Goal: Task Accomplishment & Management: Complete application form

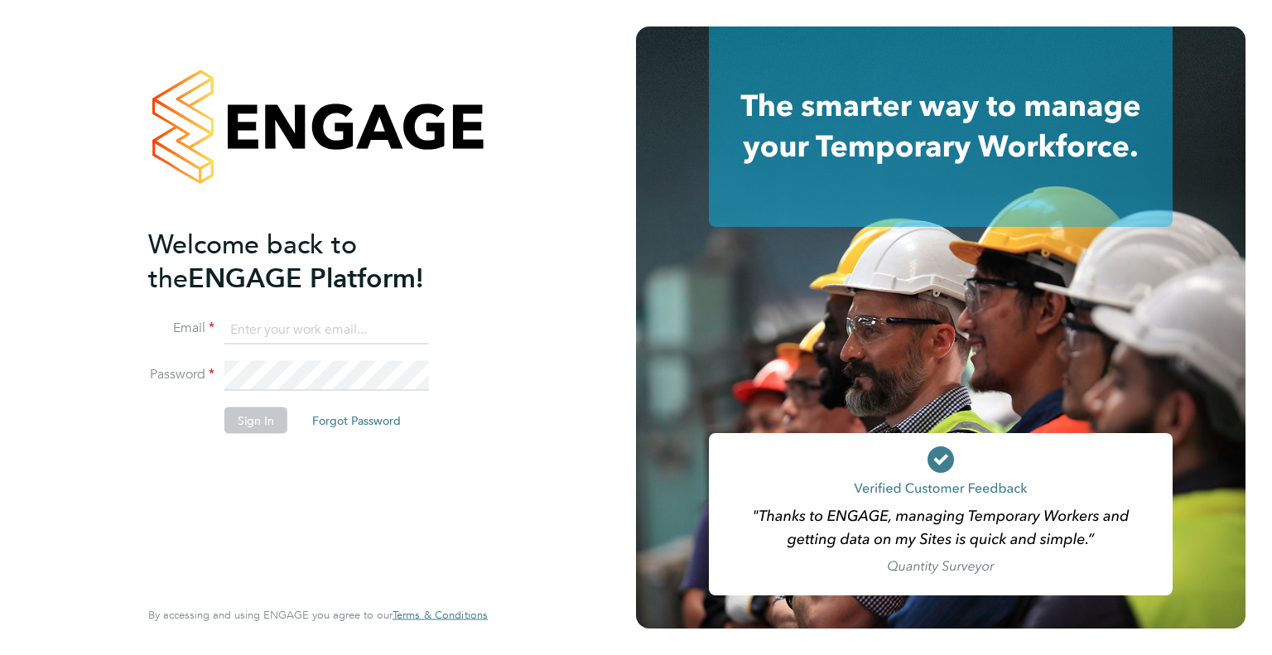
type input "[PERSON_NAME][EMAIL_ADDRESS][DOMAIN_NAME]"
click at [271, 413] on button "Sign In" at bounding box center [255, 420] width 63 height 27
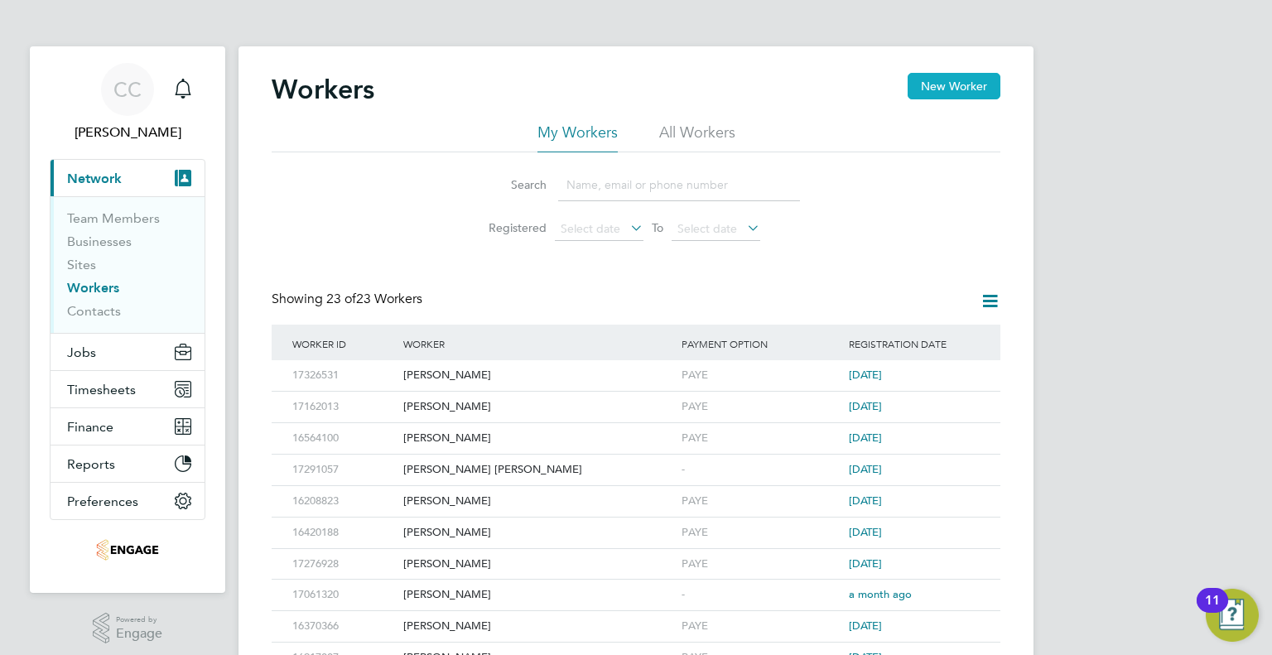
click at [924, 83] on button "New Worker" at bounding box center [954, 86] width 93 height 27
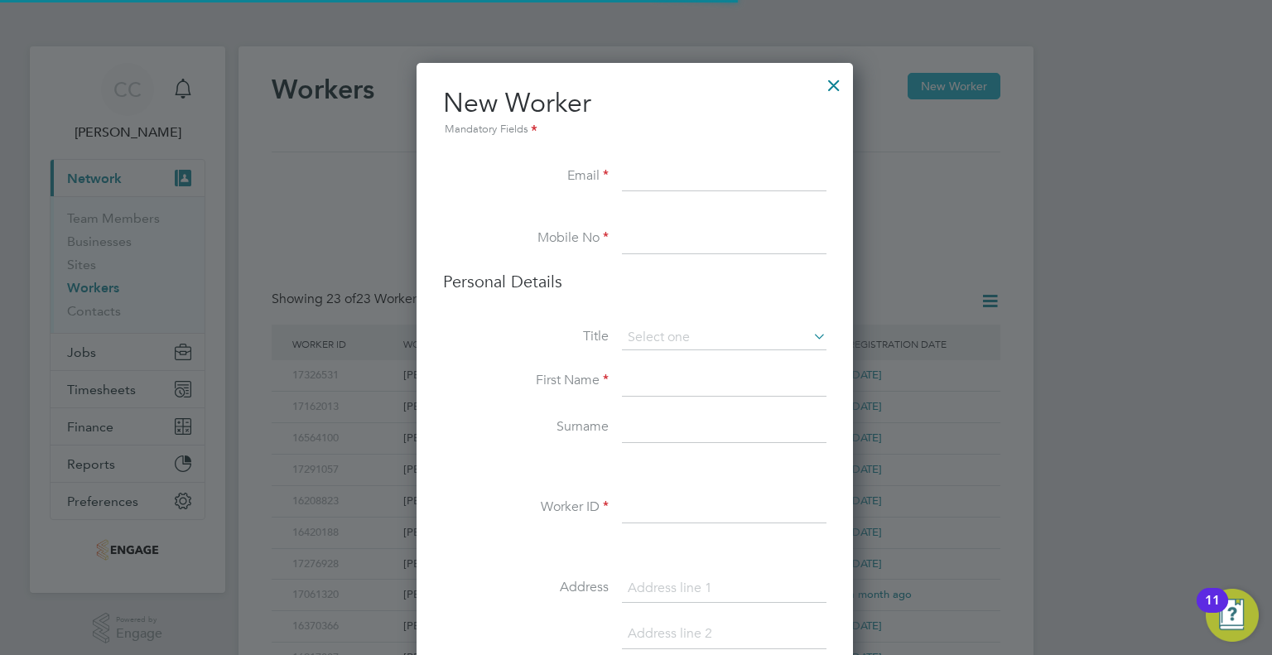
scroll to position [1395, 438]
paste input "keiganjones@icloud.com"
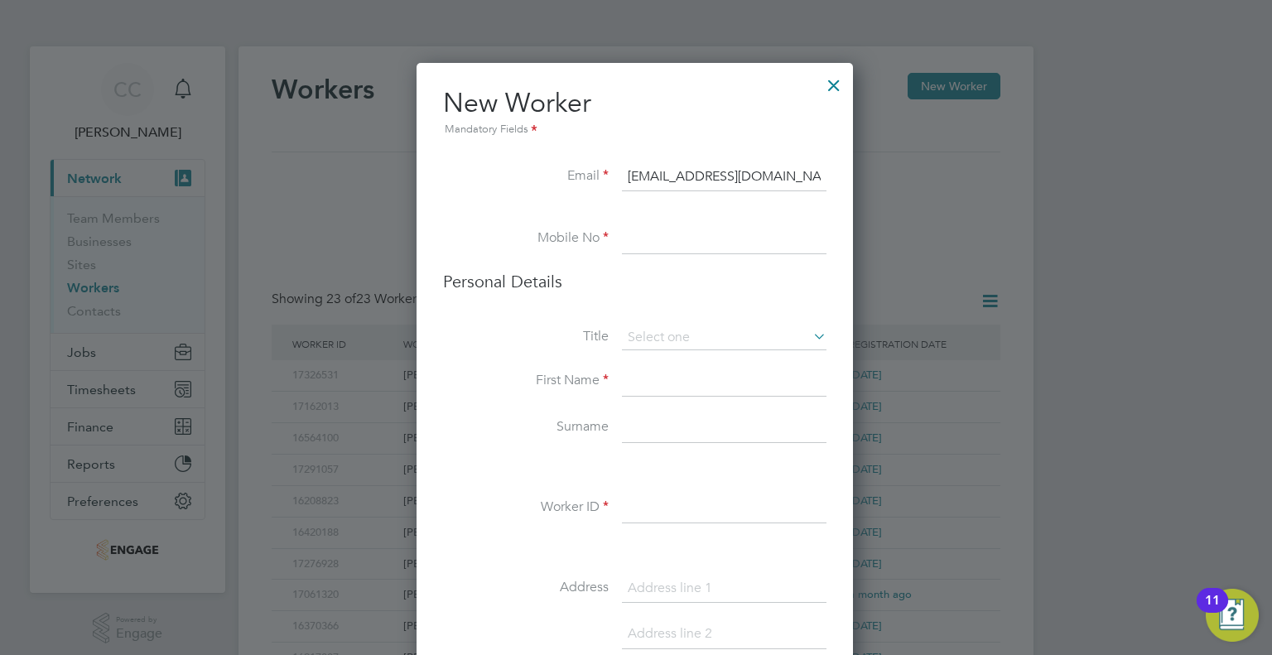
type input "[EMAIL_ADDRESS][DOMAIN_NAME]"
paste input "07376 941914"
type input "07376 941914"
click at [674, 341] on input at bounding box center [724, 338] width 205 height 25
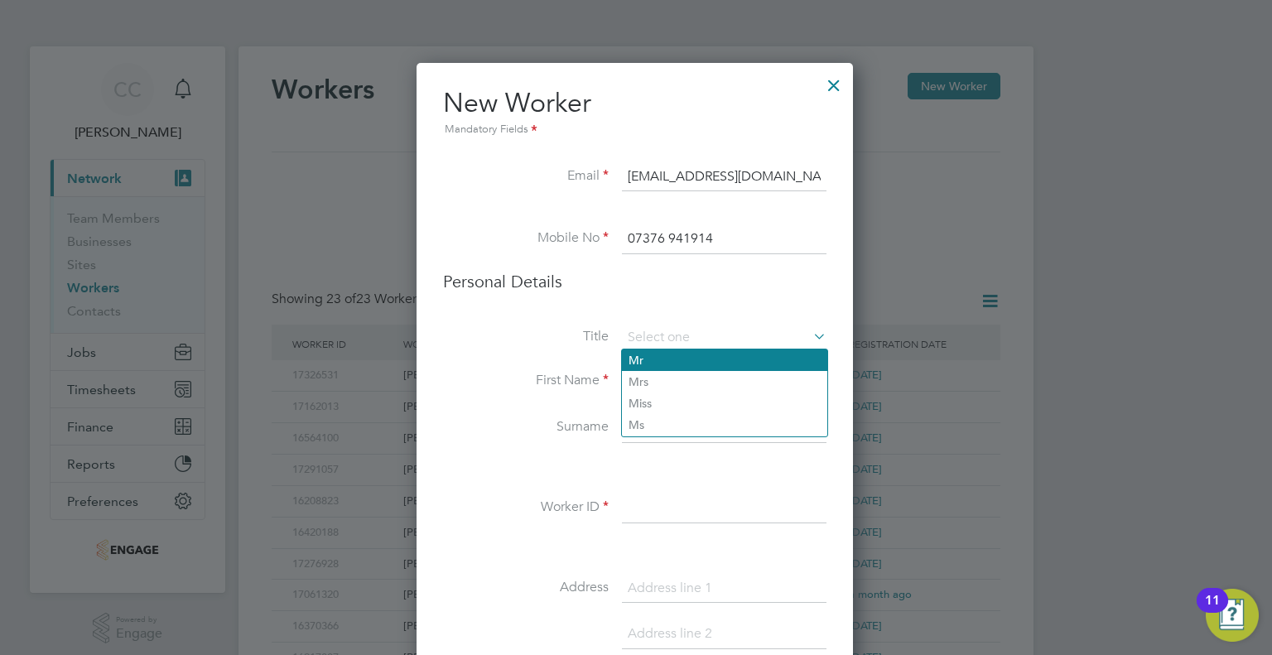
click at [672, 363] on li "Mr" at bounding box center [724, 361] width 205 height 22
type input "Mr"
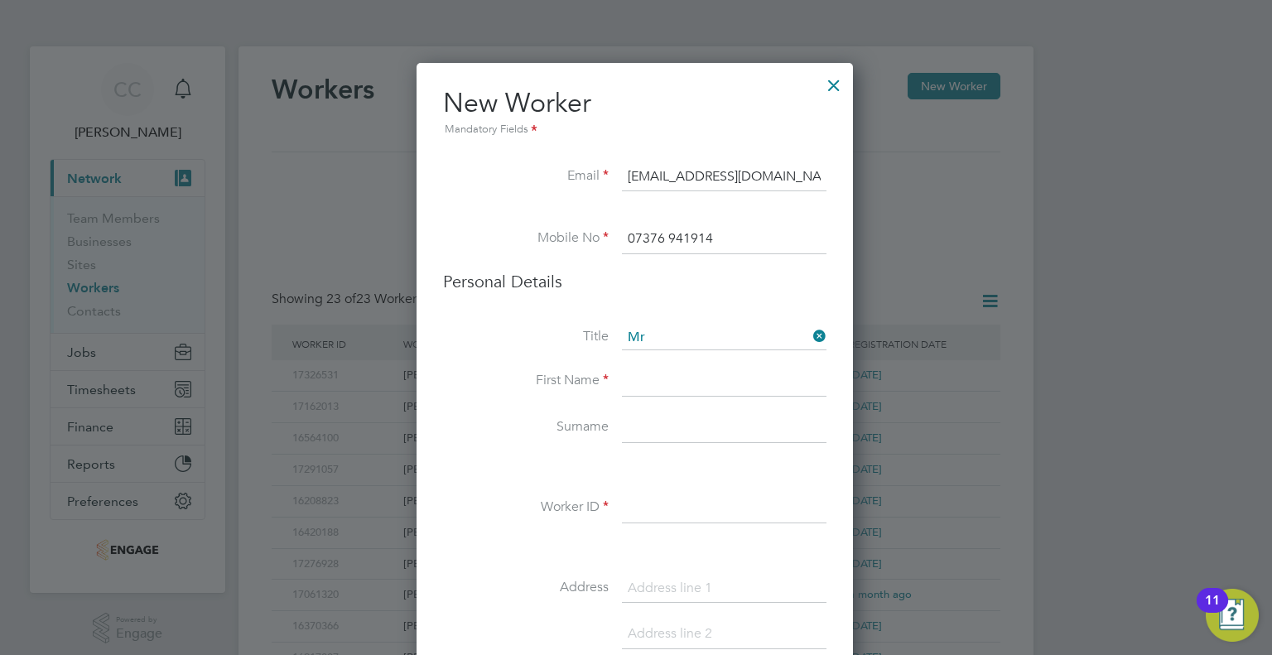
click at [659, 384] on input at bounding box center [724, 382] width 205 height 30
type input "k"
type input "Keigan"
click at [665, 416] on input at bounding box center [724, 428] width 205 height 30
type input "Jones"
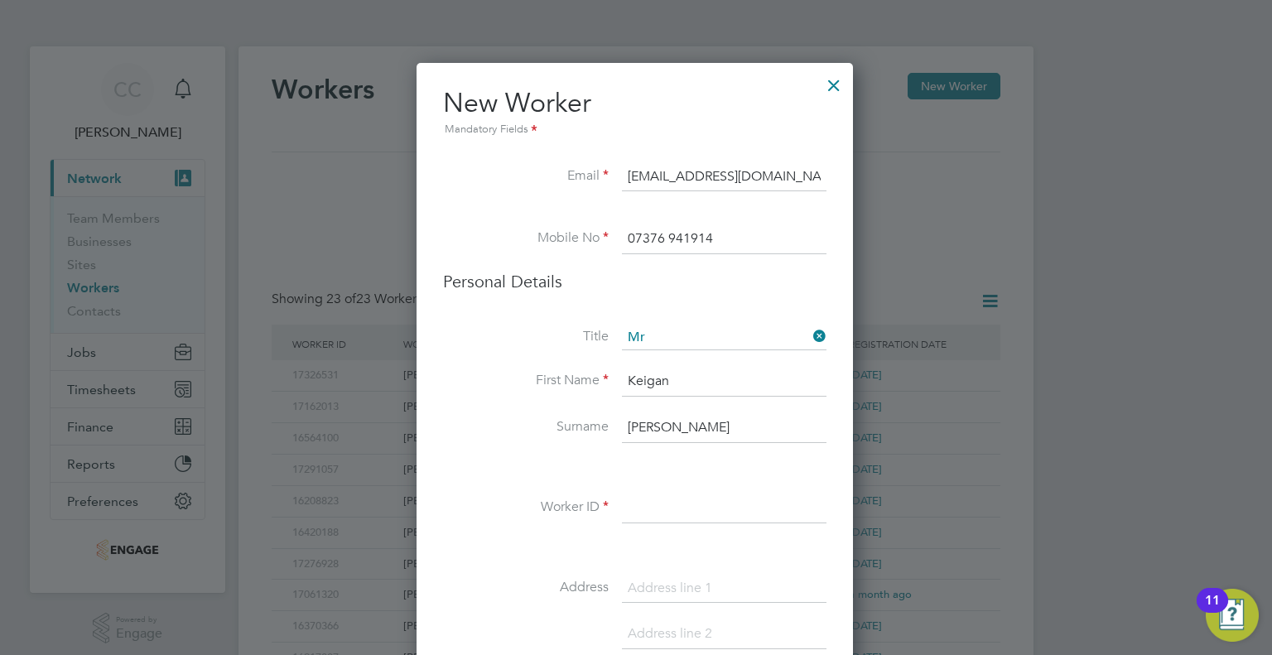
paste input "17368944"
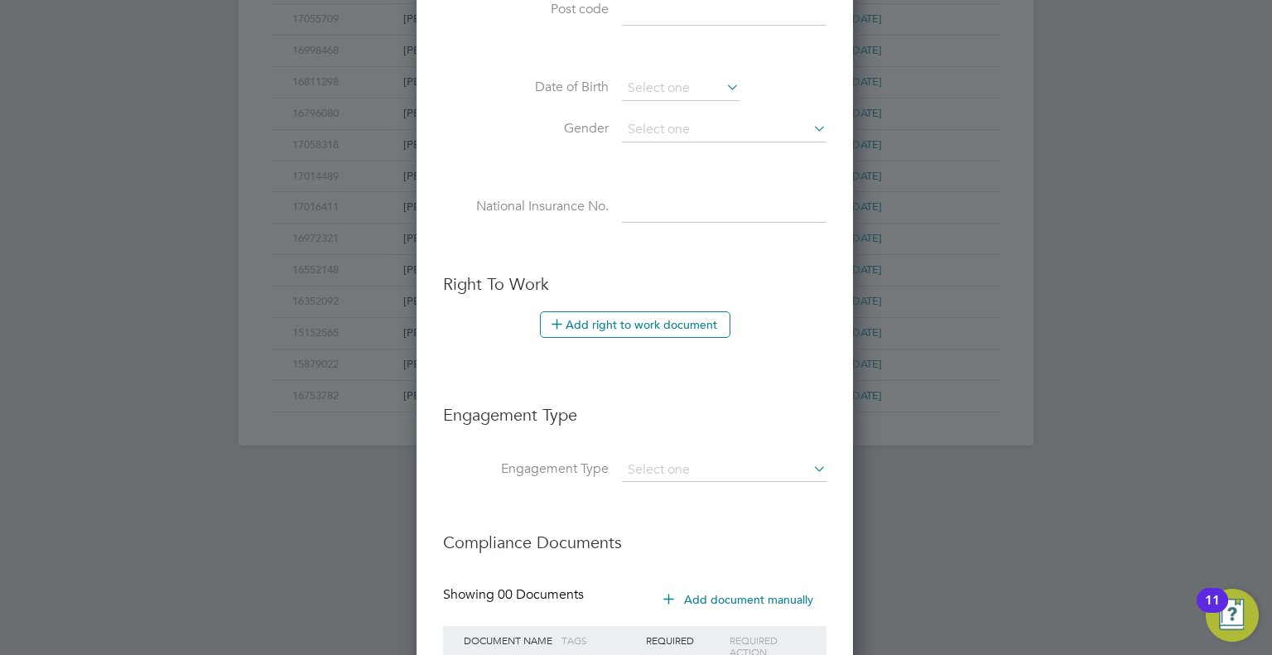
scroll to position [802, 0]
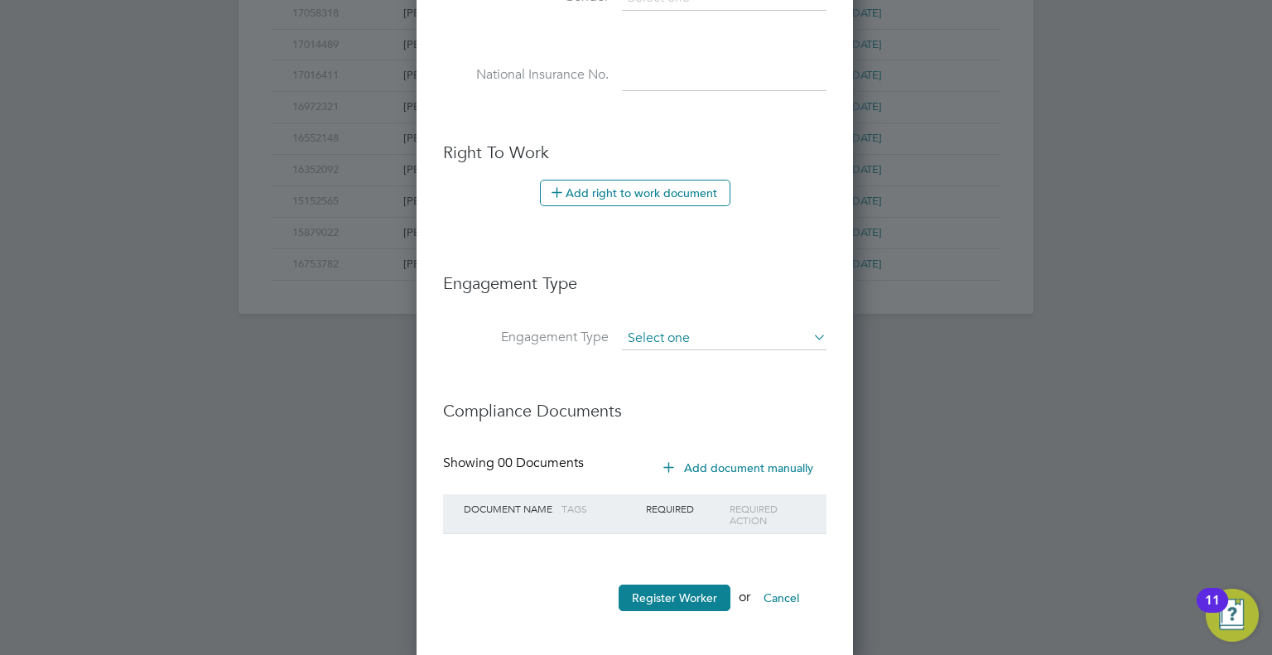
type input "17368944"
click at [726, 334] on input at bounding box center [724, 338] width 205 height 23
click at [708, 375] on li "PAYE Direct" at bounding box center [724, 382] width 205 height 24
type input "PAYE Direct"
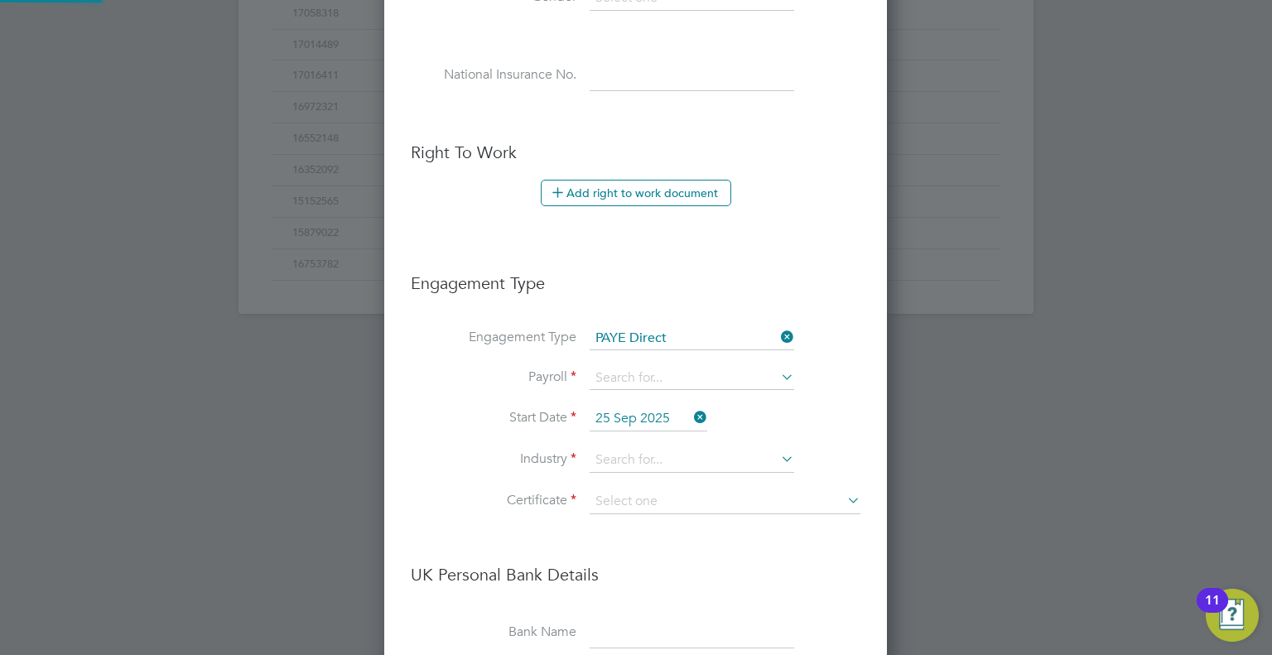
scroll to position [1875, 504]
click at [708, 375] on input at bounding box center [692, 378] width 205 height 23
click at [705, 386] on li "PAYE" at bounding box center [692, 398] width 205 height 24
type input "PAYE"
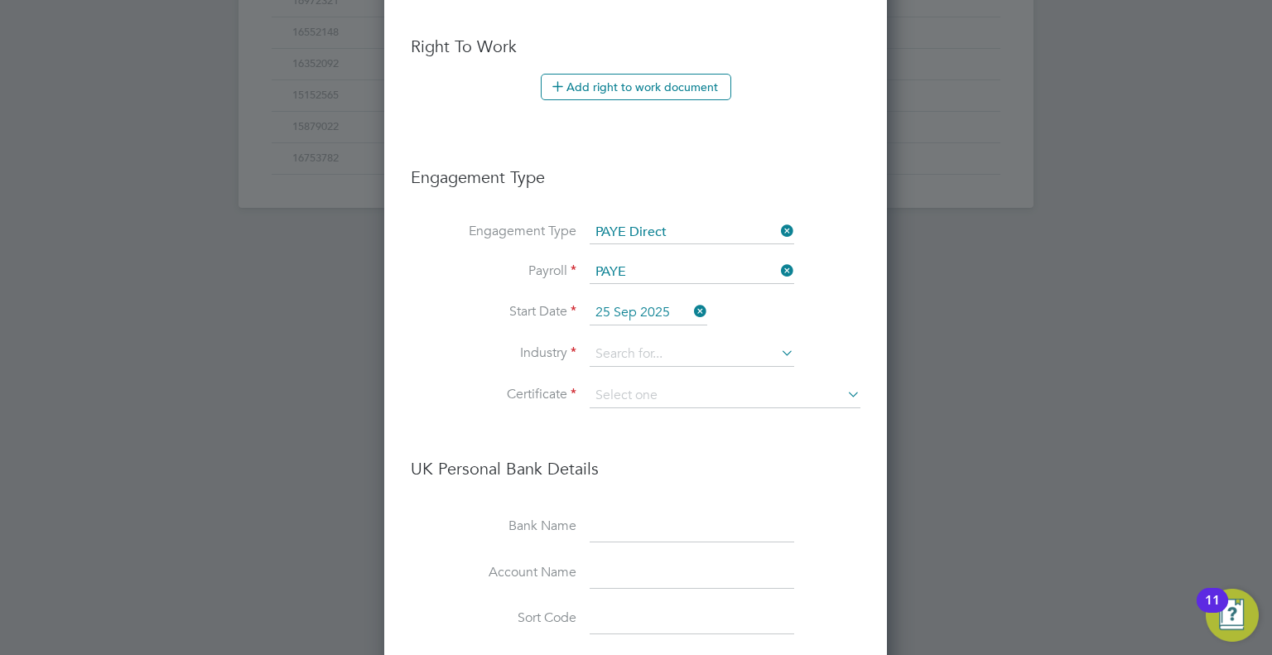
scroll to position [968, 0]
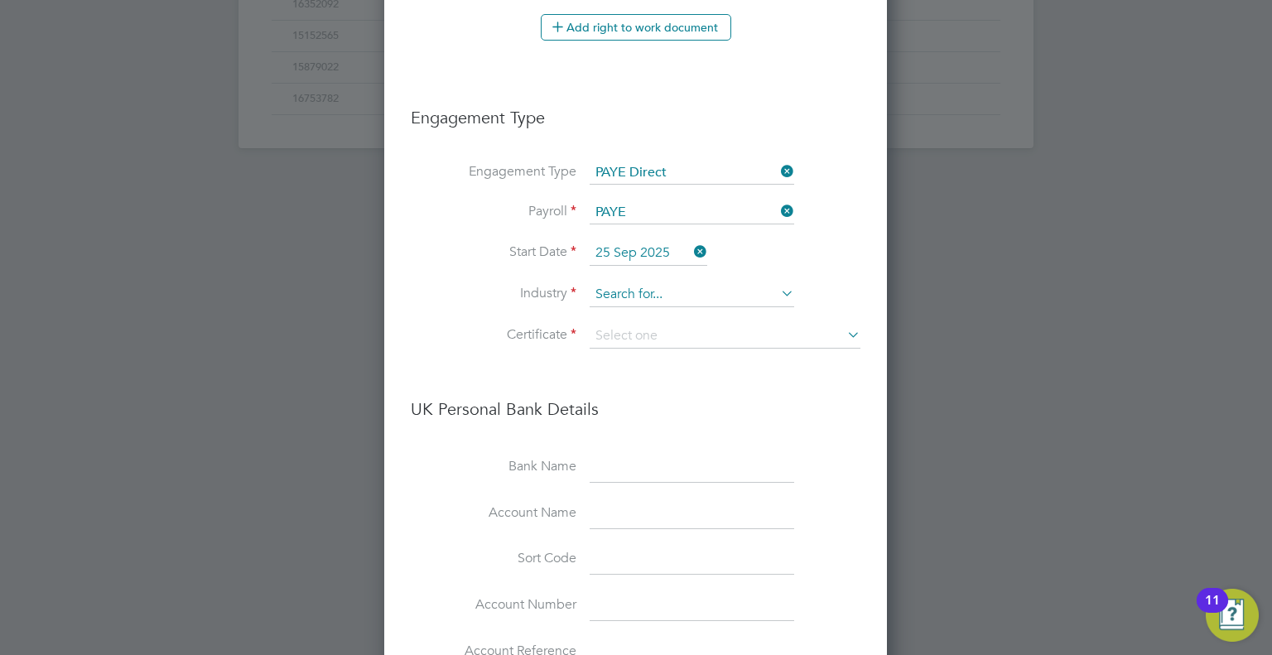
click at [683, 290] on input at bounding box center [692, 294] width 205 height 25
click at [679, 416] on li "Construction" at bounding box center [692, 425] width 205 height 22
type input "Construction"
click at [688, 332] on input at bounding box center [725, 336] width 271 height 25
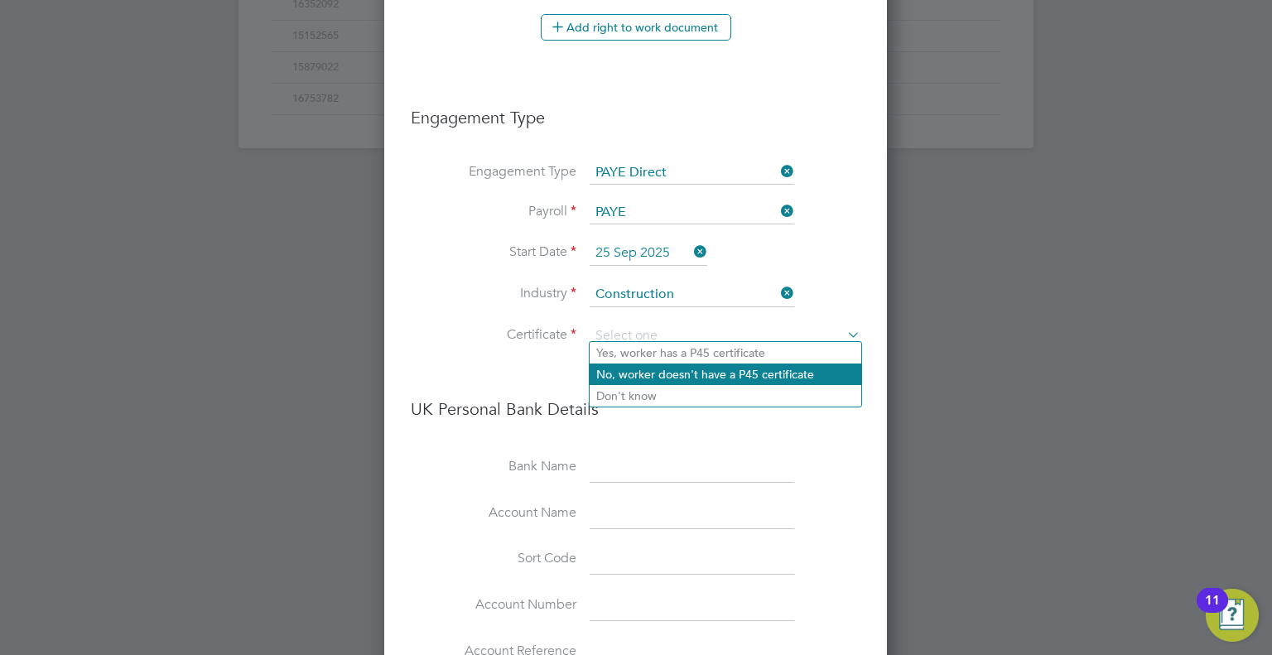
click at [680, 370] on li "No, worker doesn't have a P45 certificate" at bounding box center [726, 375] width 272 height 22
type input "No, worker doesn't have a P45 certificate"
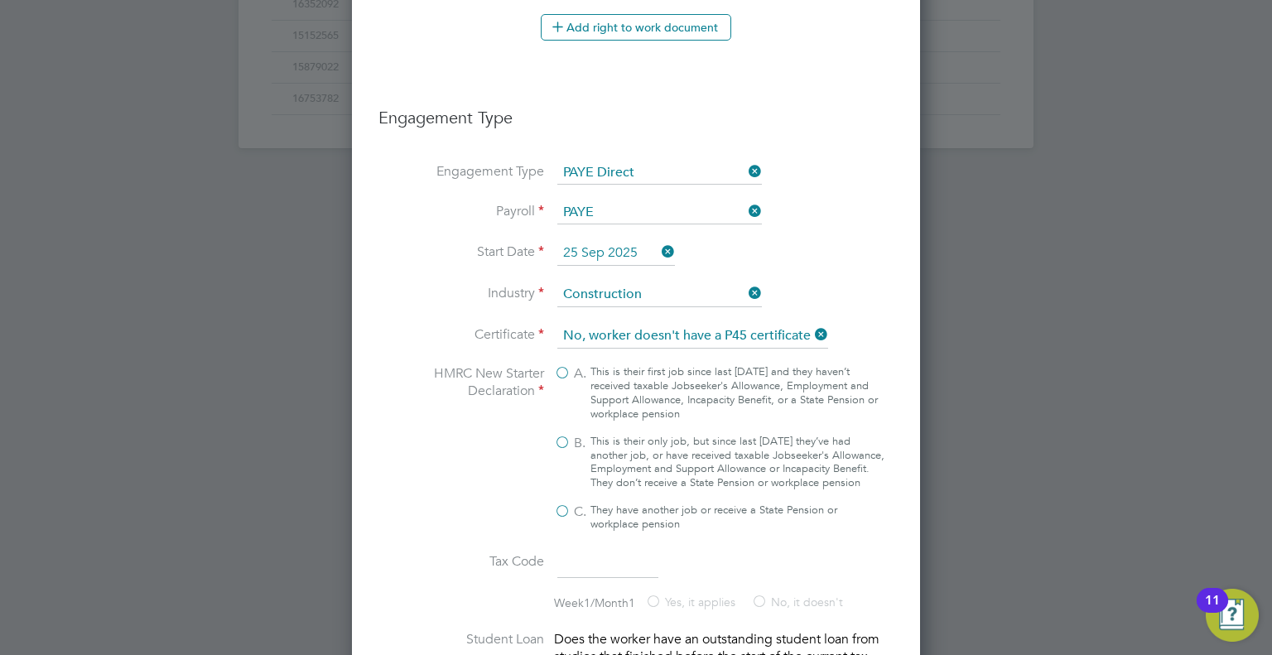
scroll to position [2366, 567]
click at [562, 435] on label "B. This is their only job, but since last 6 April they’ve had another job, or h…" at bounding box center [719, 463] width 331 height 56
click at [0, 0] on input "B. This is their only job, but since last 6 April they’ve had another job, or h…" at bounding box center [0, 0] width 0 height 0
type input "1257L"
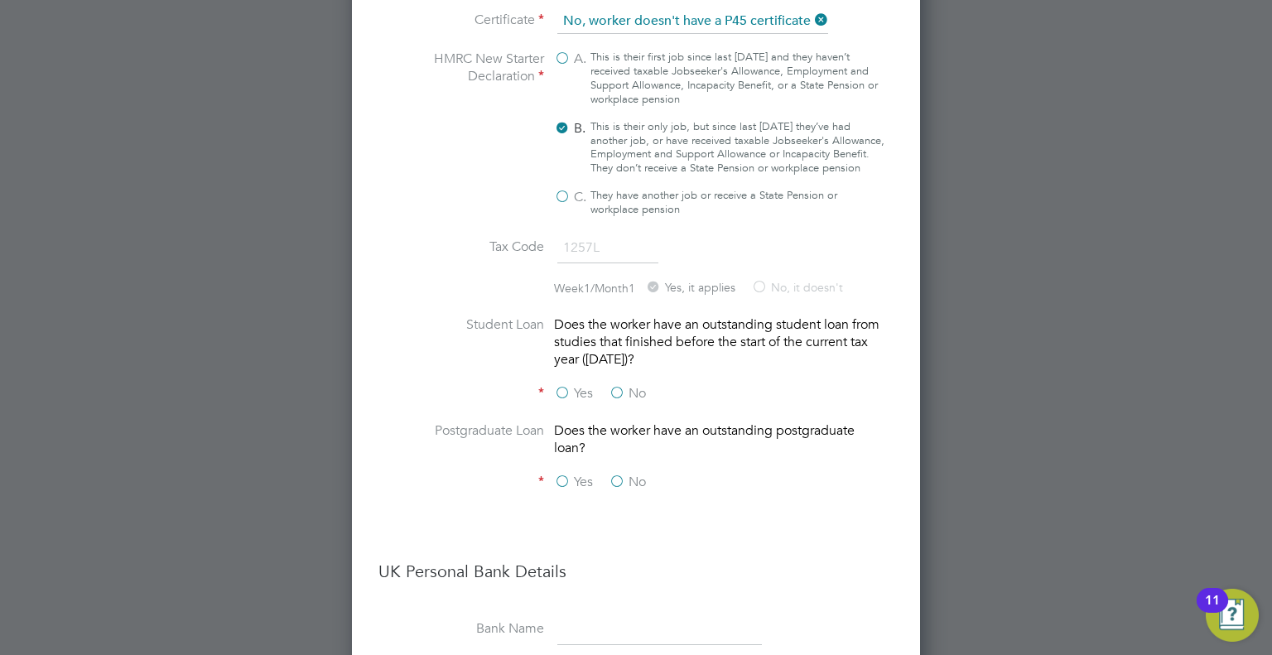
scroll to position [1299, 0]
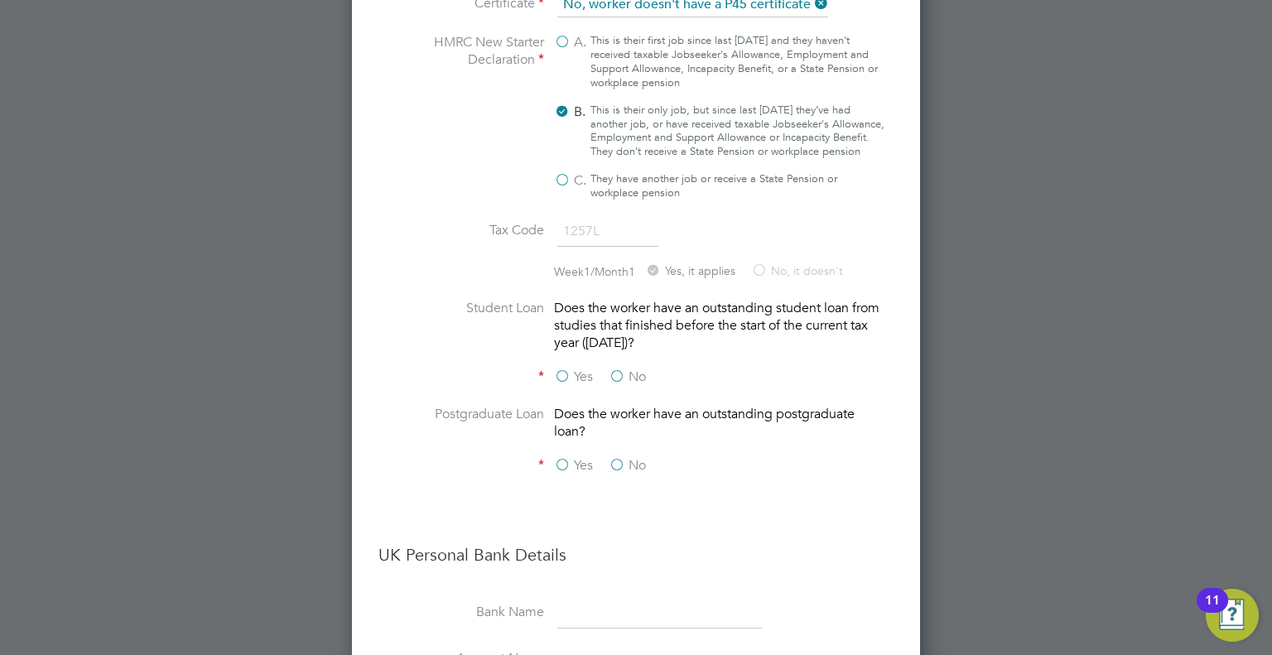
click at [619, 384] on label "No" at bounding box center [627, 377] width 37 height 17
click at [0, 0] on input "No" at bounding box center [0, 0] width 0 height 0
click at [619, 468] on label "No" at bounding box center [627, 465] width 37 height 17
click at [0, 0] on input "No" at bounding box center [0, 0] width 0 height 0
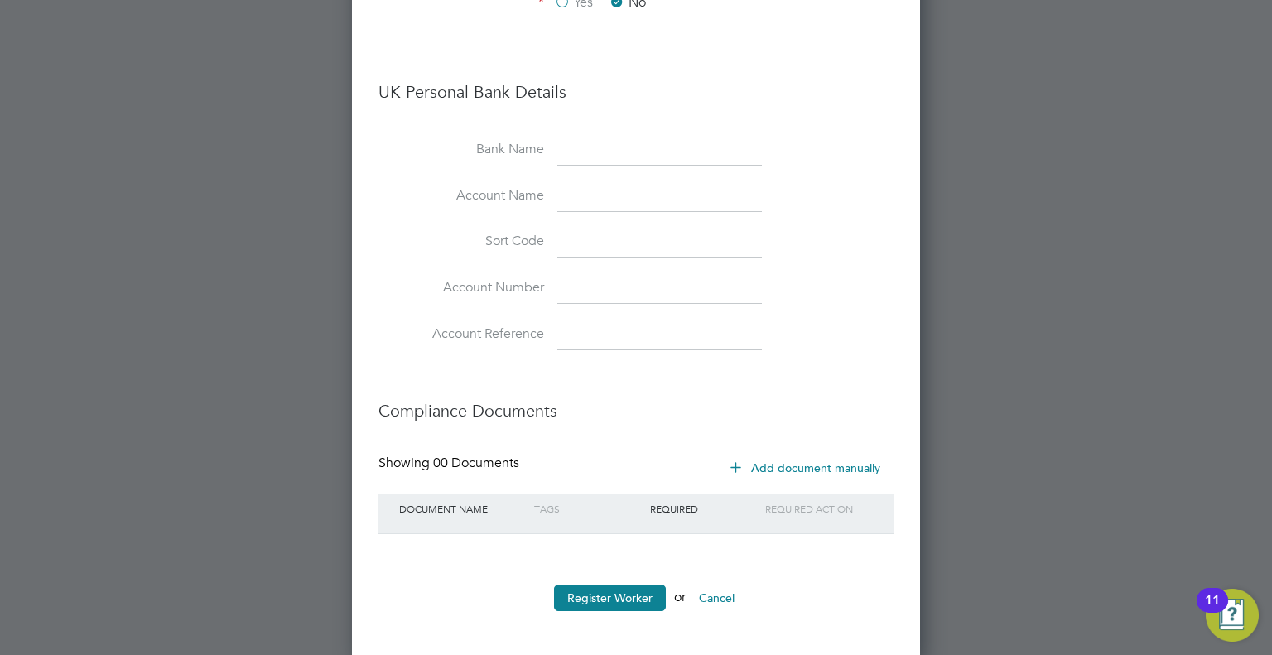
scroll to position [1773, 0]
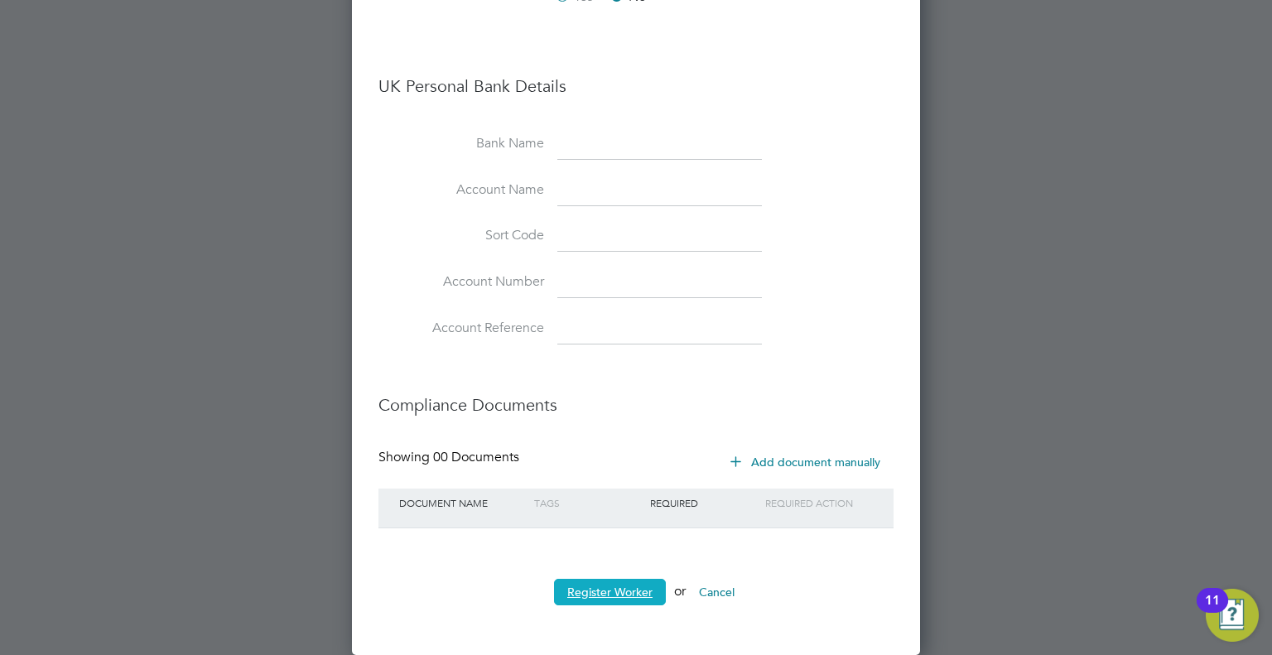
click at [626, 583] on button "Register Worker" at bounding box center [610, 592] width 112 height 27
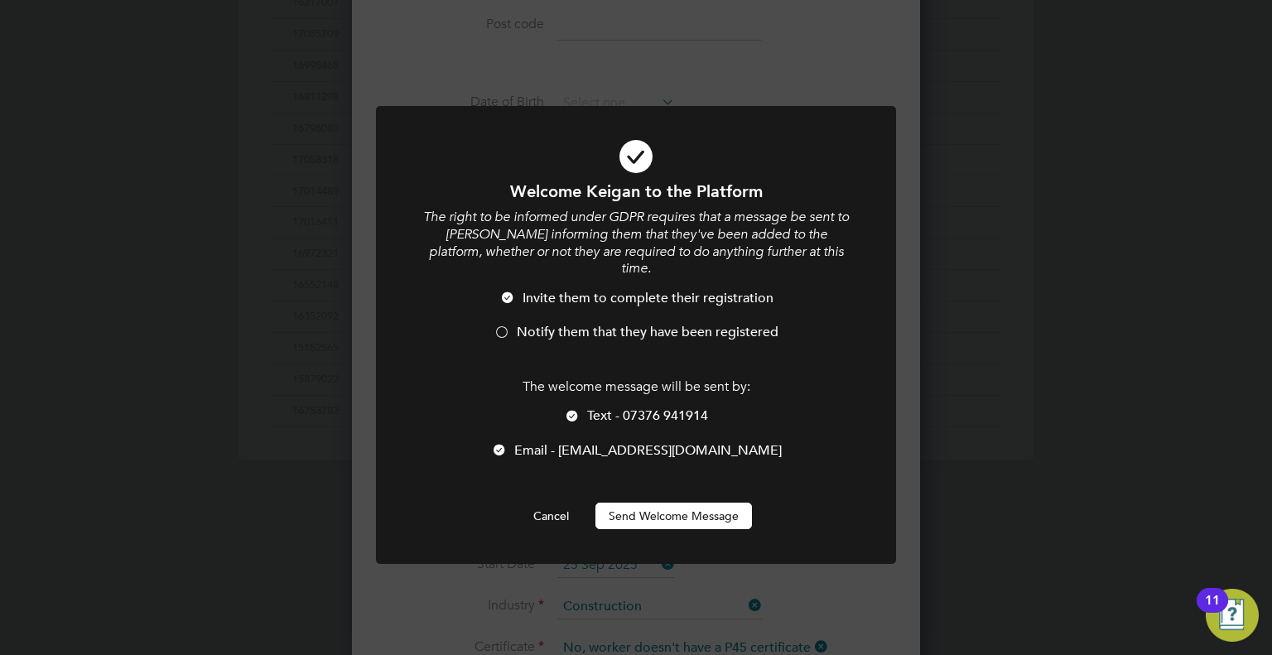
click at [503, 326] on div at bounding box center [502, 334] width 17 height 17
click at [572, 409] on div at bounding box center [572, 417] width 17 height 17
click at [636, 503] on button "Send Welcome Message" at bounding box center [674, 516] width 157 height 27
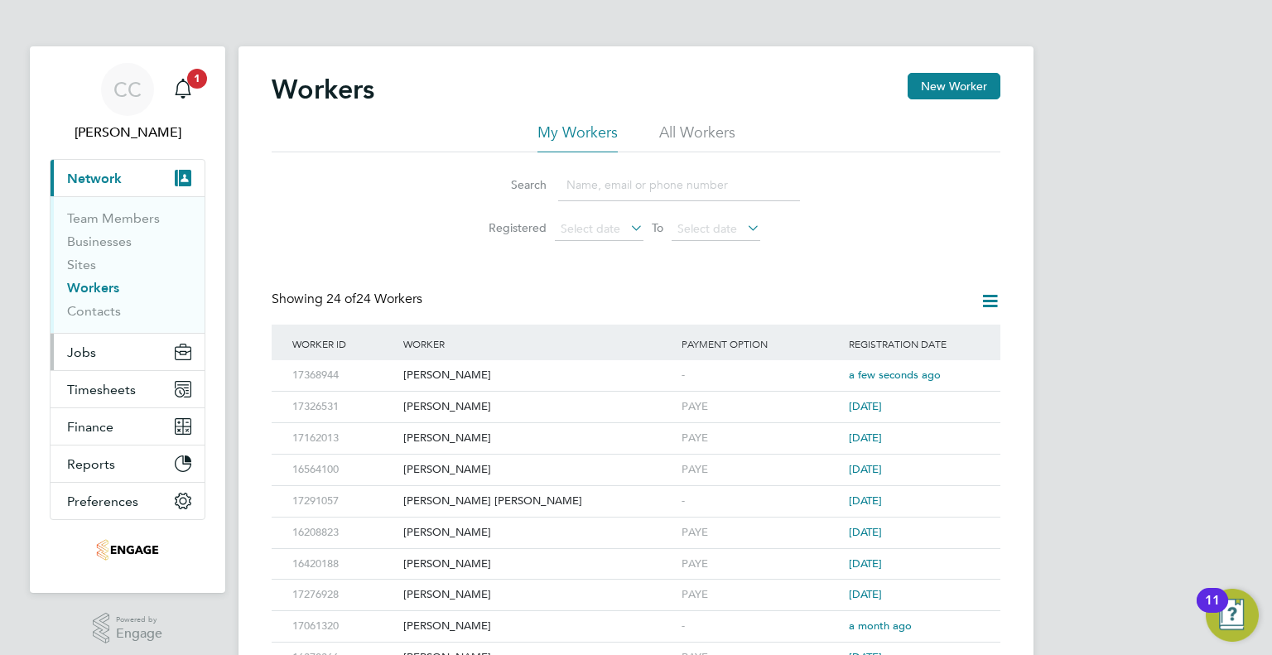
click at [72, 355] on span "Jobs" at bounding box center [81, 353] width 29 height 16
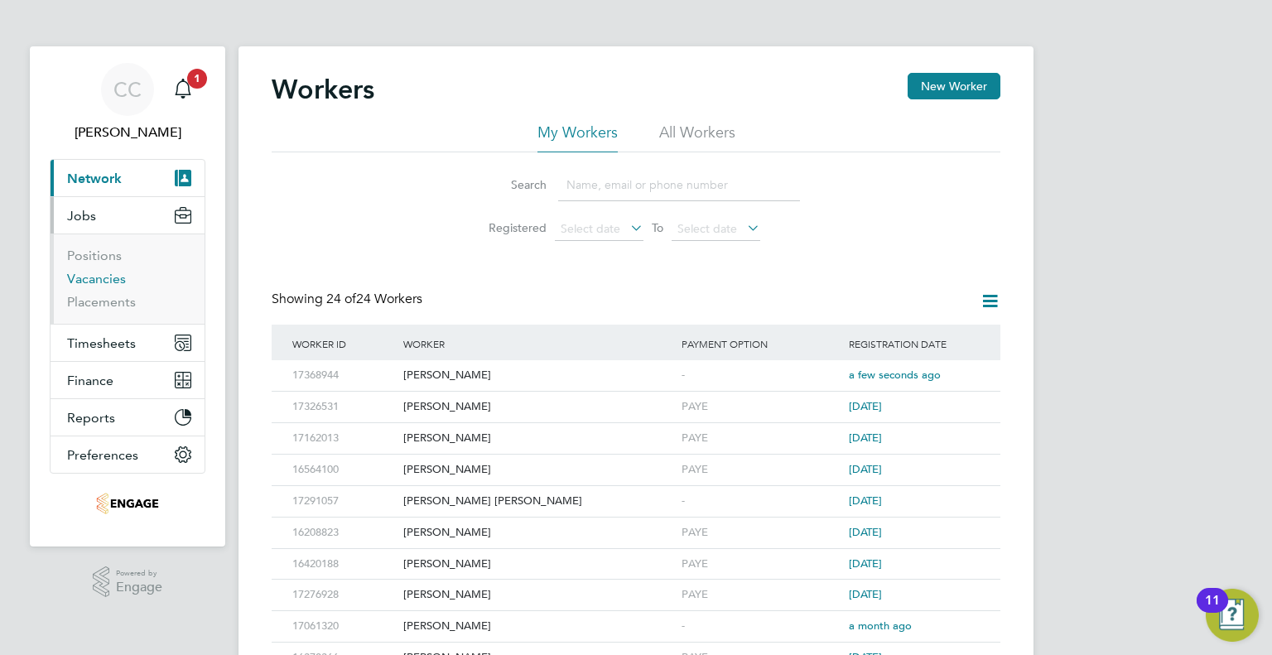
click at [77, 271] on link "Vacancies" at bounding box center [96, 279] width 59 height 16
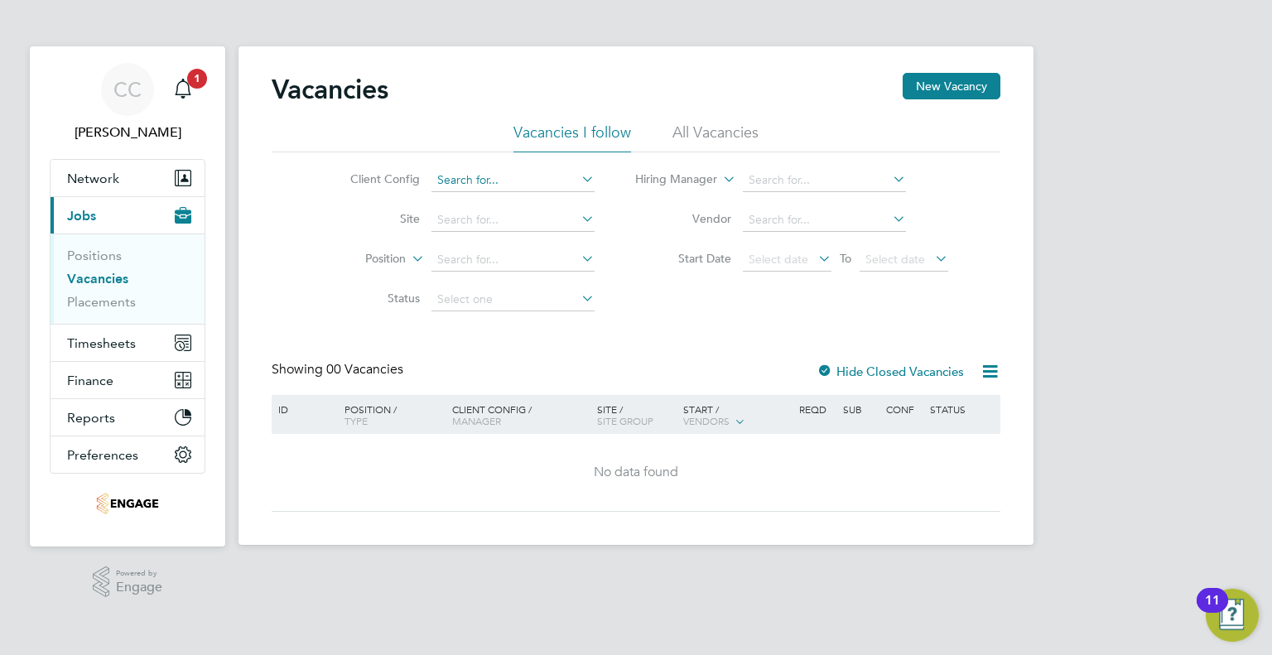
click at [573, 171] on input at bounding box center [513, 180] width 163 height 23
click at [568, 196] on li "Countryside Properties UK Ltd" at bounding box center [518, 202] width 175 height 22
type input "Countryside Properties UK Ltd"
click at [578, 171] on icon at bounding box center [578, 178] width 0 height 23
click at [533, 185] on input at bounding box center [513, 180] width 163 height 23
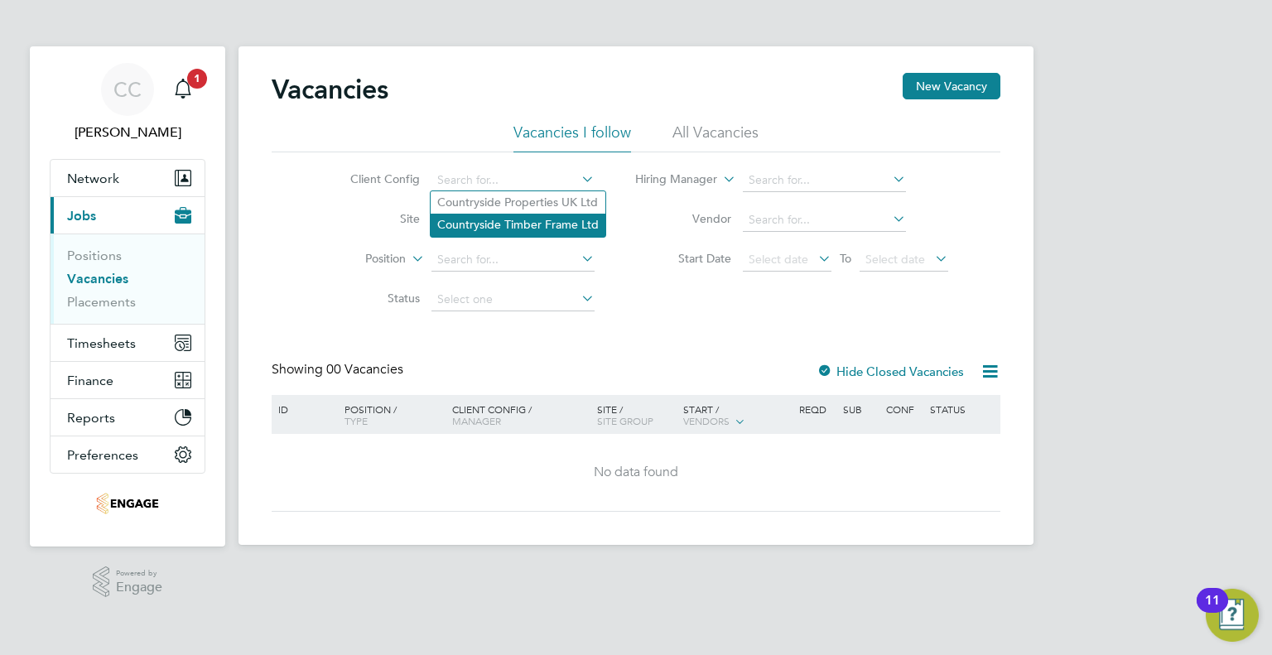
click at [511, 229] on li "Countryside Timber Frame Ltd" at bounding box center [518, 225] width 175 height 22
type input "Countryside Timber Frame Ltd"
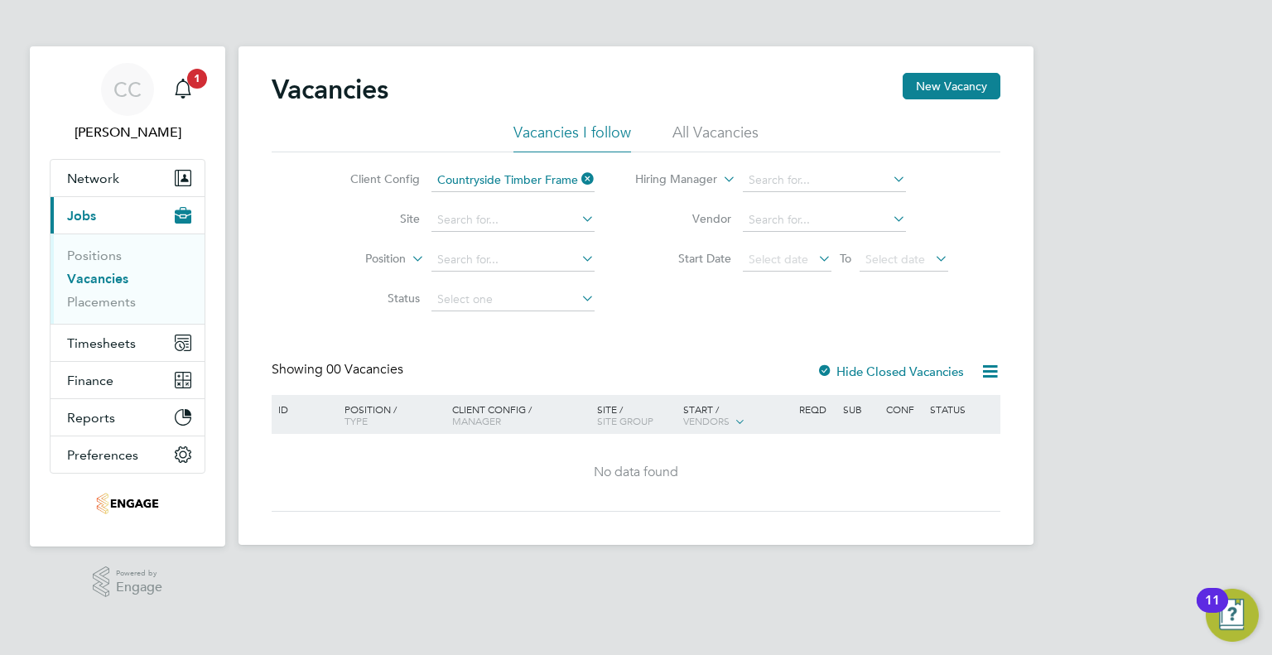
click at [698, 129] on li "All Vacancies" at bounding box center [716, 138] width 86 height 30
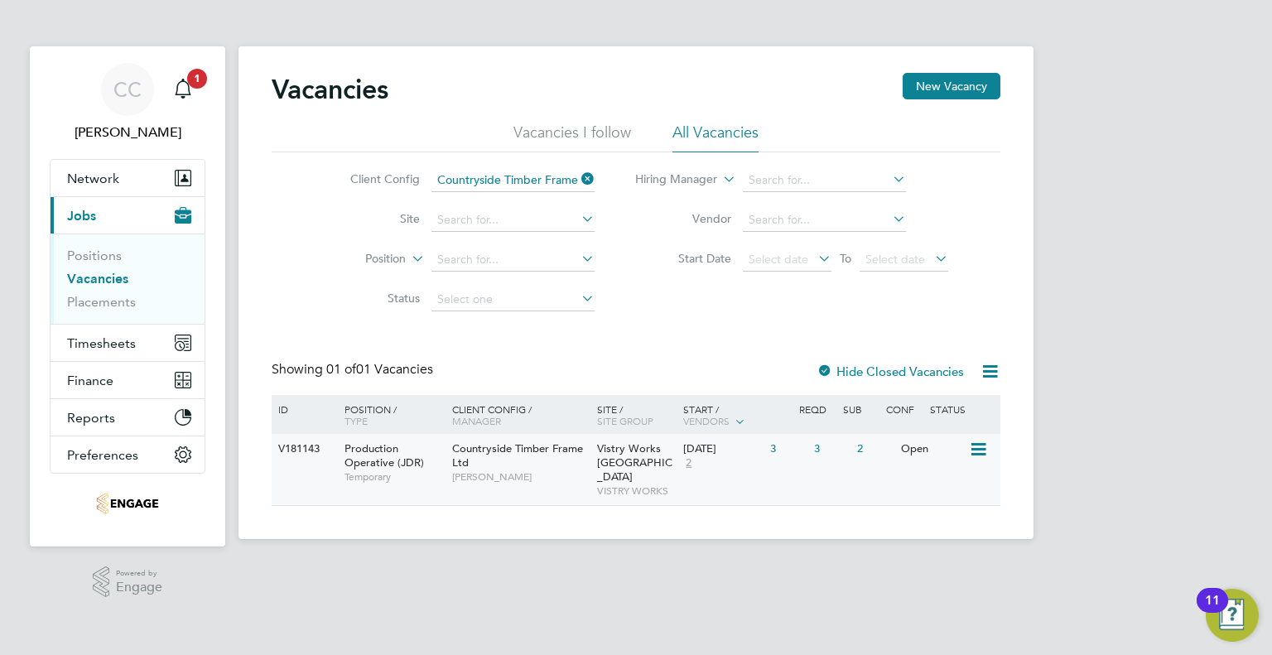
click at [533, 459] on div "Countryside Timber Frame Ltd James Davies" at bounding box center [520, 462] width 145 height 57
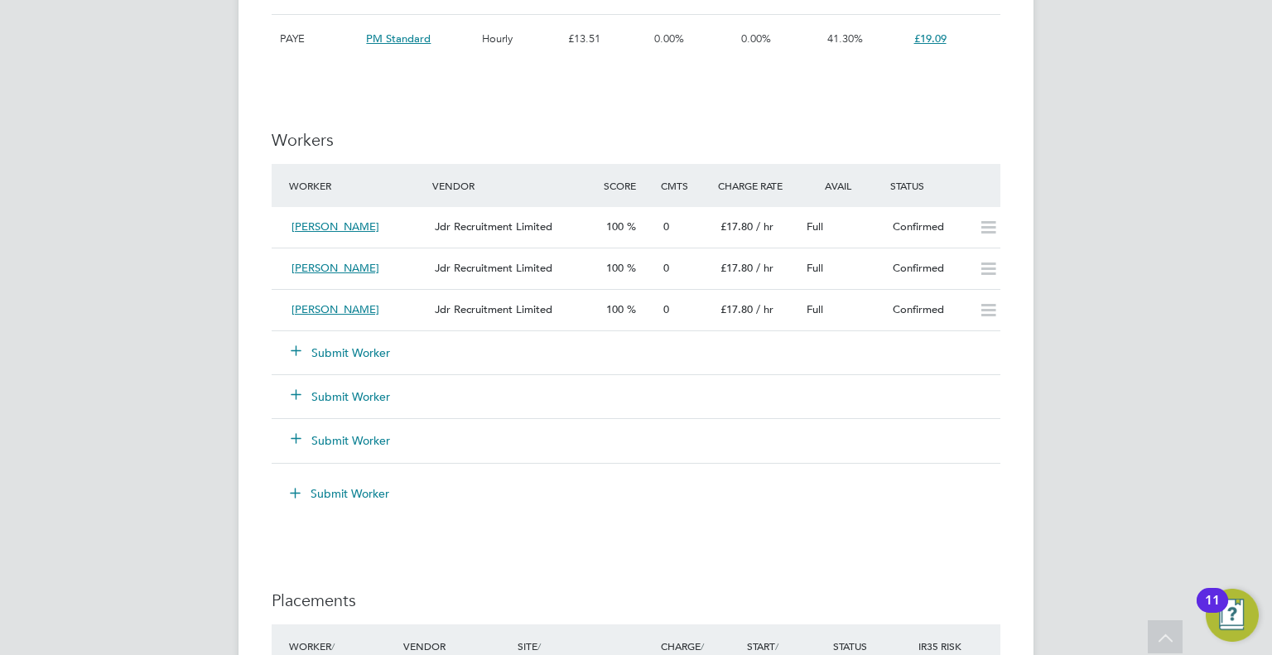
click at [353, 345] on button "Submit Worker" at bounding box center [341, 353] width 99 height 17
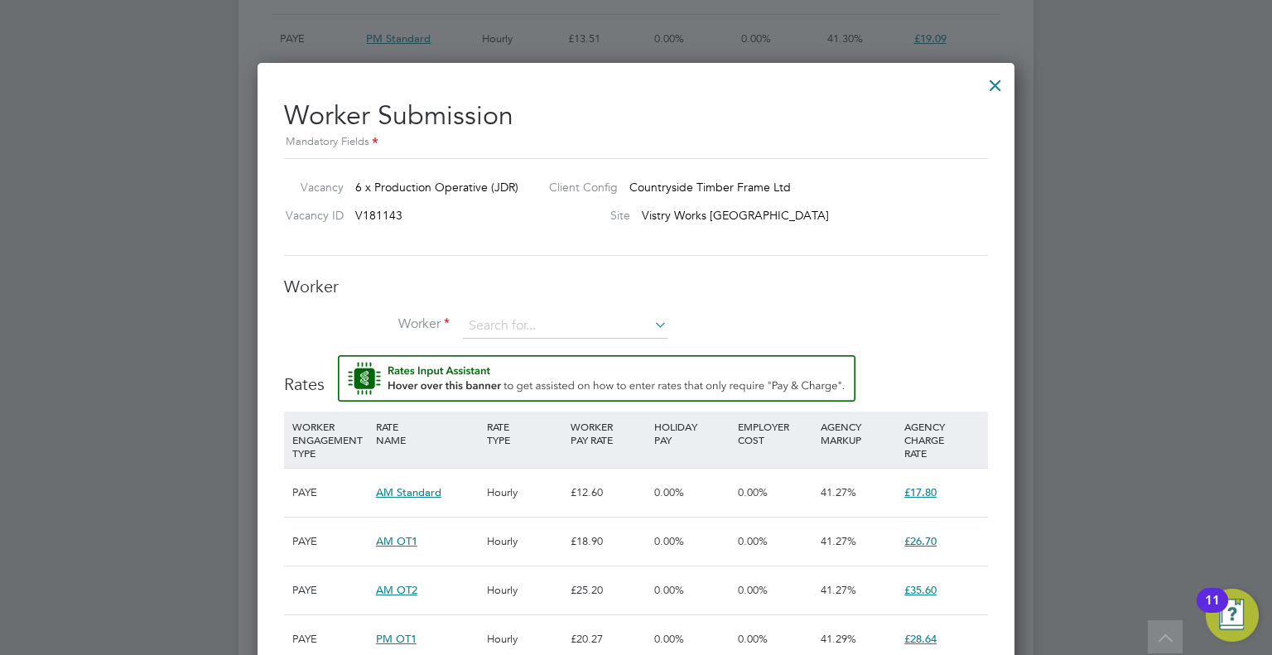
click at [549, 311] on div "Worker Worker Worker Engagement Type" at bounding box center [636, 316] width 704 height 80
click at [550, 321] on input at bounding box center [565, 326] width 205 height 25
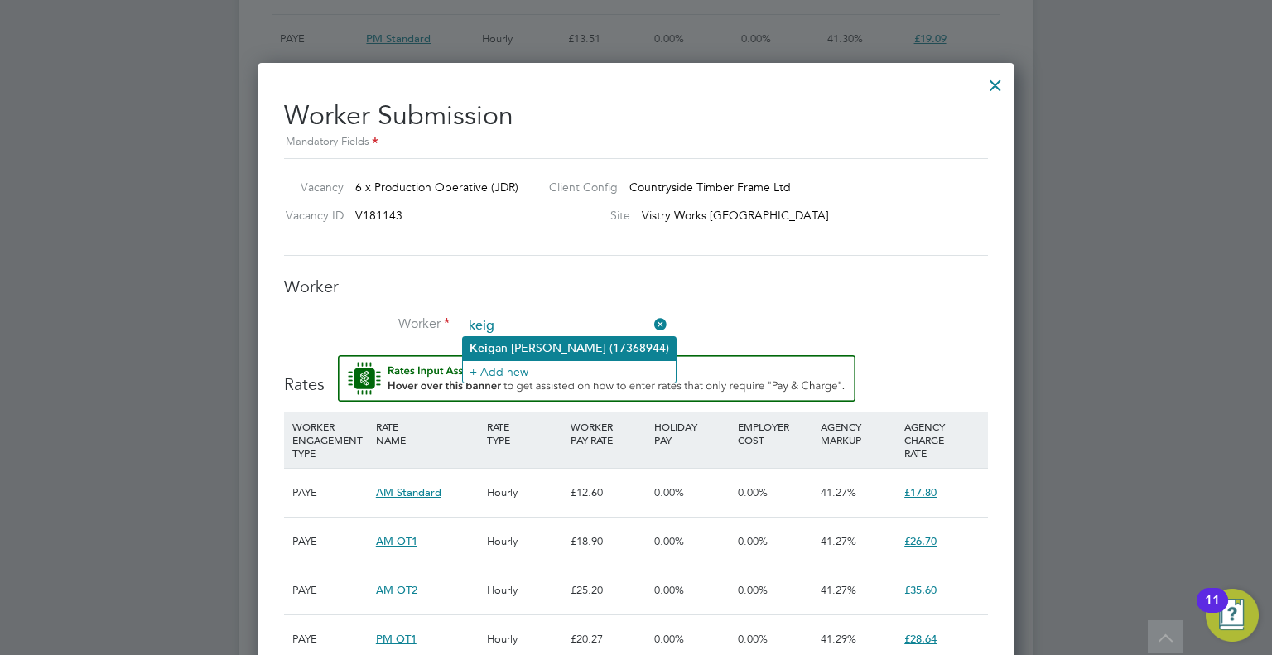
click at [545, 346] on li "Keig an Jones (17368944)" at bounding box center [569, 348] width 213 height 22
type input "Keigan Jones (17368944)"
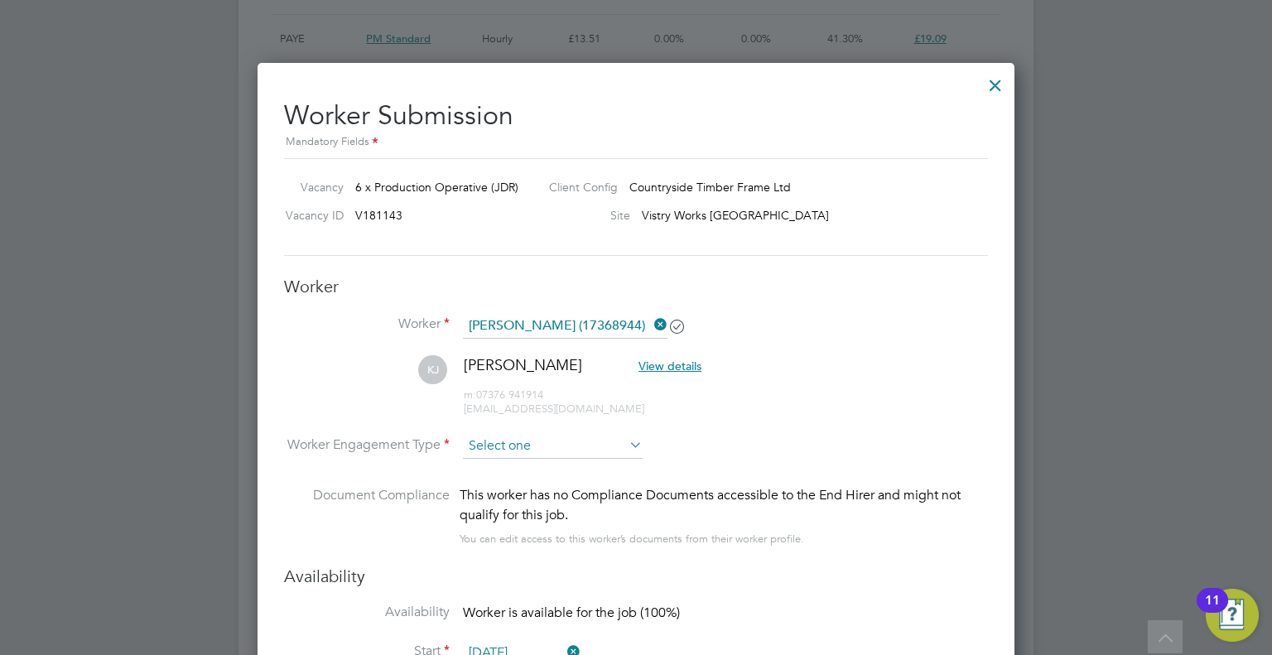
click at [570, 443] on input at bounding box center [553, 446] width 180 height 25
click at [541, 480] on li "PAYE" at bounding box center [553, 489] width 181 height 22
type input "PAYE"
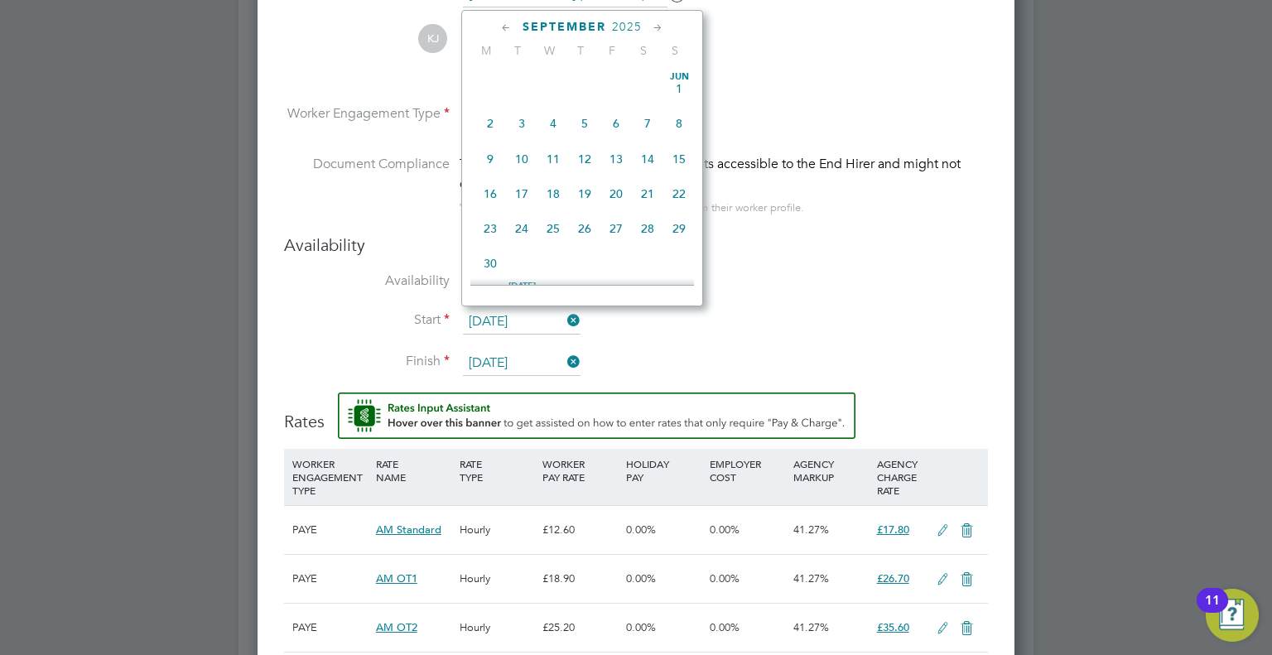
click at [550, 318] on input "[DATE]" at bounding box center [522, 322] width 118 height 25
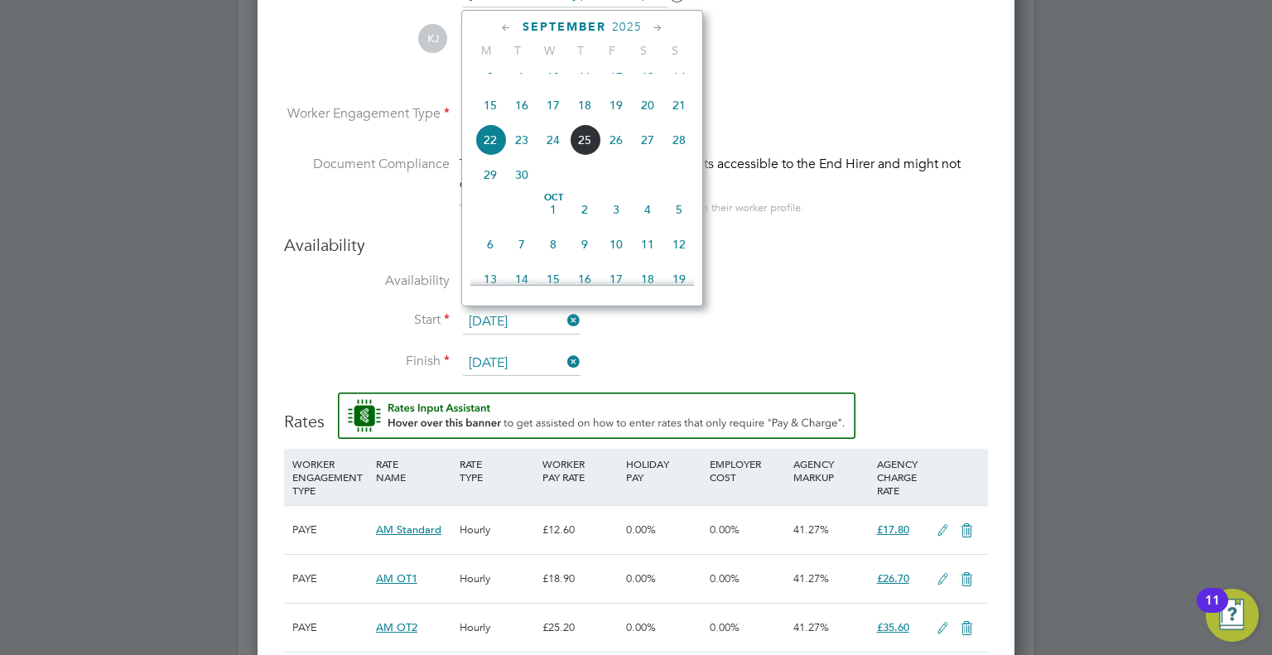
click at [585, 153] on span "25" at bounding box center [584, 139] width 31 height 31
type input "25 Sep 2025"
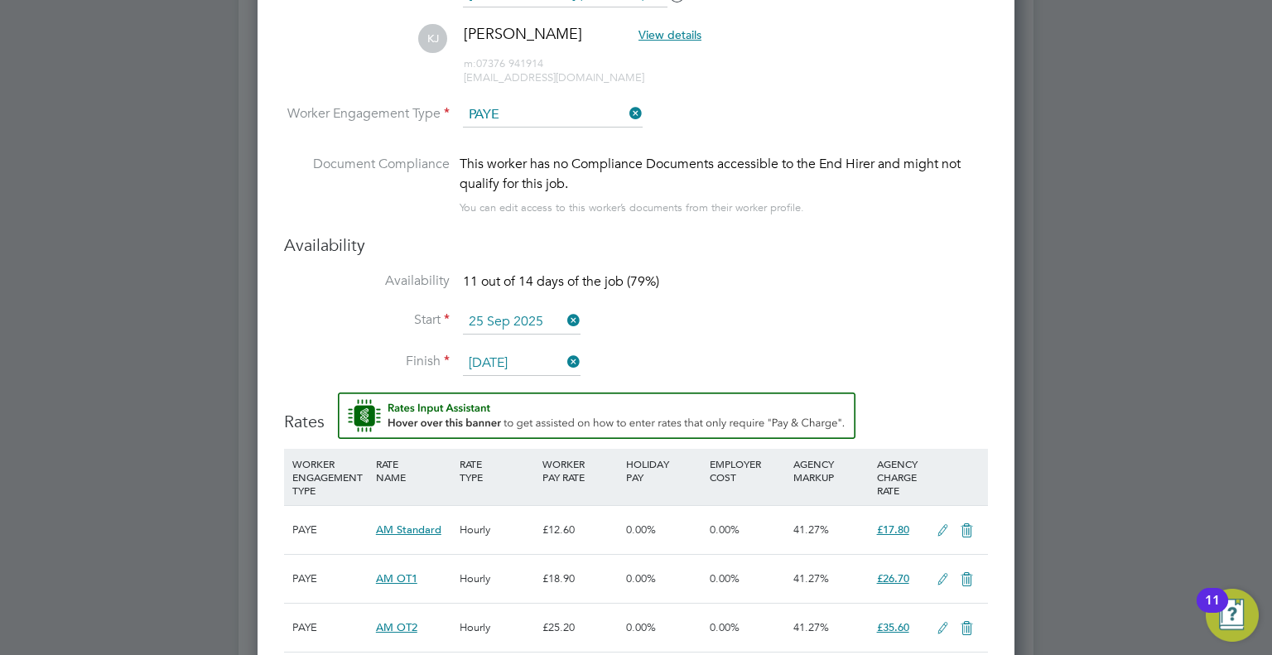
click at [737, 312] on li "Start 25 Sep 2025" at bounding box center [636, 330] width 704 height 41
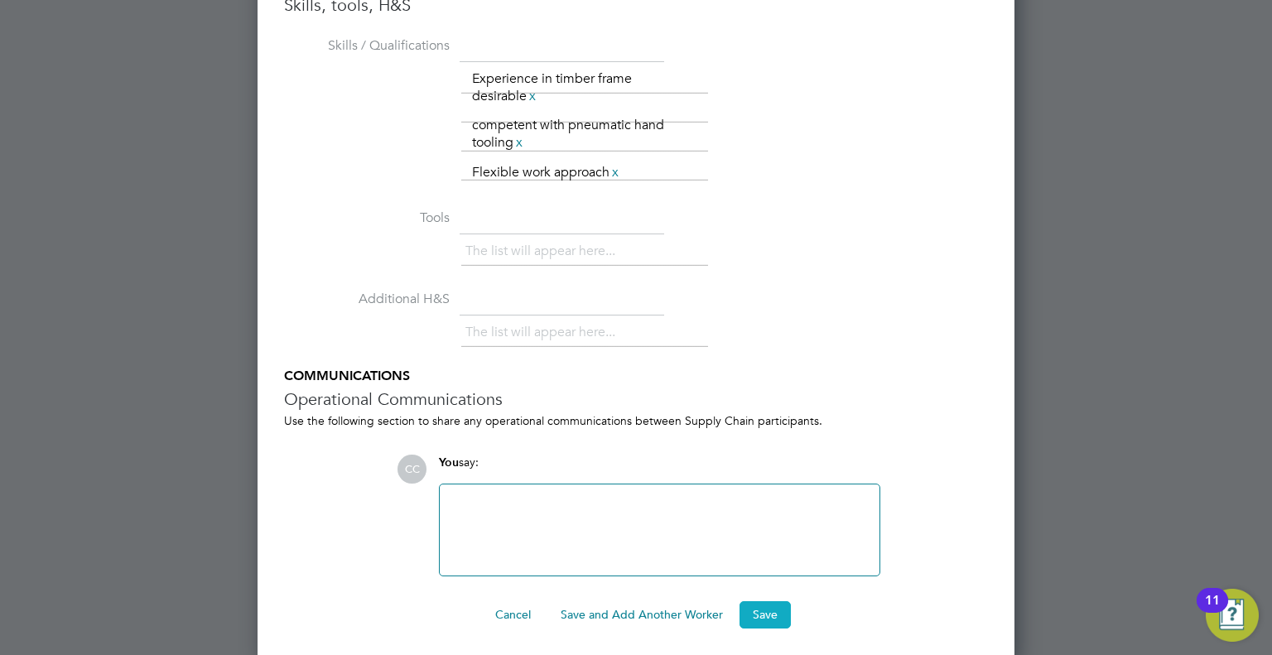
click at [769, 605] on button "Save" at bounding box center [765, 614] width 51 height 27
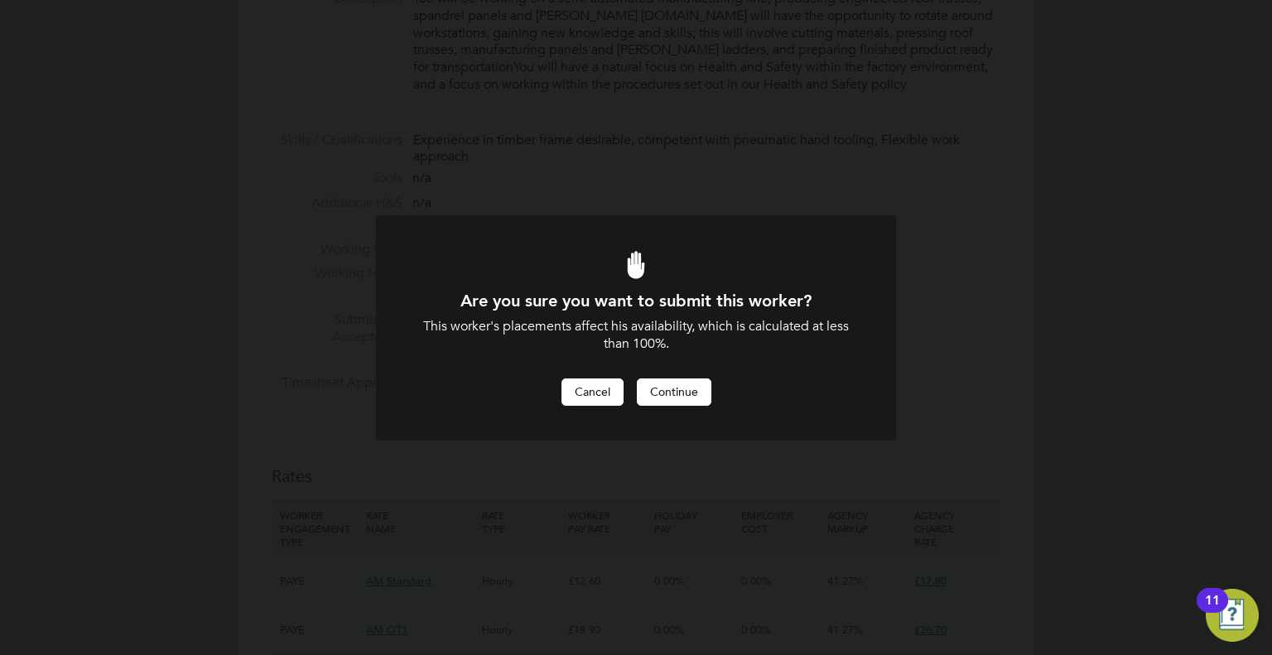
click at [586, 402] on button "Cancel" at bounding box center [593, 392] width 62 height 27
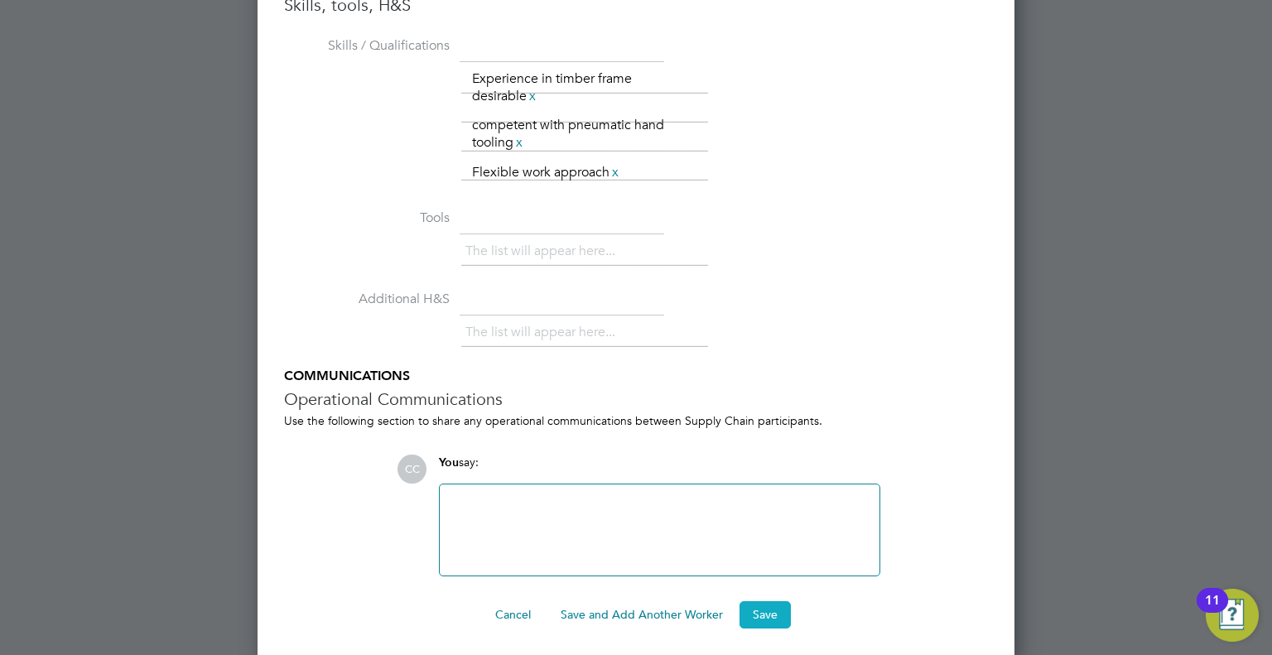
click at [761, 606] on button "Save" at bounding box center [765, 614] width 51 height 27
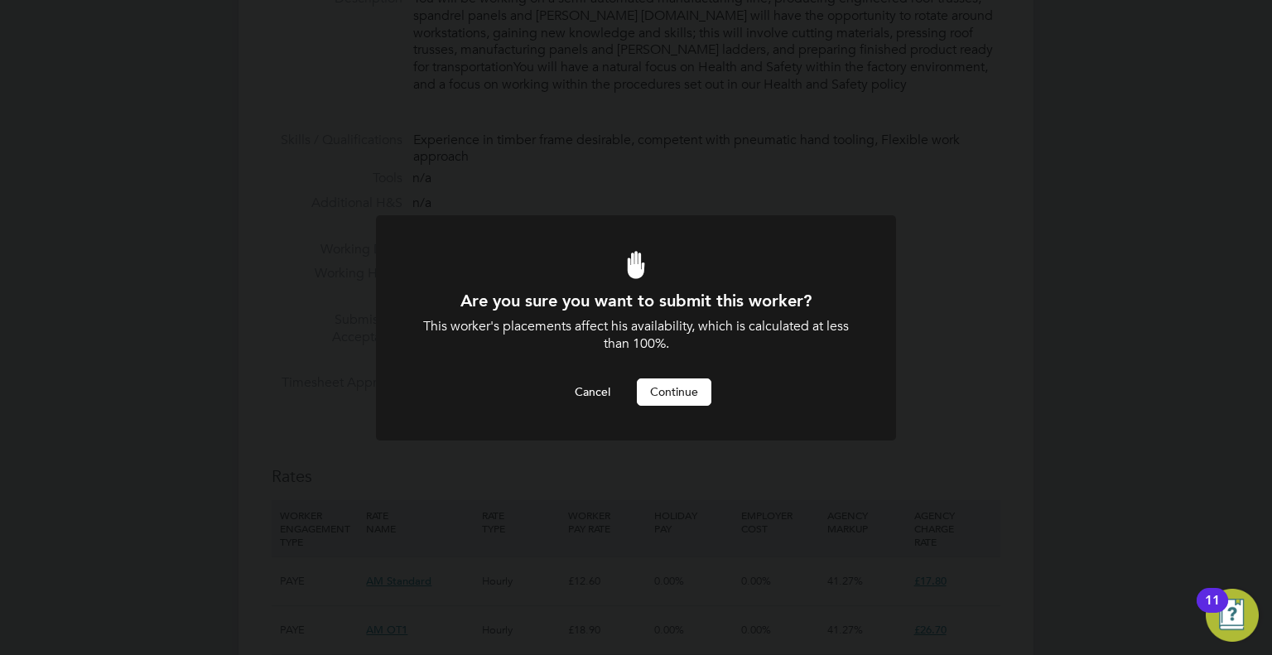
click at [676, 393] on button "Continue" at bounding box center [674, 392] width 75 height 27
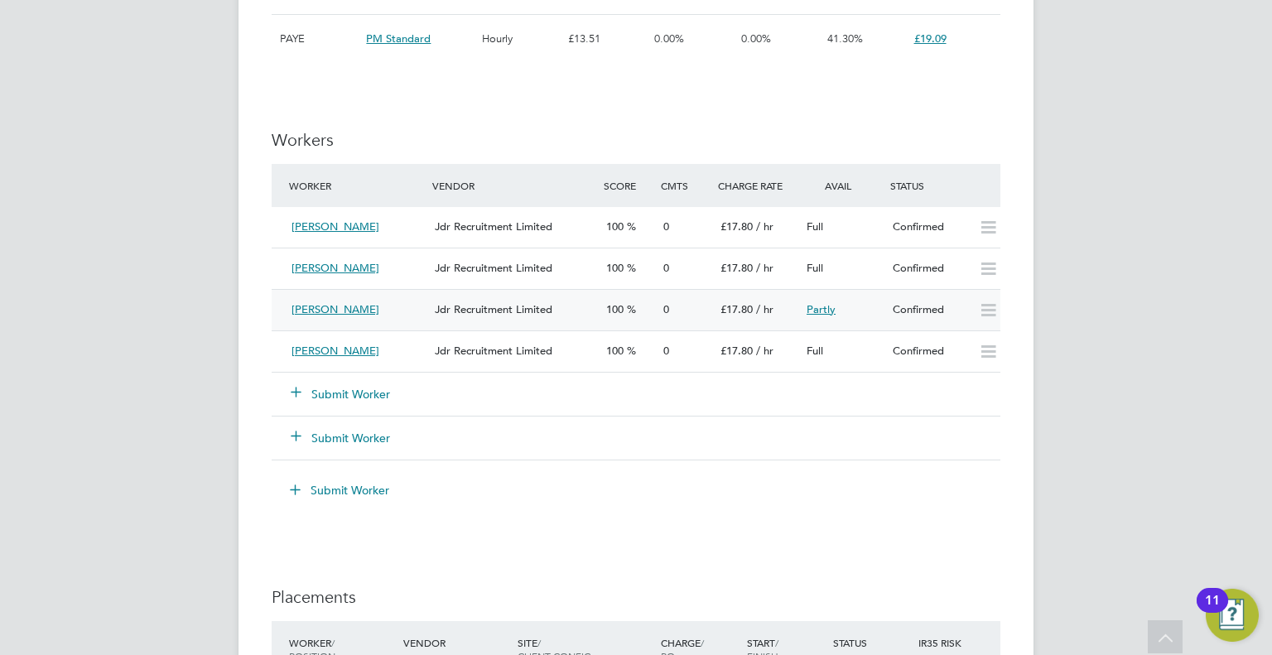
click at [816, 302] on span "Partly" at bounding box center [821, 309] width 29 height 14
click at [988, 307] on icon at bounding box center [988, 310] width 21 height 13
click at [342, 307] on span "Keigan Jones" at bounding box center [336, 309] width 88 height 14
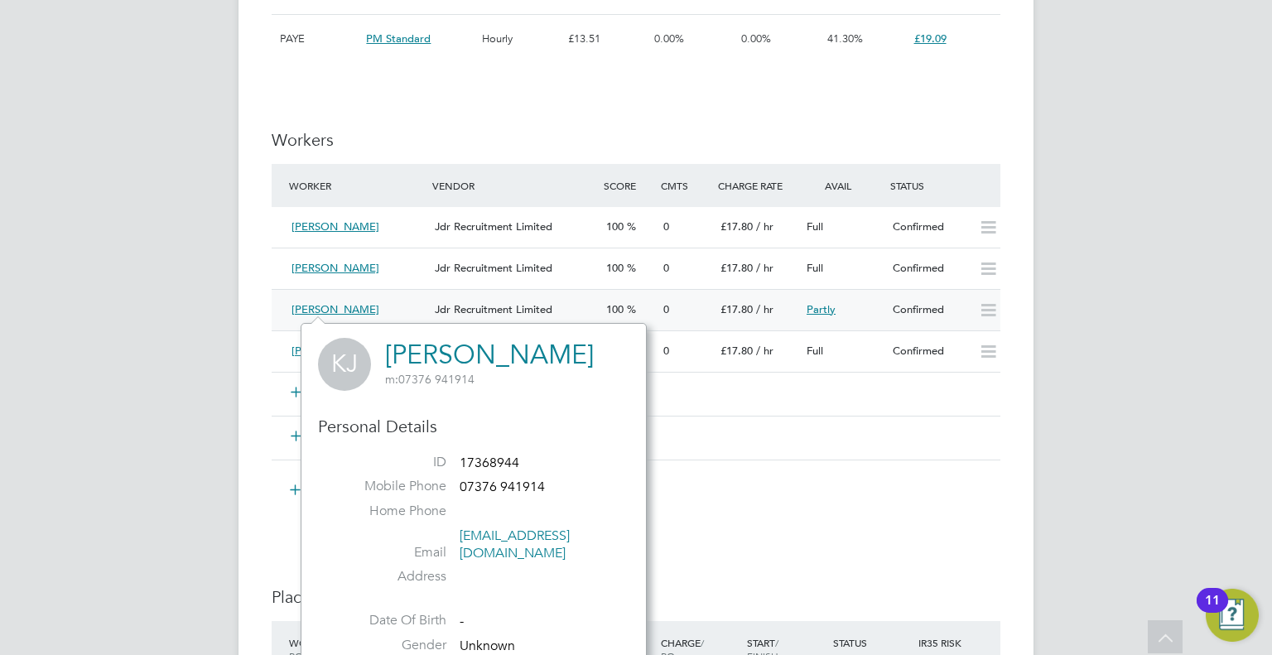
click at [683, 527] on div "IR35 Determination IR35 Status Inside IR35 Details PO No PO Number Valid From V…" at bounding box center [636, 69] width 729 height 2420
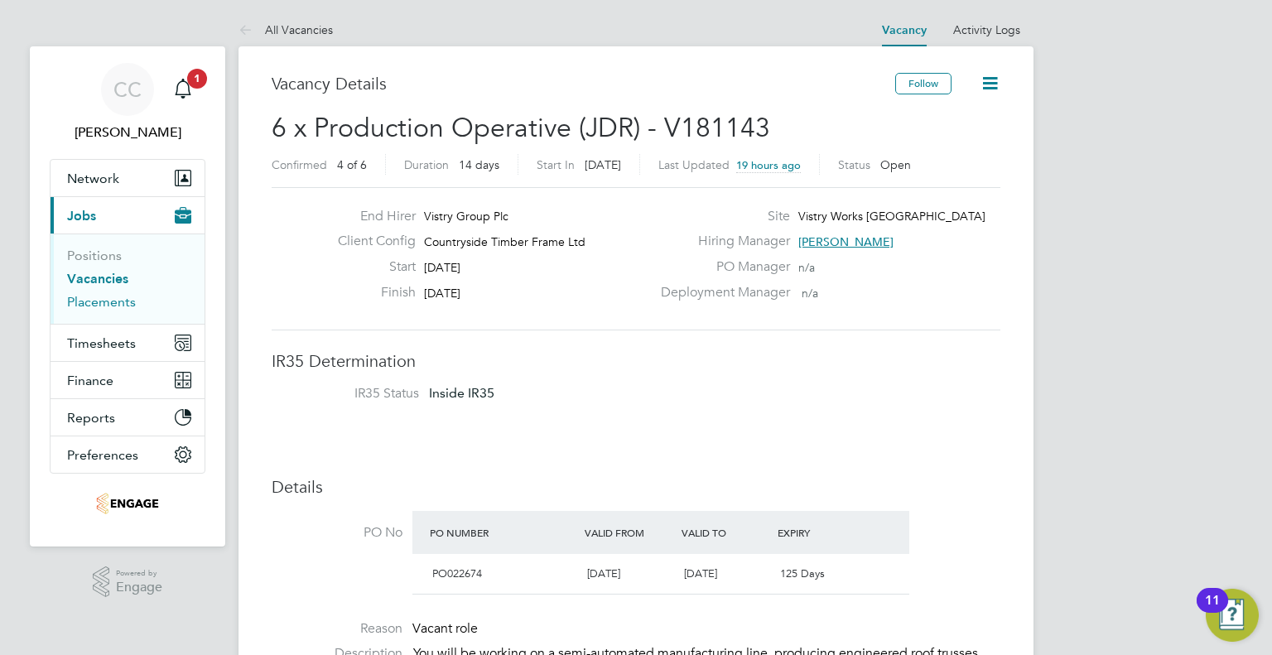
click at [101, 301] on link "Placements" at bounding box center [101, 302] width 69 height 16
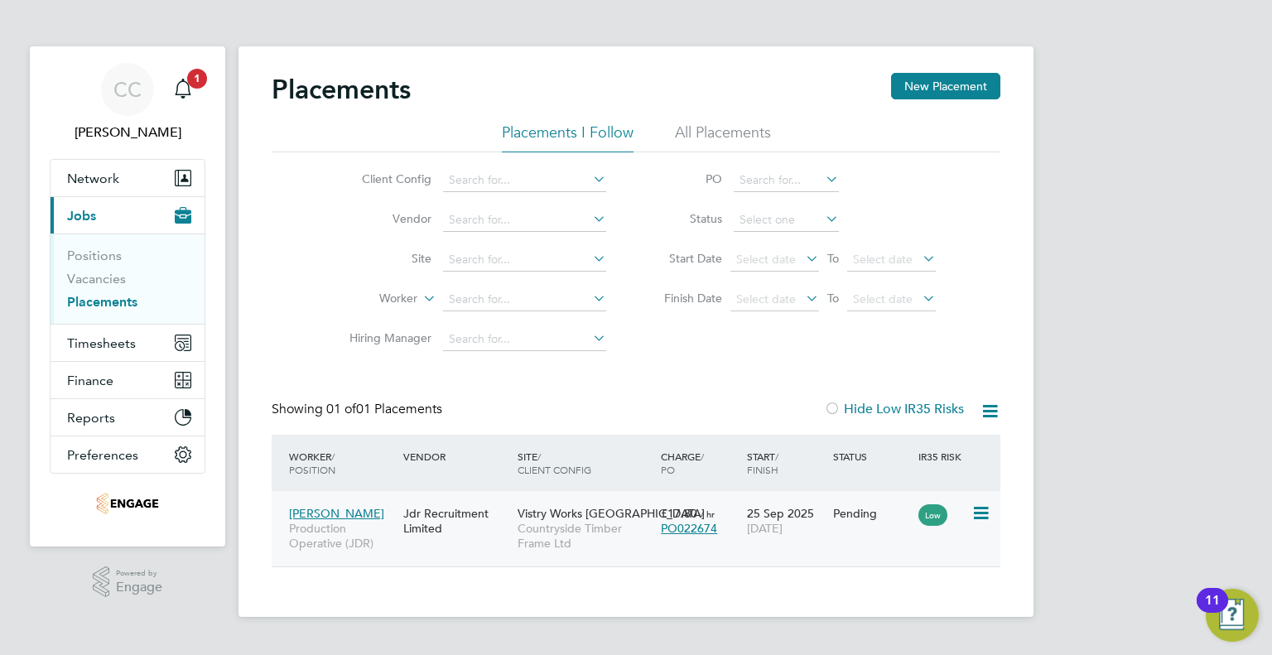
click at [474, 518] on div "Jdr Recruitment Limited" at bounding box center [456, 521] width 114 height 46
click at [76, 253] on link "Positions" at bounding box center [94, 256] width 55 height 16
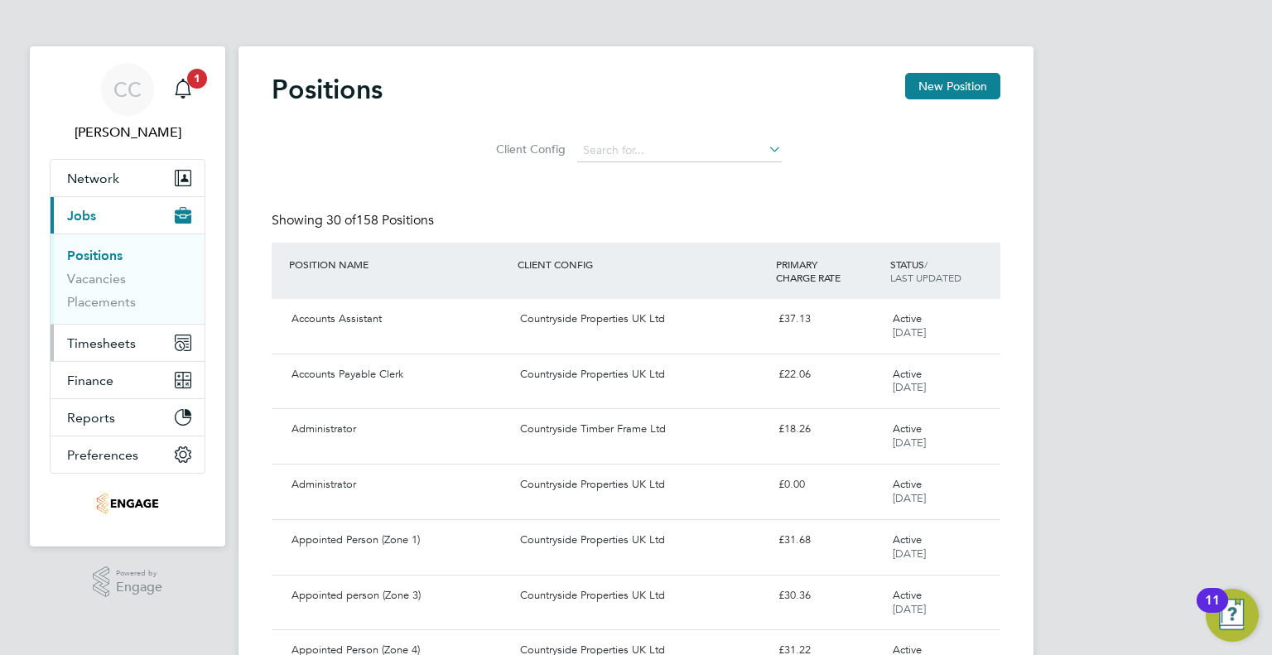
click at [89, 336] on span "Timesheets" at bounding box center [101, 343] width 69 height 16
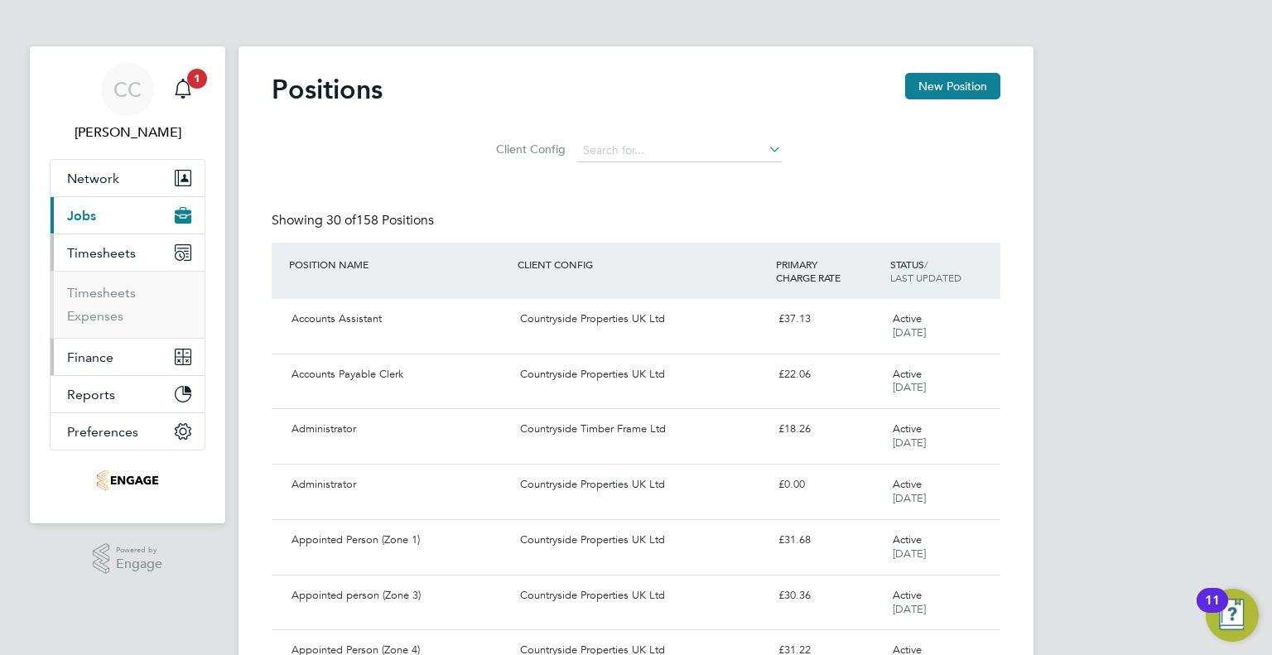
click at [89, 357] on span "Finance" at bounding box center [90, 358] width 46 height 16
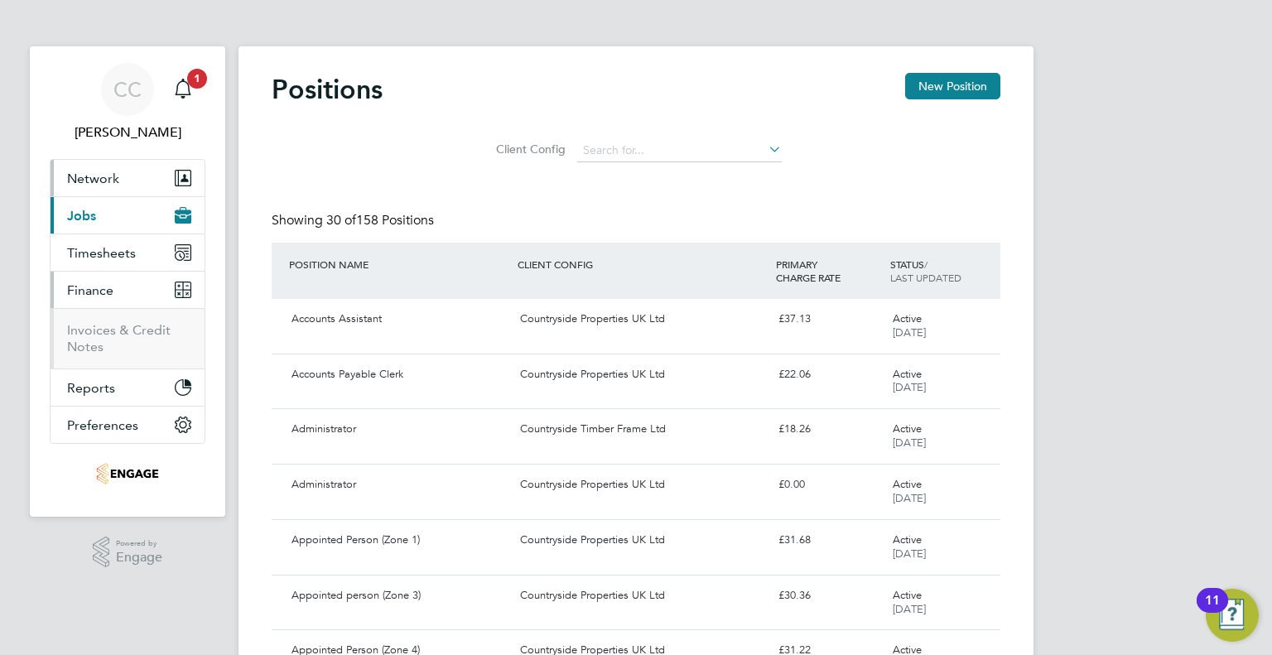
click at [116, 166] on button "Network" at bounding box center [128, 178] width 154 height 36
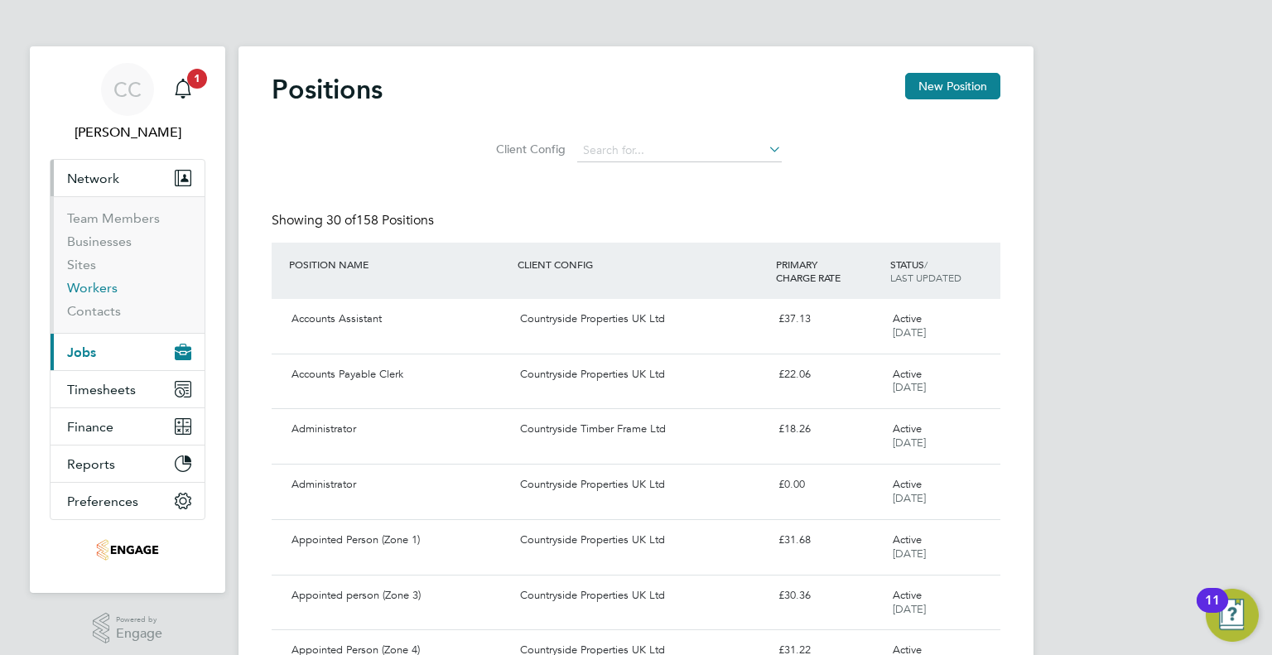
click at [111, 289] on link "Workers" at bounding box center [92, 288] width 51 height 16
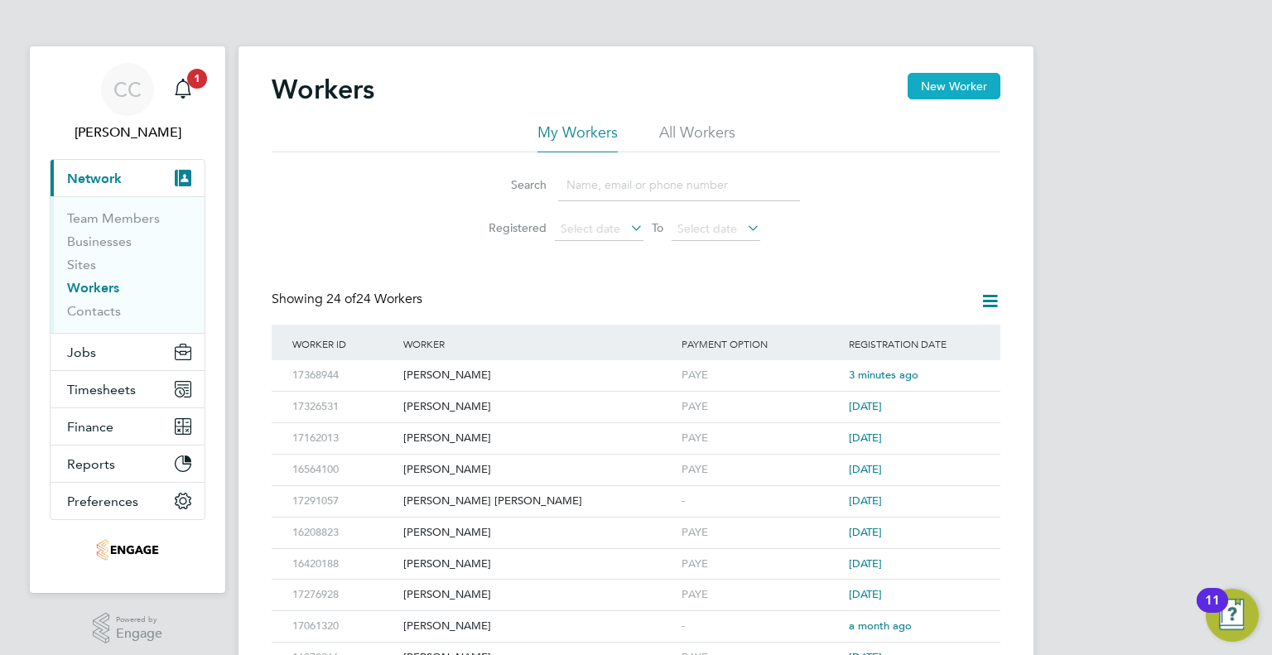
click at [944, 84] on button "New Worker" at bounding box center [954, 86] width 93 height 27
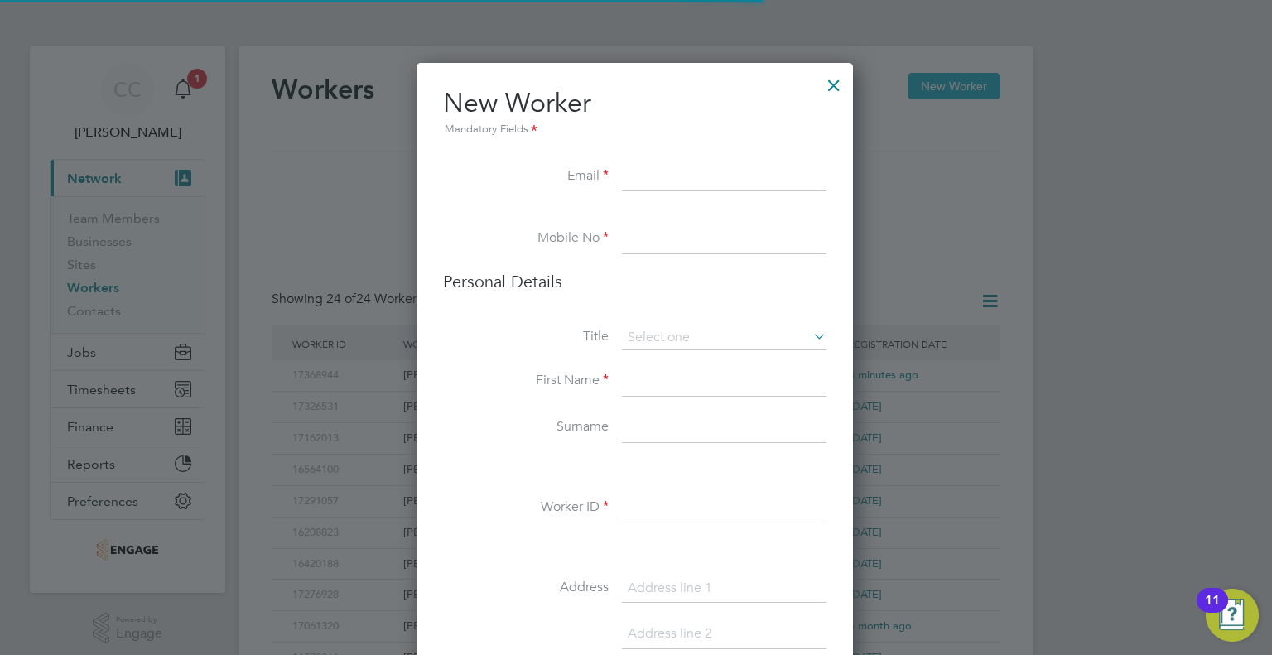
scroll to position [1395, 438]
paste input "On Engage"
type input "On Engage"
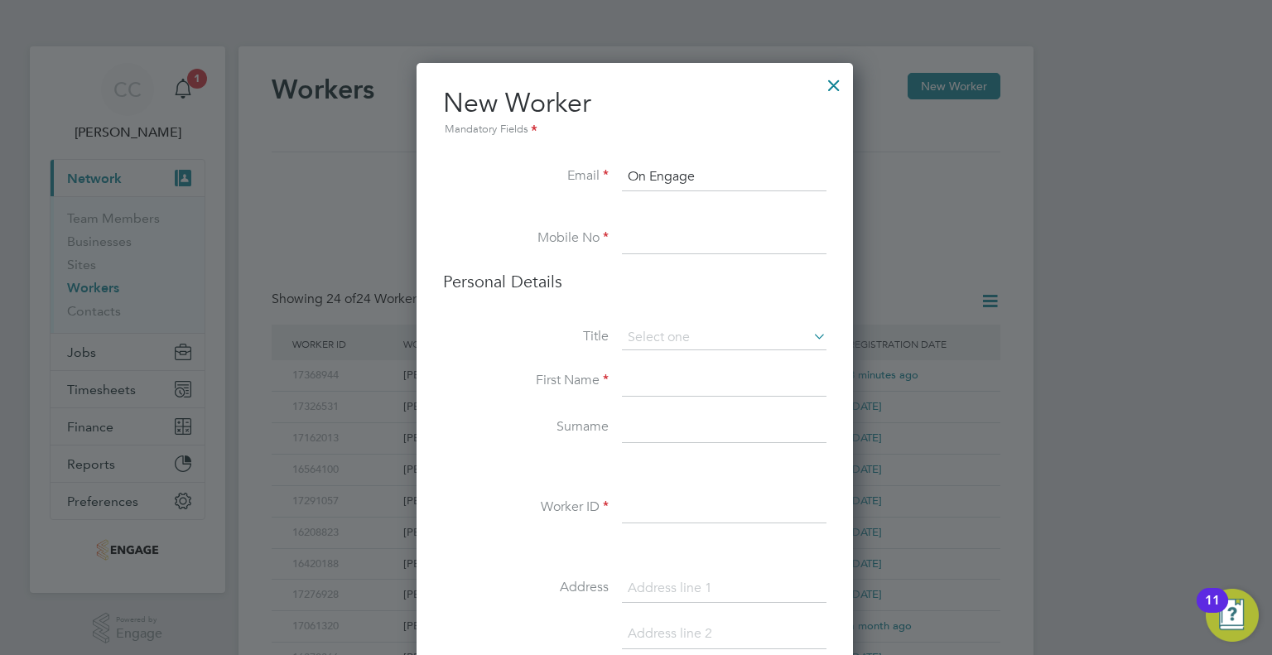
drag, startPoint x: 709, startPoint y: 179, endPoint x: 585, endPoint y: 176, distance: 124.3
click at [585, 176] on li "Email On Engage" at bounding box center [635, 185] width 384 height 46
paste input "liamrowe286@gmail.com"
type input "liamrowe286@gmail.com"
paste input "07355647655"
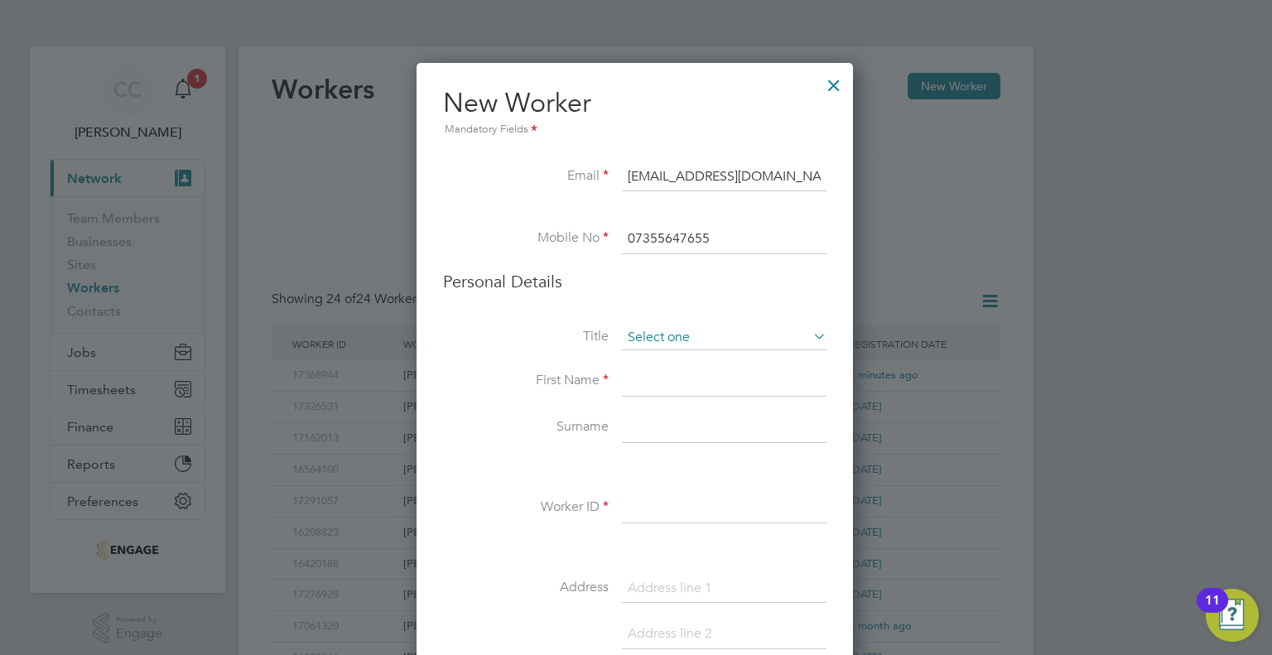
type input "07355647655"
click at [673, 334] on input at bounding box center [724, 338] width 205 height 25
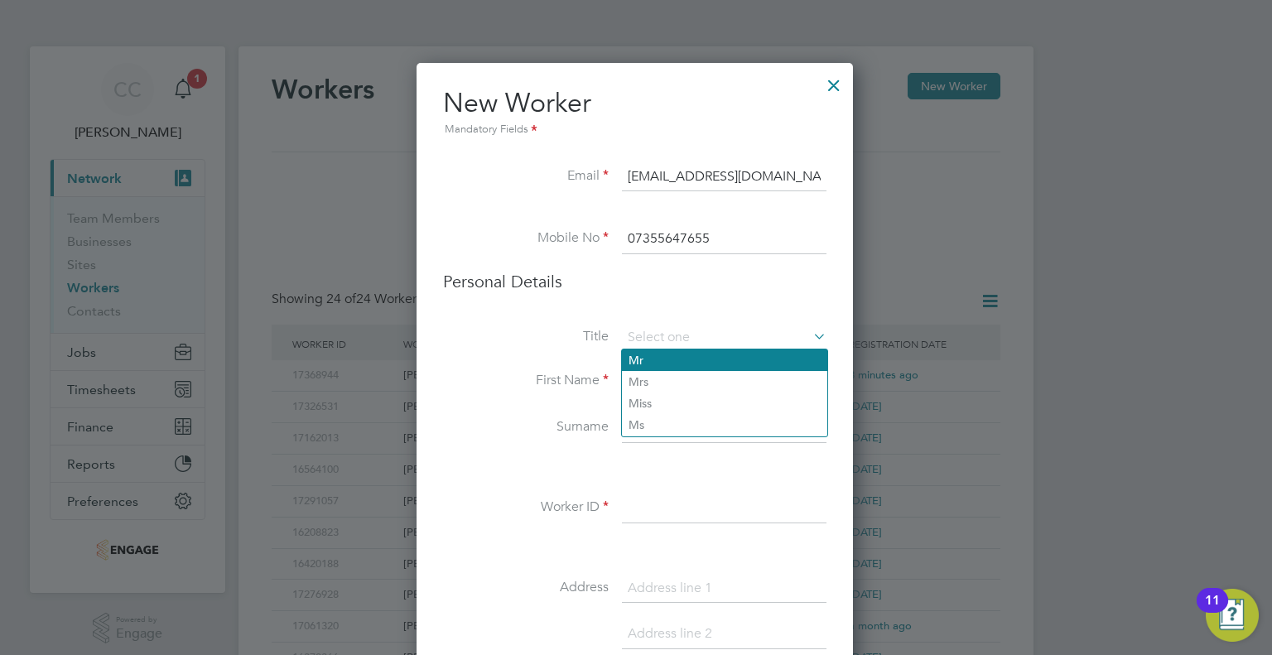
click at [657, 360] on li "Mr" at bounding box center [724, 361] width 205 height 22
type input "Mr"
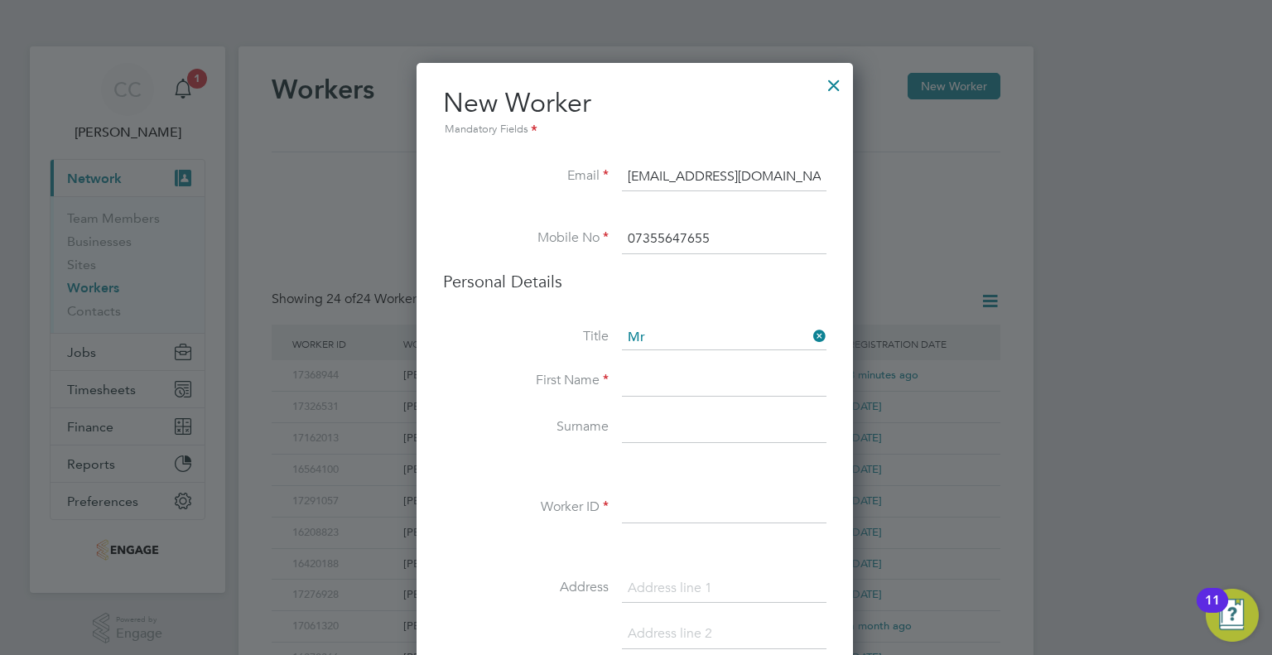
click at [666, 387] on input at bounding box center [724, 382] width 205 height 30
type input "Liam"
click at [653, 419] on input at bounding box center [724, 428] width 205 height 30
type input "Rowe"
paste input "17245840"
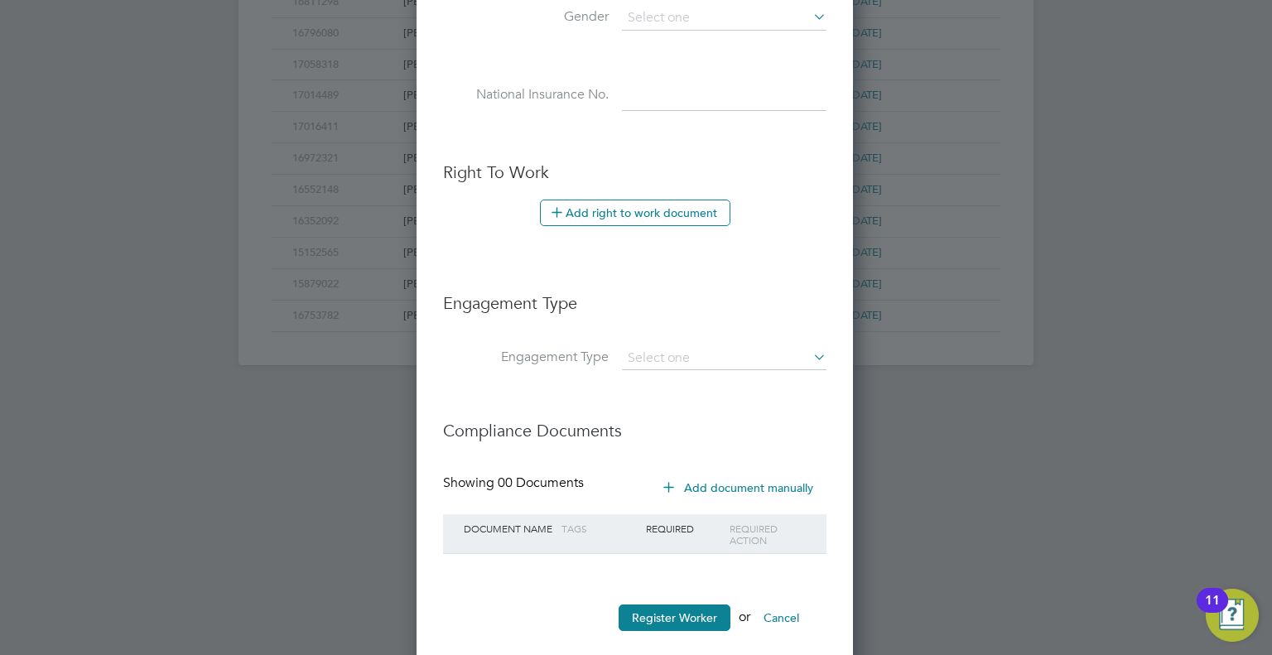
scroll to position [802, 0]
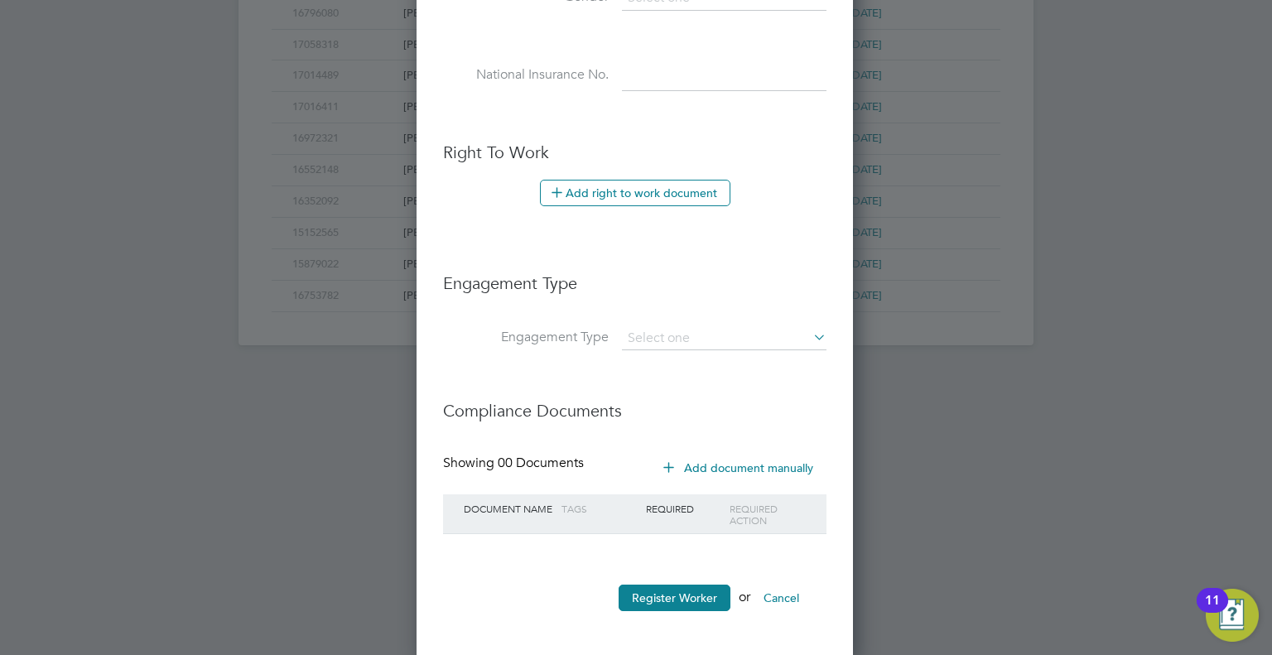
type input "17245840"
click at [708, 320] on li "Engagement Type" at bounding box center [635, 291] width 384 height 71
click at [703, 327] on input at bounding box center [724, 338] width 205 height 23
click at [701, 374] on li "PAYE Direct" at bounding box center [724, 382] width 205 height 24
type input "PAYE Direct"
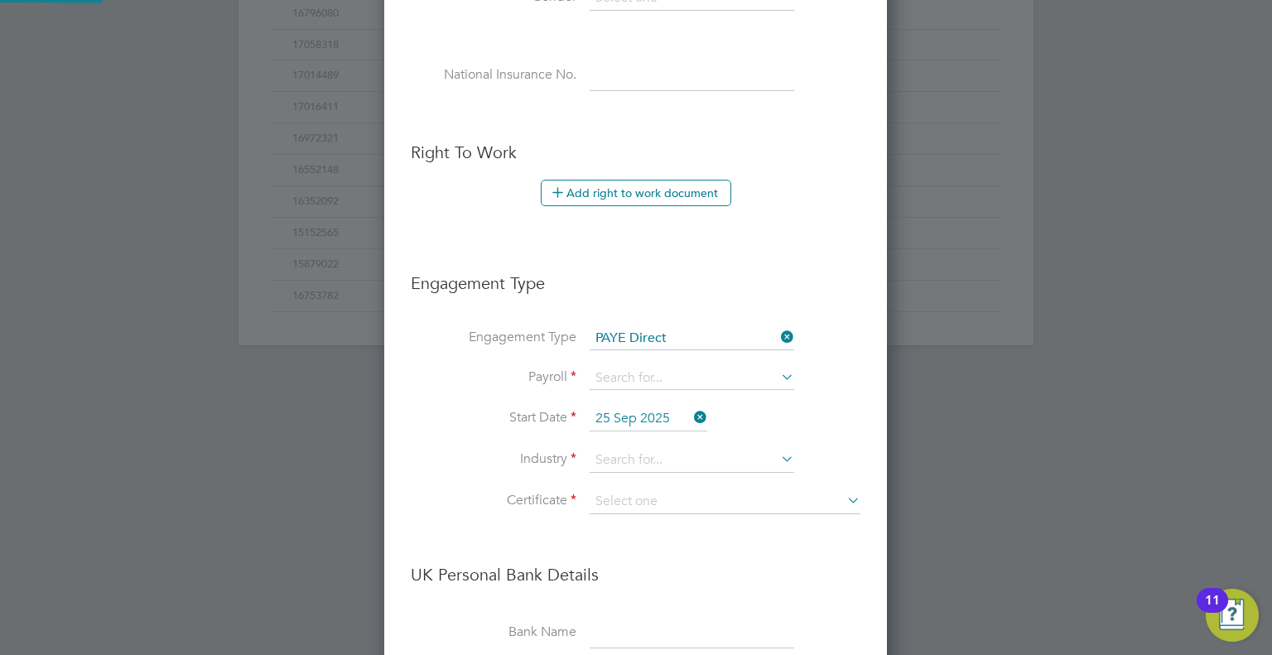
scroll to position [1875, 504]
click at [702, 374] on input at bounding box center [692, 378] width 205 height 23
click at [694, 396] on li "PAYE" at bounding box center [692, 398] width 205 height 24
type input "PAYE"
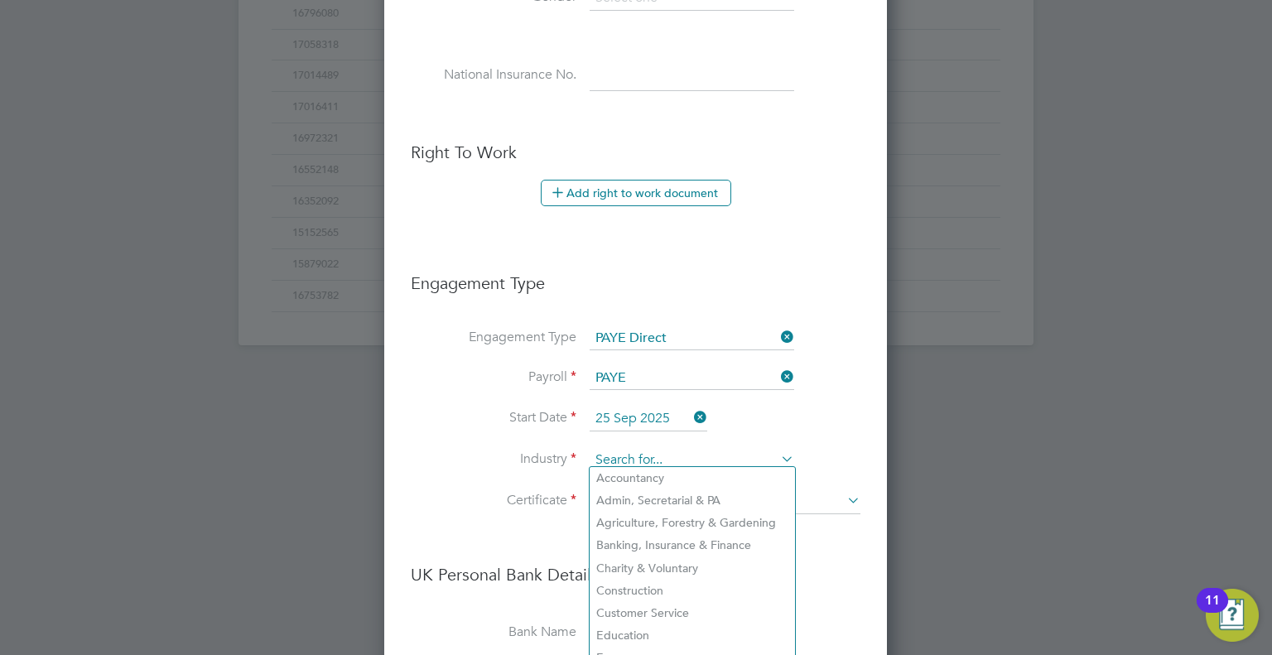
click at [703, 452] on input at bounding box center [692, 460] width 205 height 25
click at [659, 589] on li "Construction" at bounding box center [692, 591] width 205 height 22
type input "Construction"
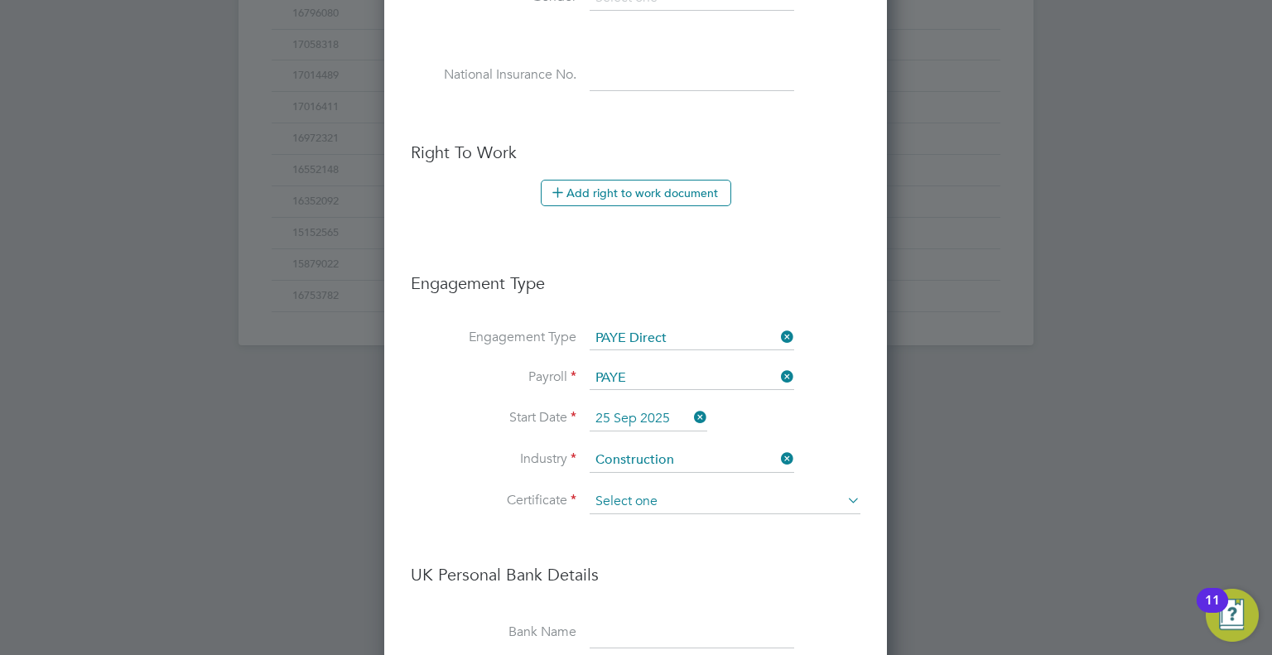
click at [652, 496] on input at bounding box center [725, 502] width 271 height 25
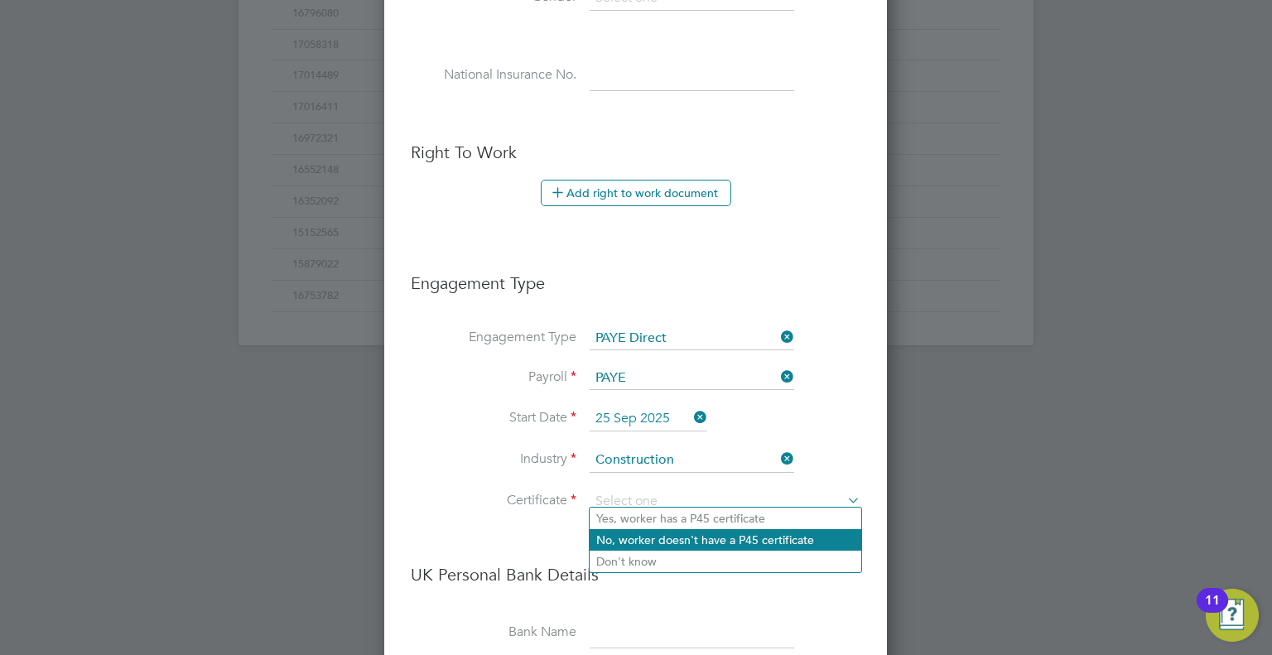
click at [649, 536] on li "No, worker doesn't have a P45 certificate" at bounding box center [726, 540] width 272 height 22
type input "No, worker doesn't have a P45 certificate"
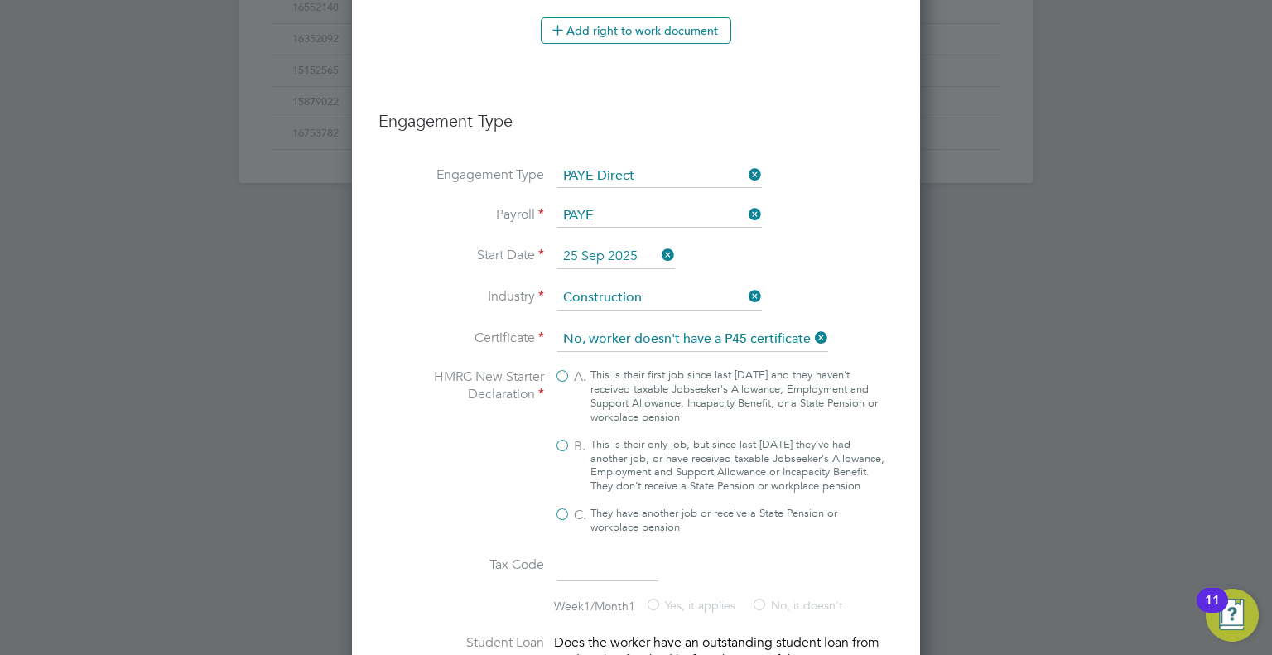
scroll to position [968, 0]
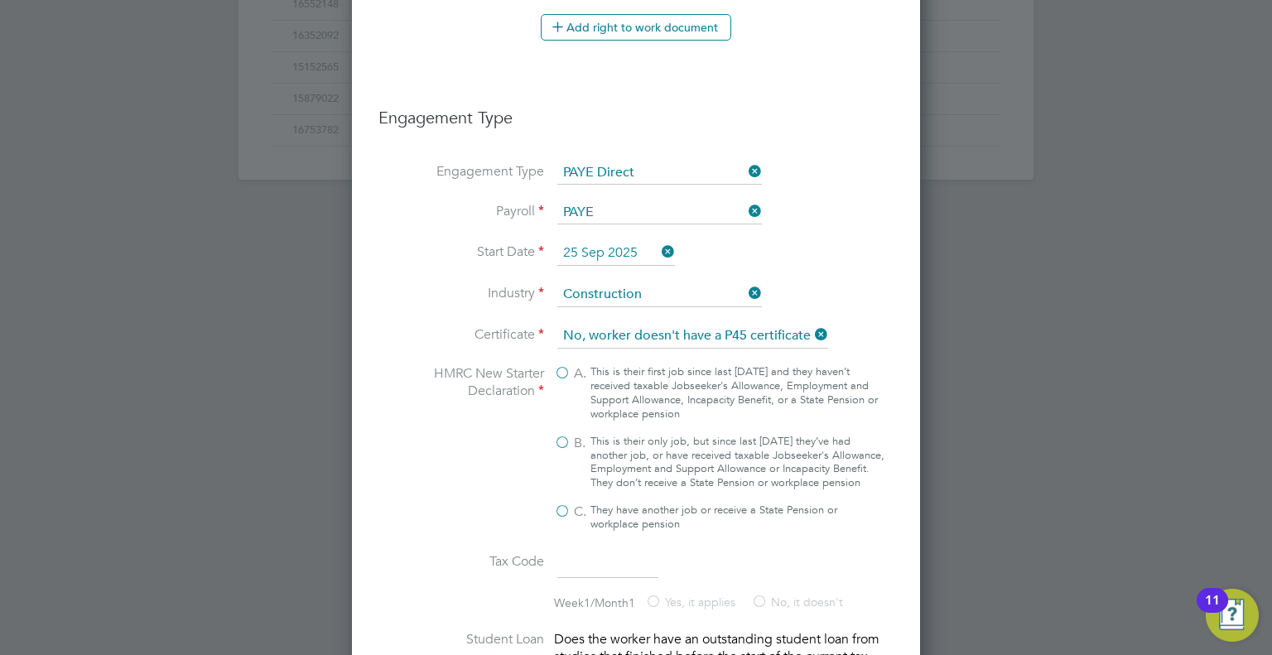
click at [588, 438] on label "B. This is their only job, but since last 6 April they’ve had another job, or h…" at bounding box center [719, 463] width 331 height 56
click at [0, 0] on input "B. This is their only job, but since last 6 April they’ve had another job, or h…" at bounding box center [0, 0] width 0 height 0
type input "1257L"
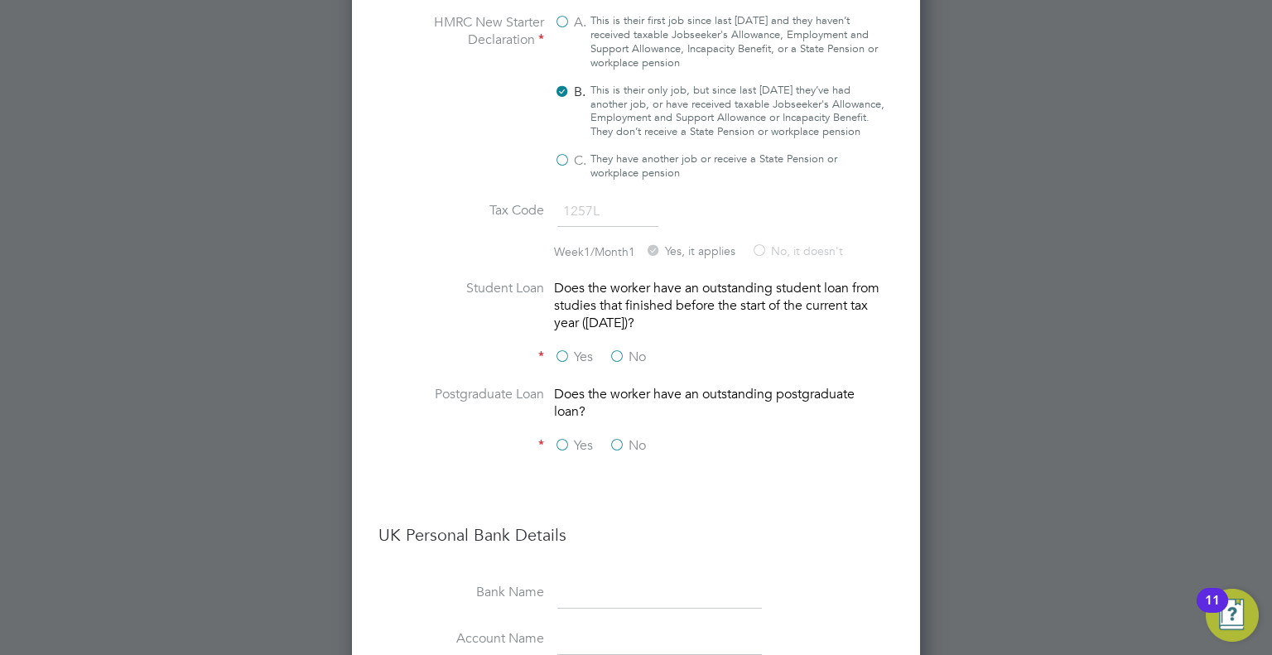
scroll to position [1382, 0]
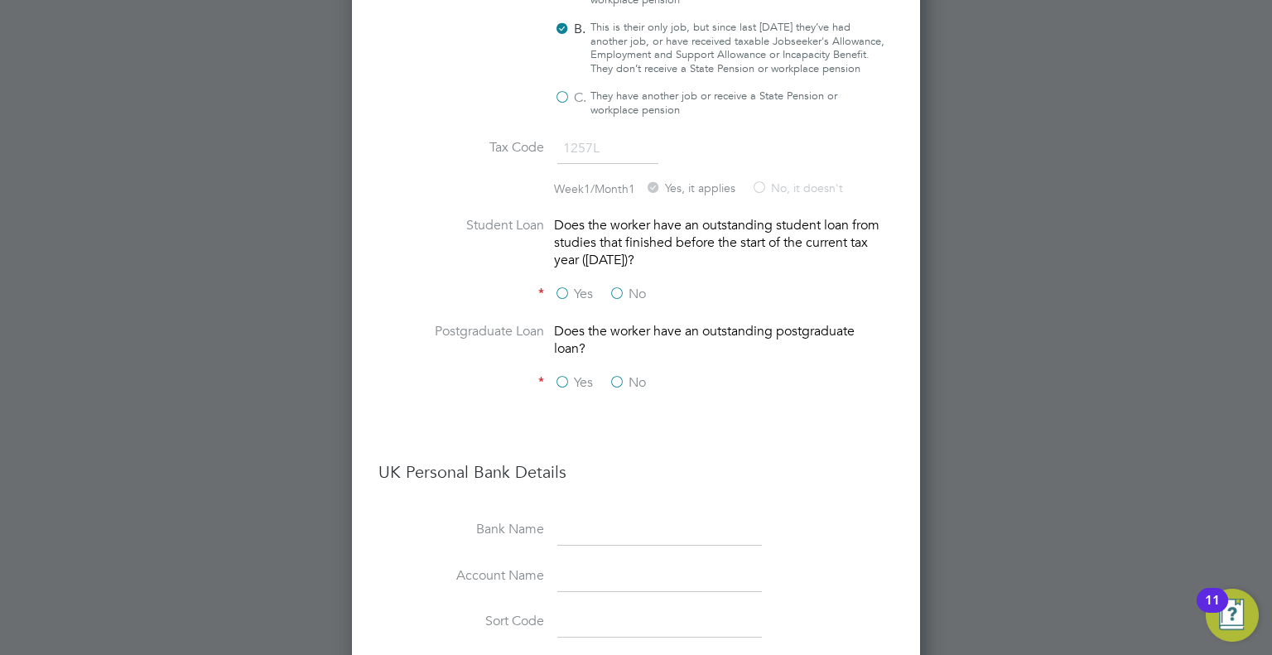
click at [612, 301] on label "No" at bounding box center [627, 294] width 37 height 17
click at [0, 0] on input "No" at bounding box center [0, 0] width 0 height 0
click at [616, 381] on label "No" at bounding box center [627, 382] width 37 height 17
click at [0, 0] on input "No" at bounding box center [0, 0] width 0 height 0
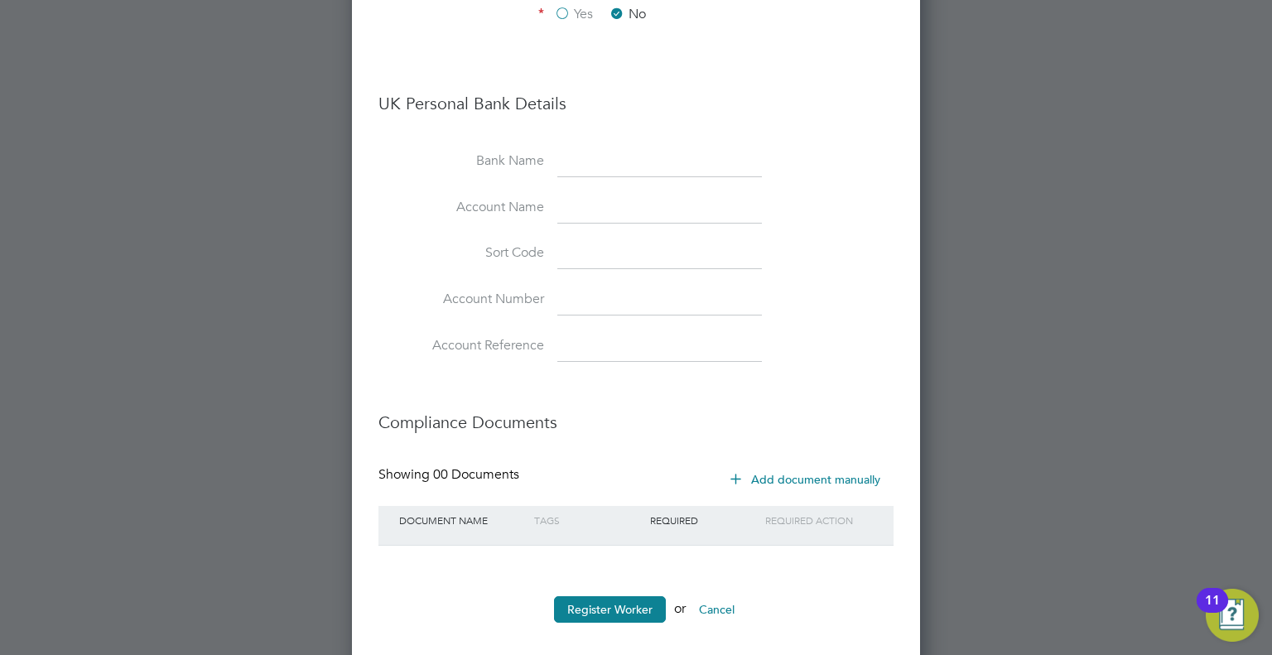
scroll to position [1773, 0]
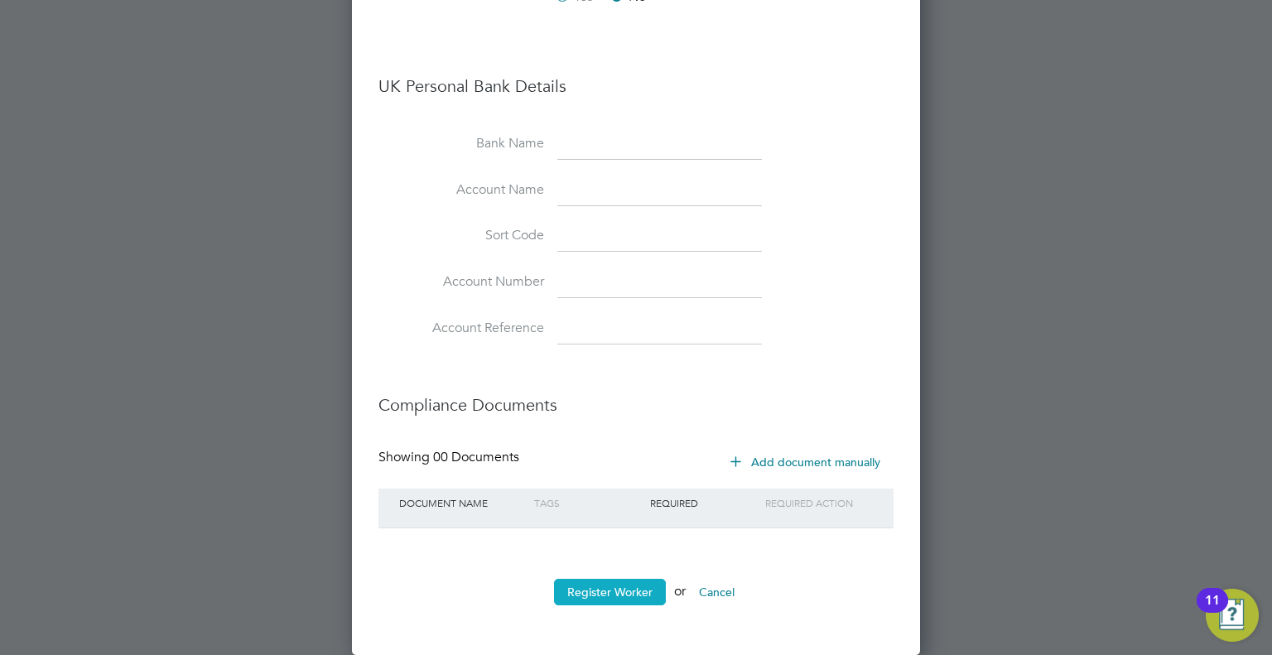
click at [616, 593] on button "Register Worker" at bounding box center [610, 592] width 112 height 27
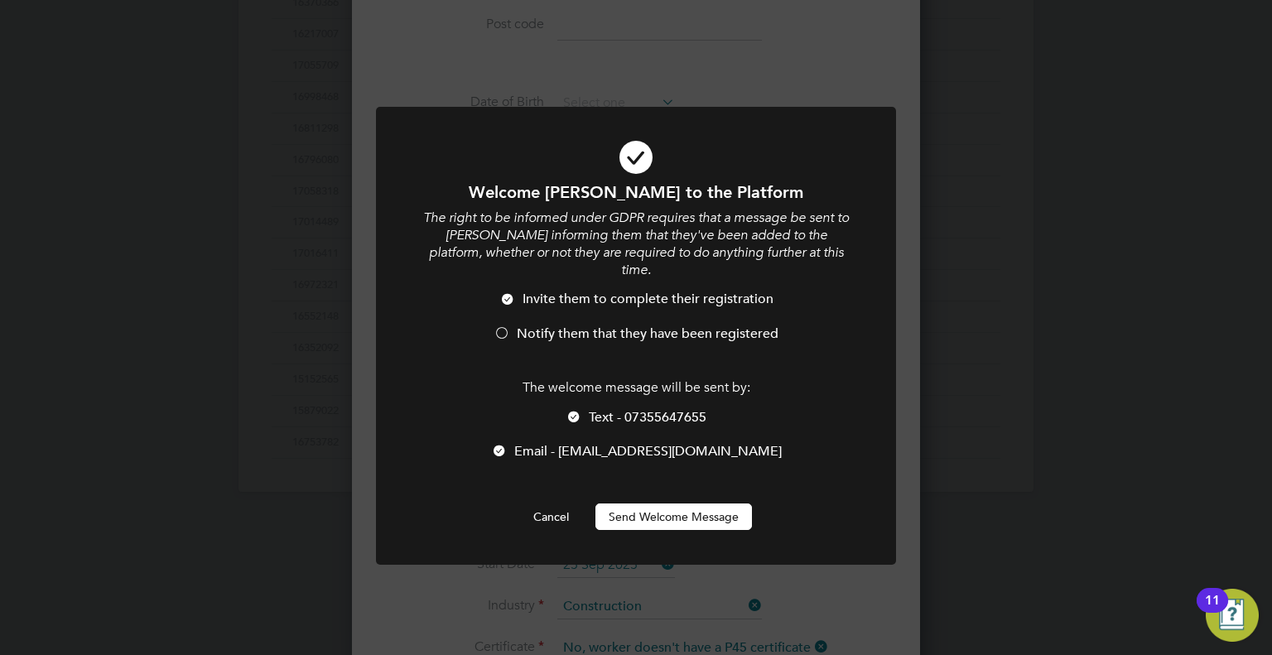
click at [500, 326] on div at bounding box center [502, 334] width 17 height 17
click at [568, 410] on div at bounding box center [574, 418] width 17 height 17
click at [646, 508] on button "Send Welcome Message" at bounding box center [674, 517] width 157 height 27
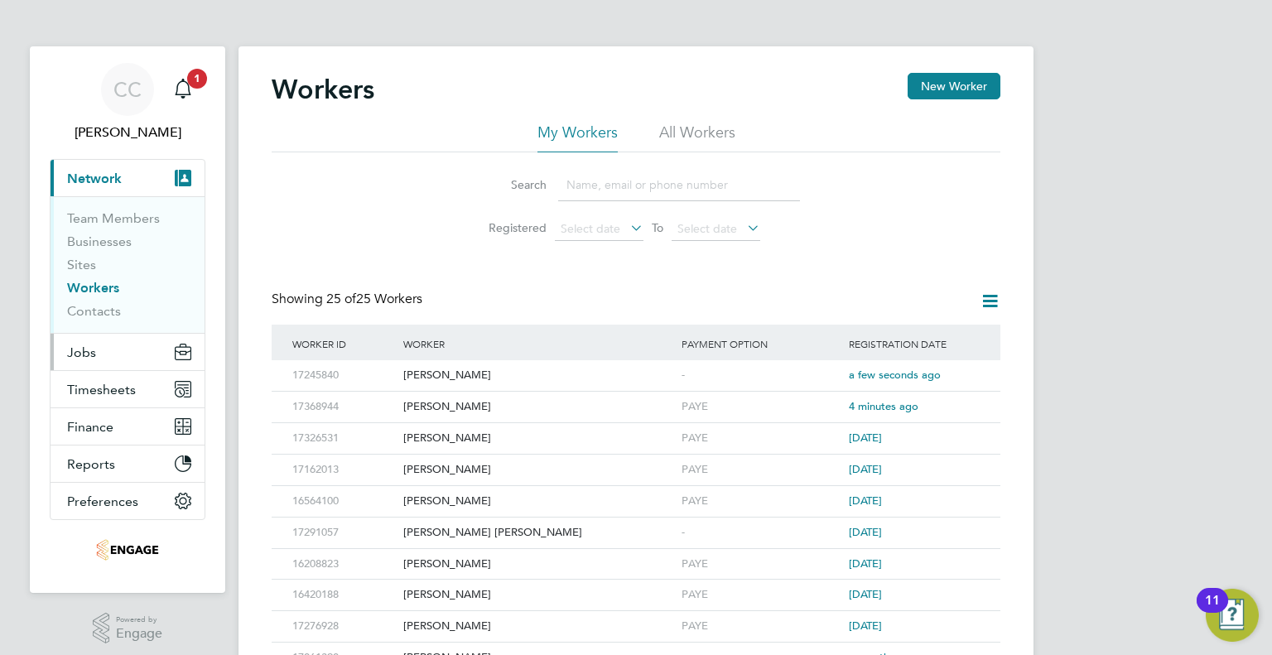
click at [89, 340] on button "Jobs" at bounding box center [128, 352] width 154 height 36
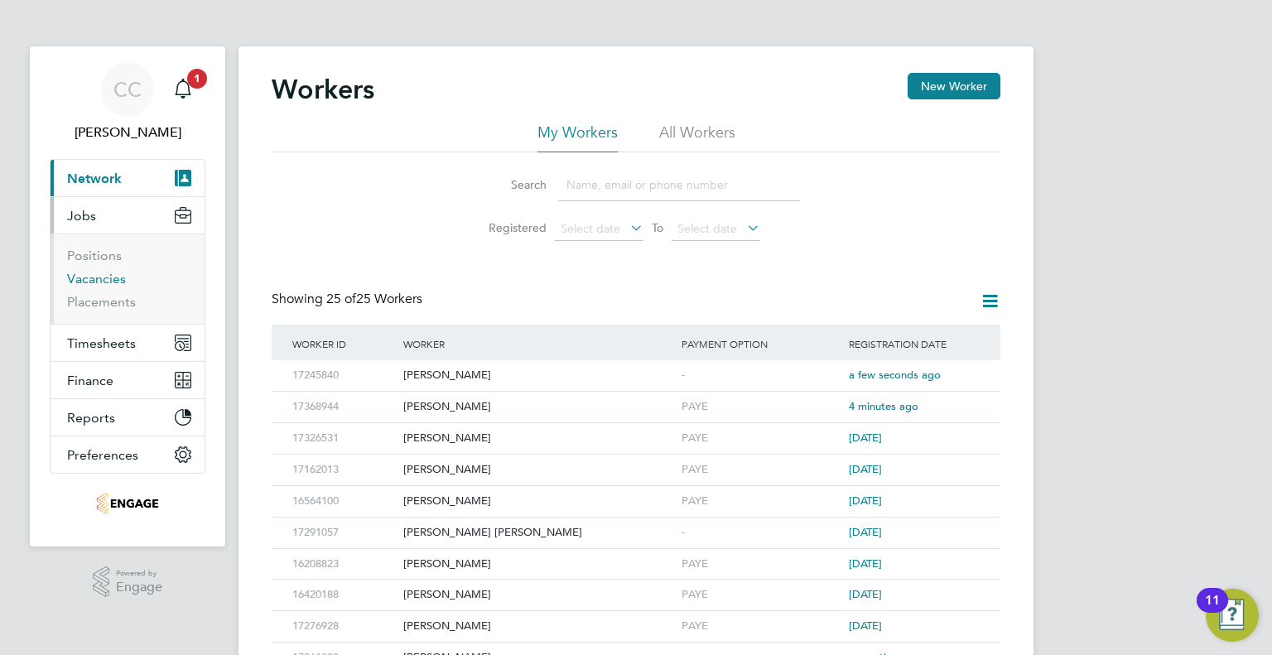
click at [102, 274] on link "Vacancies" at bounding box center [96, 279] width 59 height 16
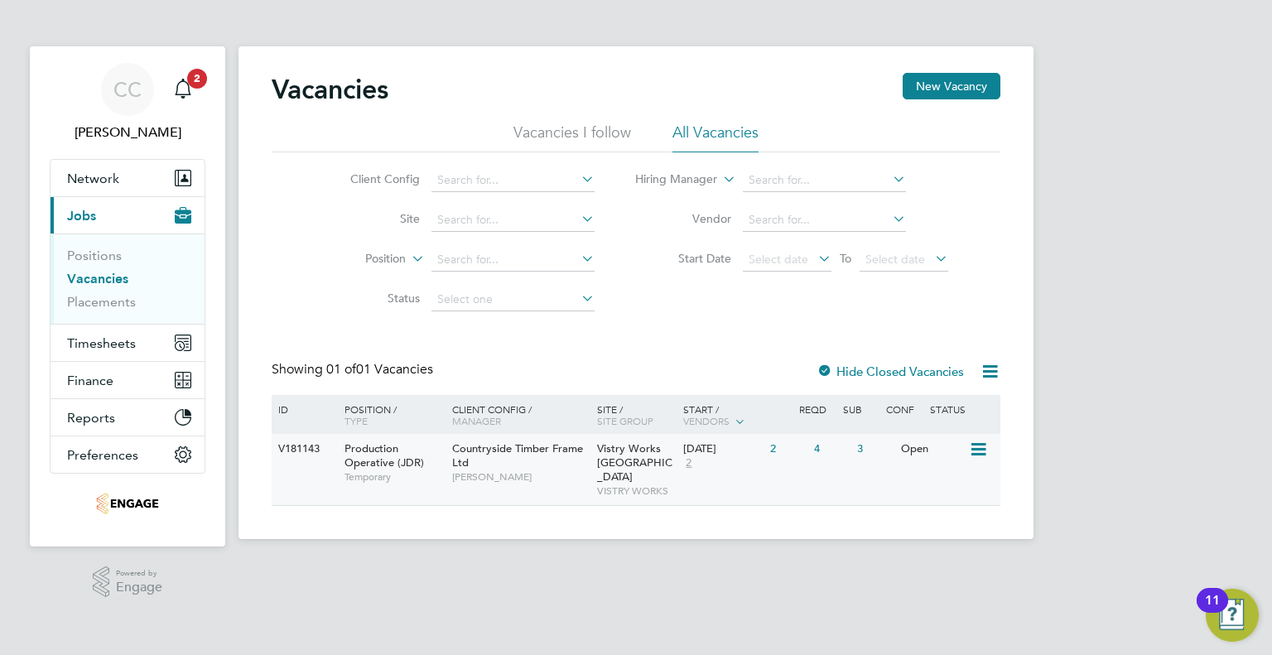
click at [566, 475] on span "[PERSON_NAME]" at bounding box center [520, 477] width 137 height 13
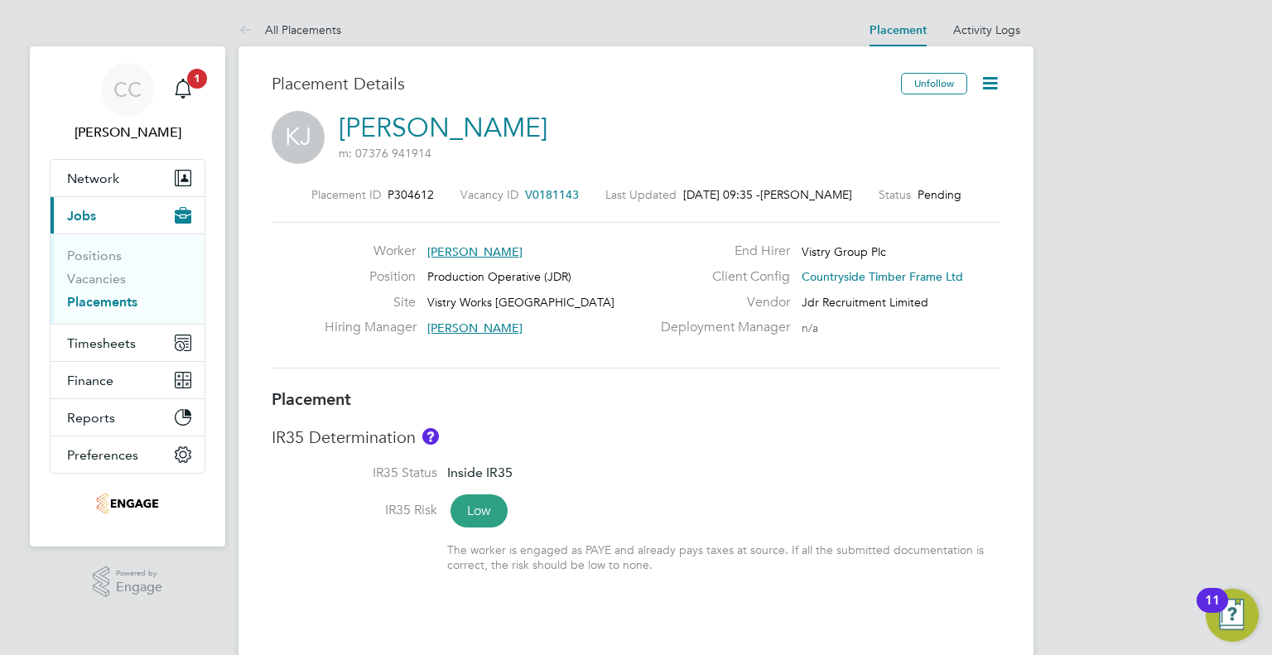
click at [992, 88] on icon at bounding box center [990, 83] width 21 height 21
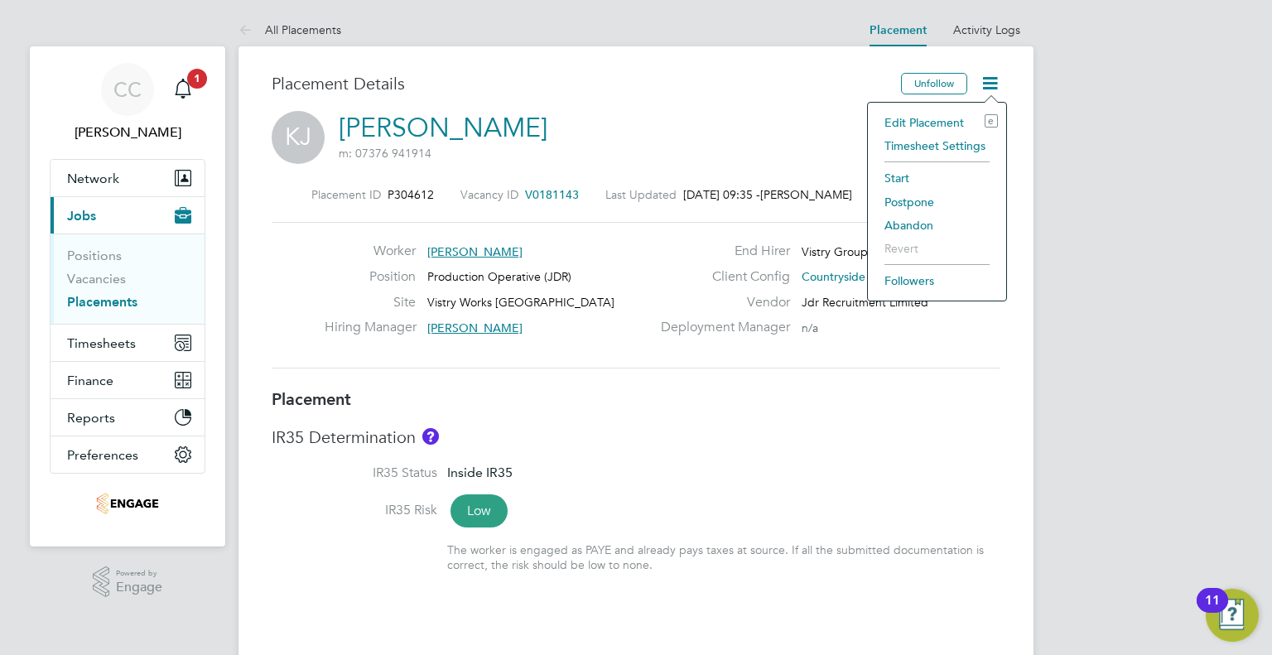
click at [937, 180] on li "Start" at bounding box center [937, 178] width 122 height 23
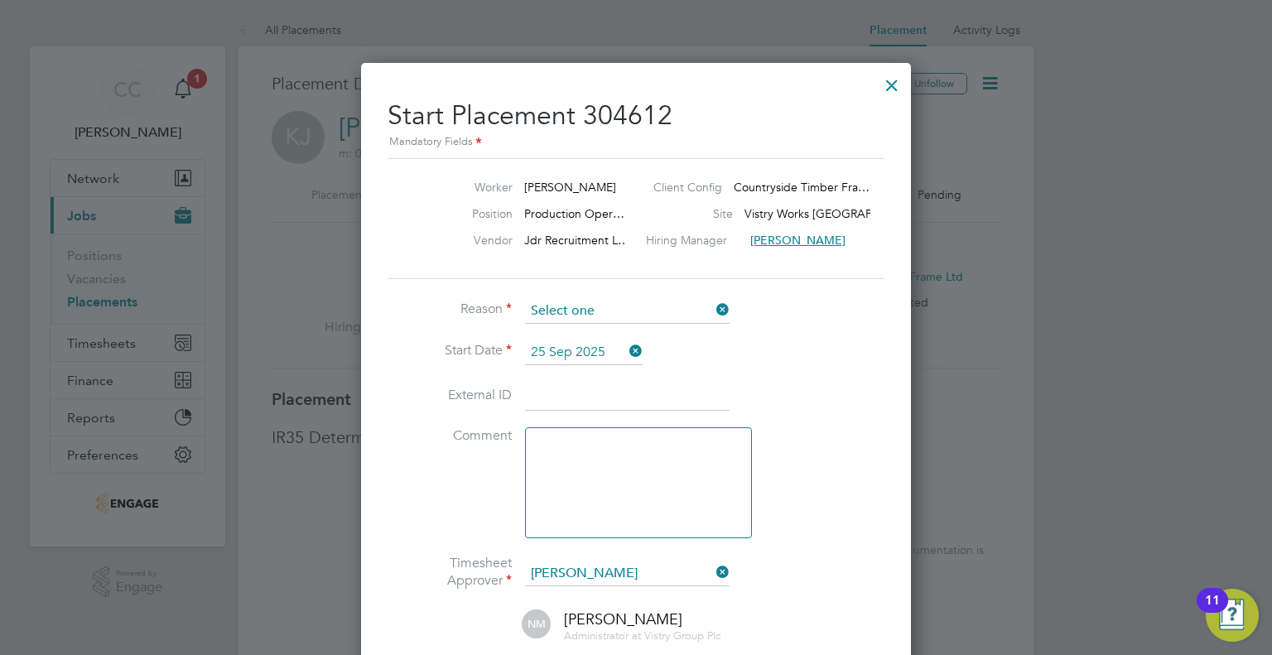
click at [696, 314] on input at bounding box center [627, 311] width 205 height 25
click at [673, 357] on li "Confirmed with hirer" at bounding box center [627, 356] width 205 height 22
type input "Confirmed with hirer"
click at [804, 357] on li "Start Date 25 Sep 2025" at bounding box center [636, 360] width 497 height 41
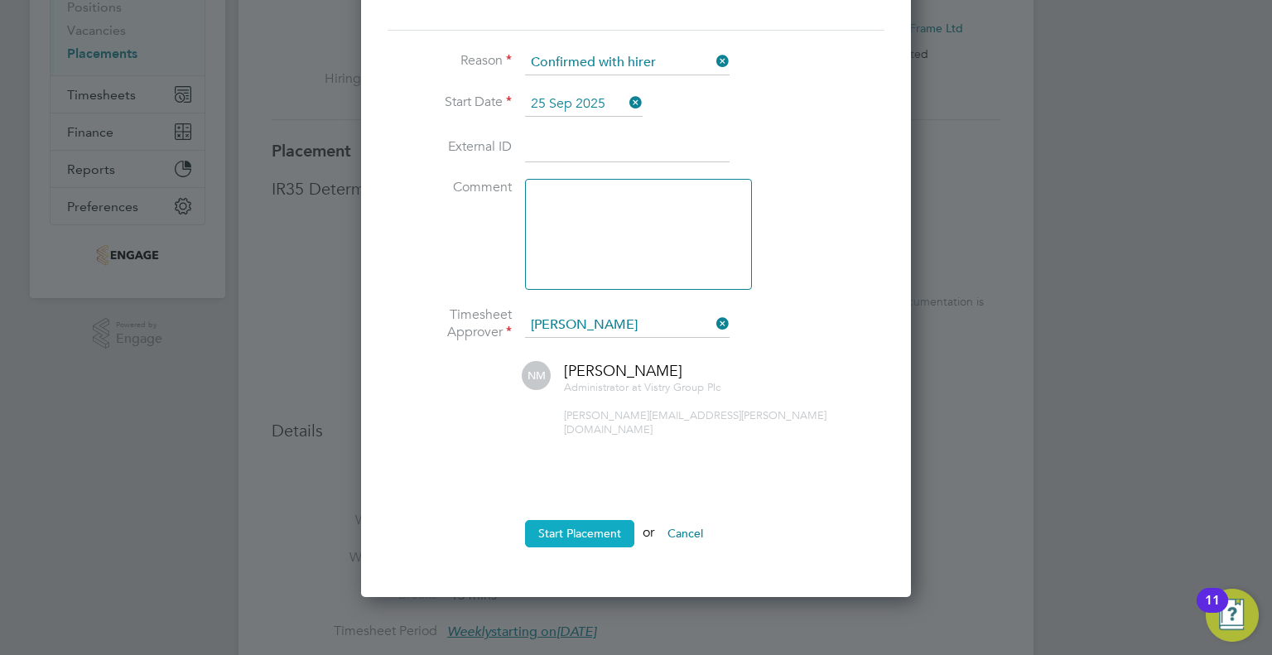
click at [593, 520] on button "Start Placement" at bounding box center [579, 533] width 109 height 27
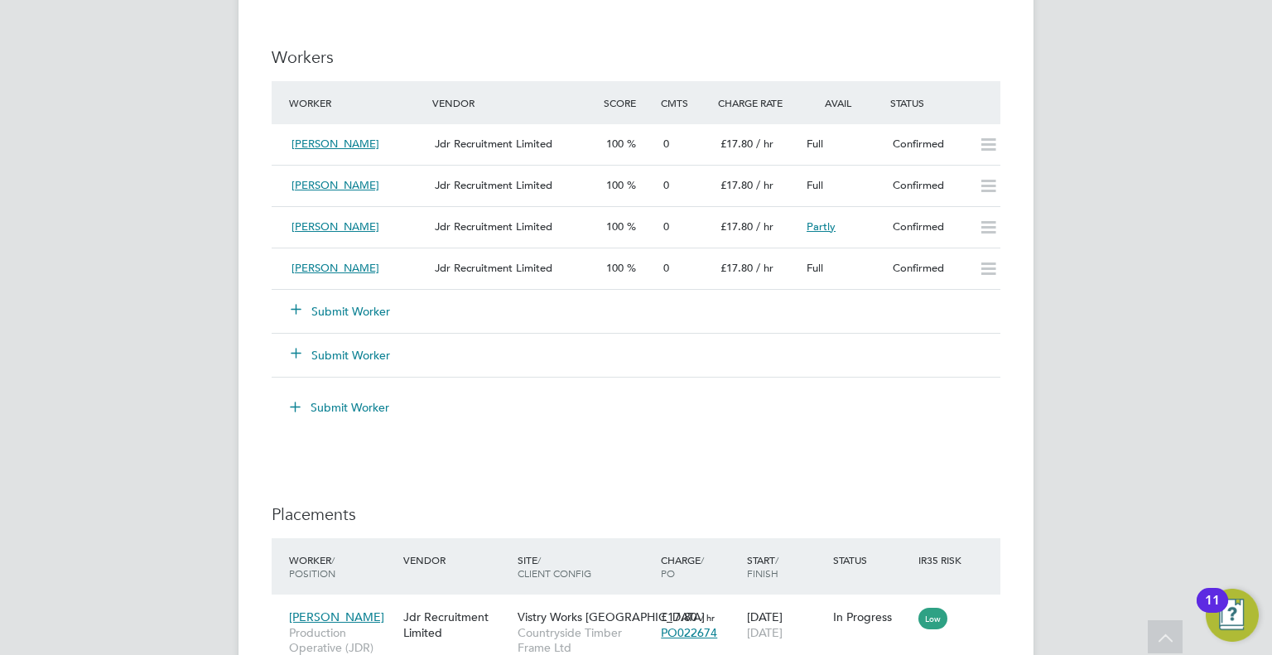
click at [327, 307] on button "Submit Worker" at bounding box center [341, 311] width 99 height 17
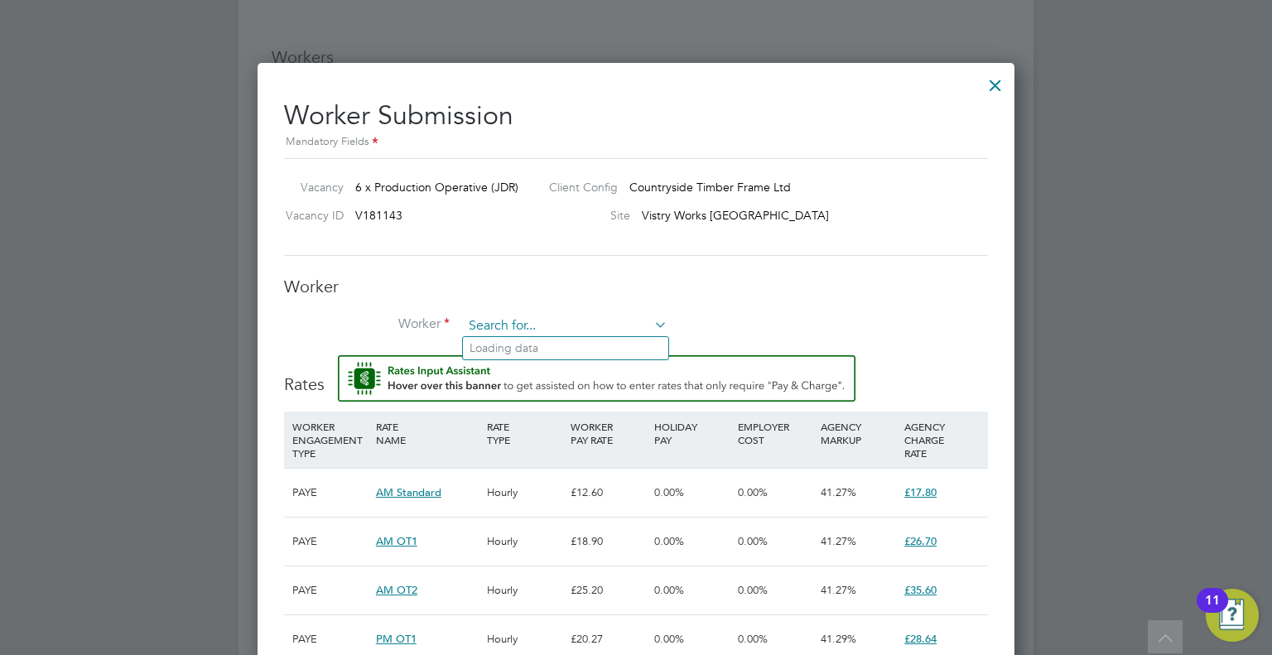
click at [586, 328] on input at bounding box center [565, 326] width 205 height 25
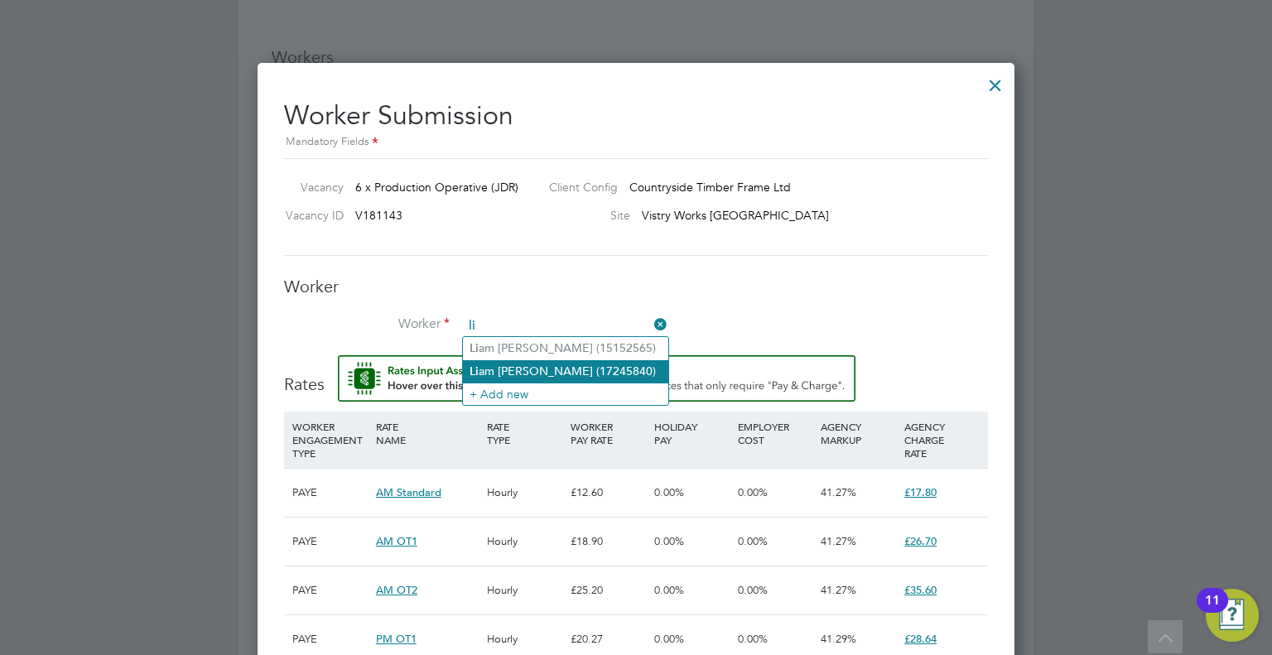
click at [560, 372] on li "Li am Rowe (17245840)" at bounding box center [565, 371] width 205 height 22
type input "Liam Rowe (17245840)"
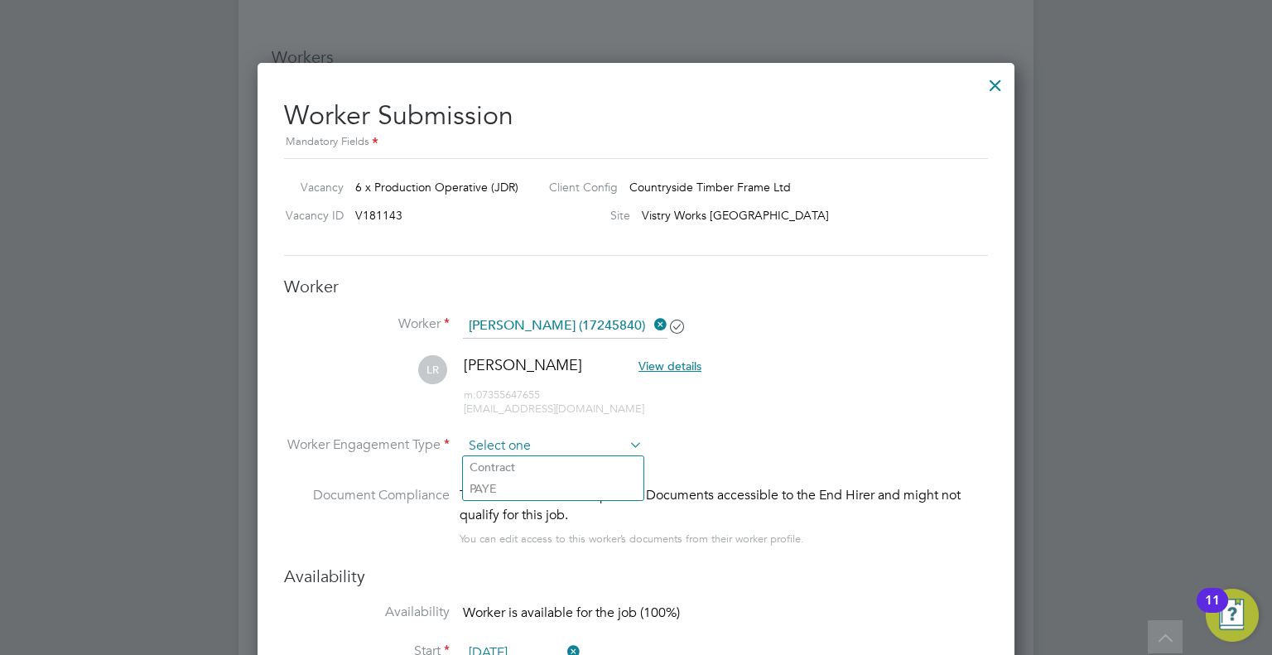
click at [582, 440] on input at bounding box center [553, 446] width 180 height 25
click at [572, 489] on li "PAYE" at bounding box center [553, 489] width 181 height 22
type input "PAYE"
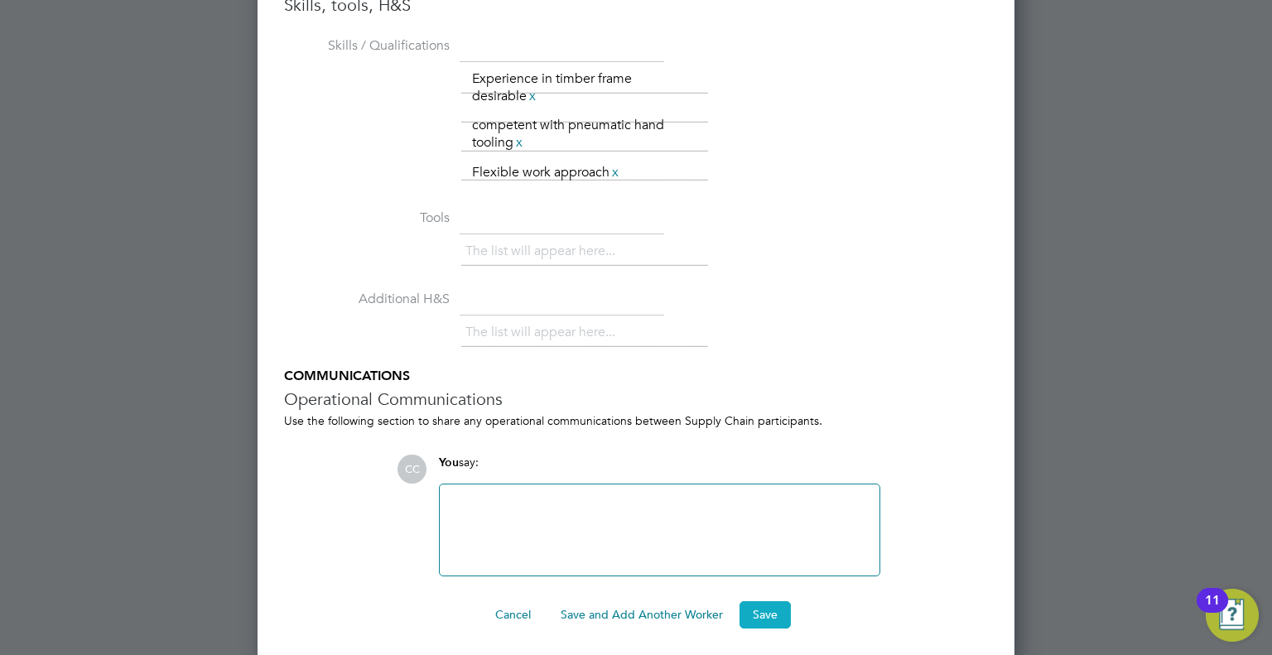
click at [751, 607] on button "Save" at bounding box center [765, 614] width 51 height 27
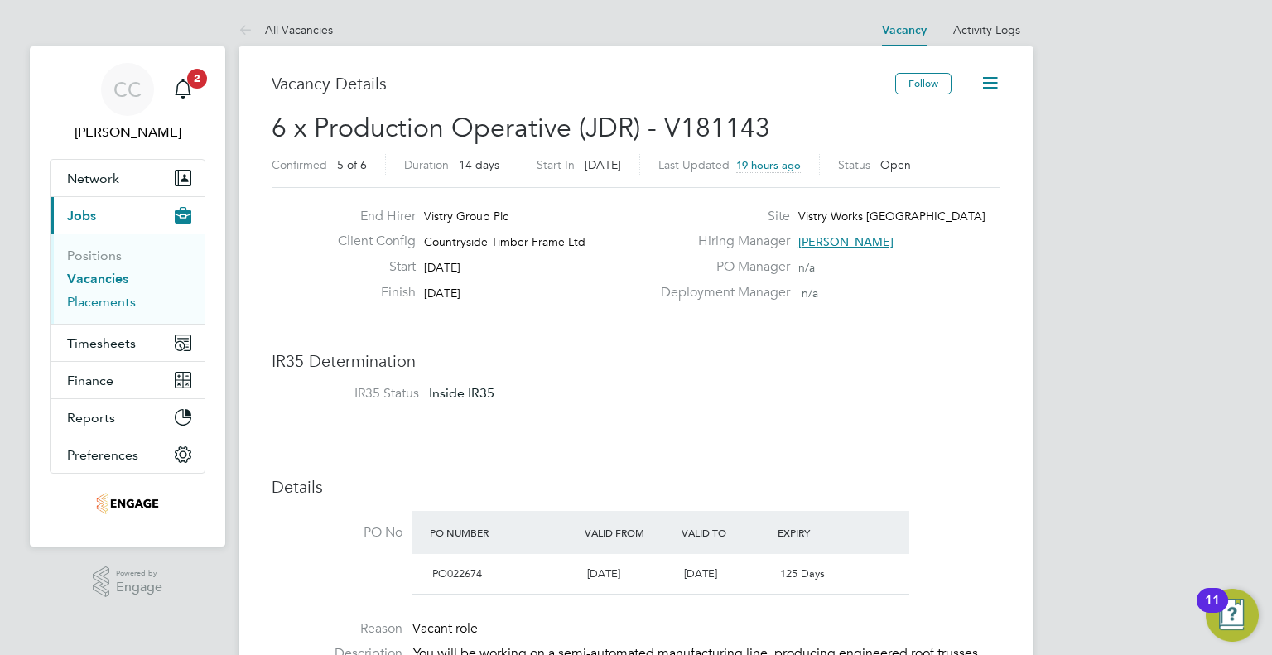
click at [78, 298] on link "Placements" at bounding box center [101, 302] width 69 height 16
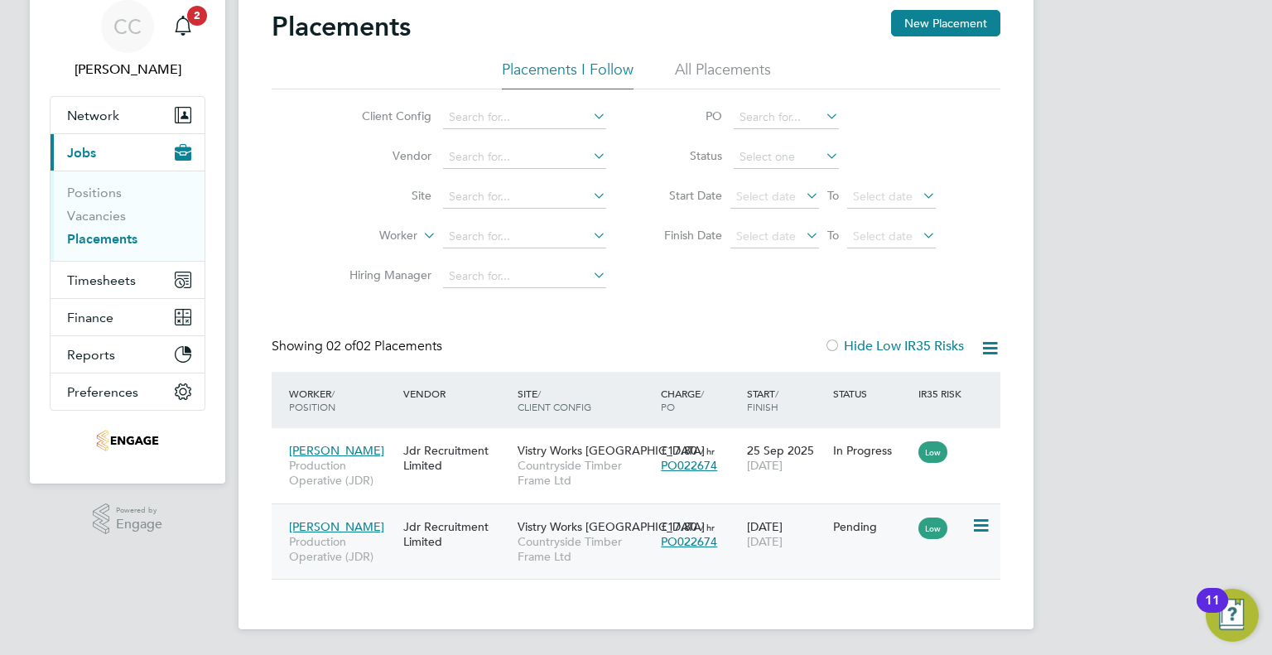
click at [596, 524] on span "Vistry Works [GEOGRAPHIC_DATA]" at bounding box center [611, 526] width 187 height 15
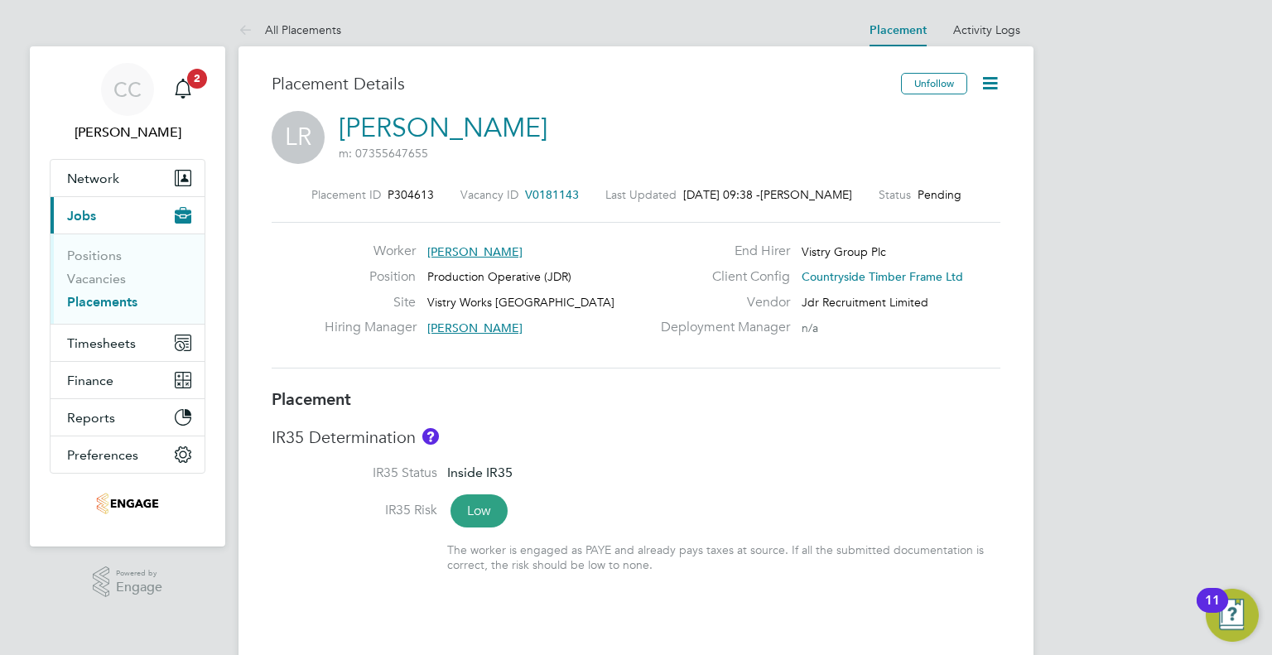
click at [997, 81] on icon at bounding box center [990, 83] width 21 height 21
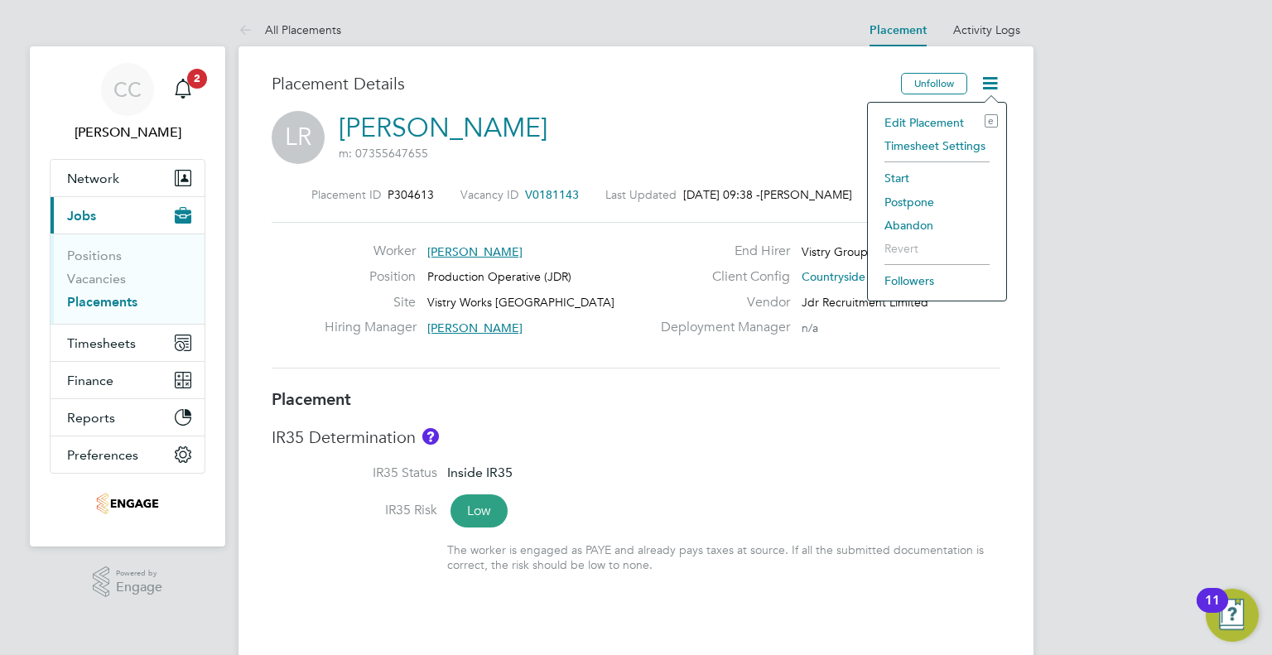
click at [897, 176] on li "Start" at bounding box center [937, 178] width 122 height 23
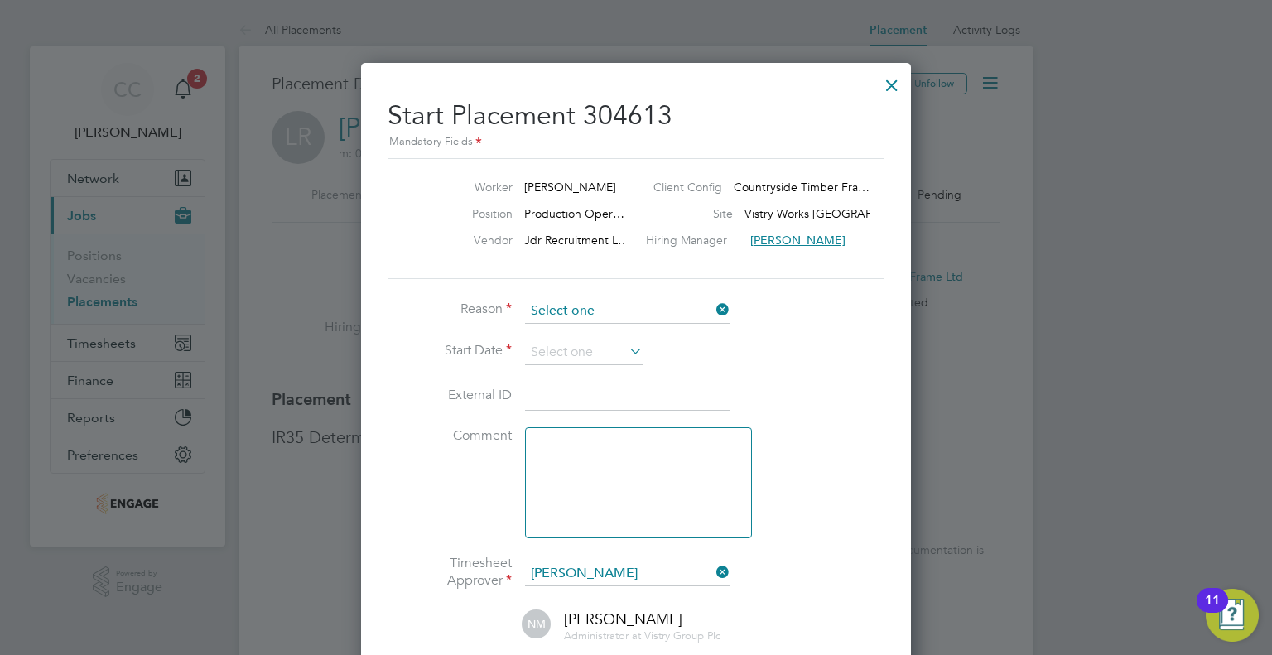
click at [678, 307] on input at bounding box center [627, 311] width 205 height 25
click at [674, 352] on li "Confirmed with hirer" at bounding box center [627, 356] width 205 height 22
type input "Confirmed with hirer"
click at [626, 350] on icon at bounding box center [626, 351] width 0 height 23
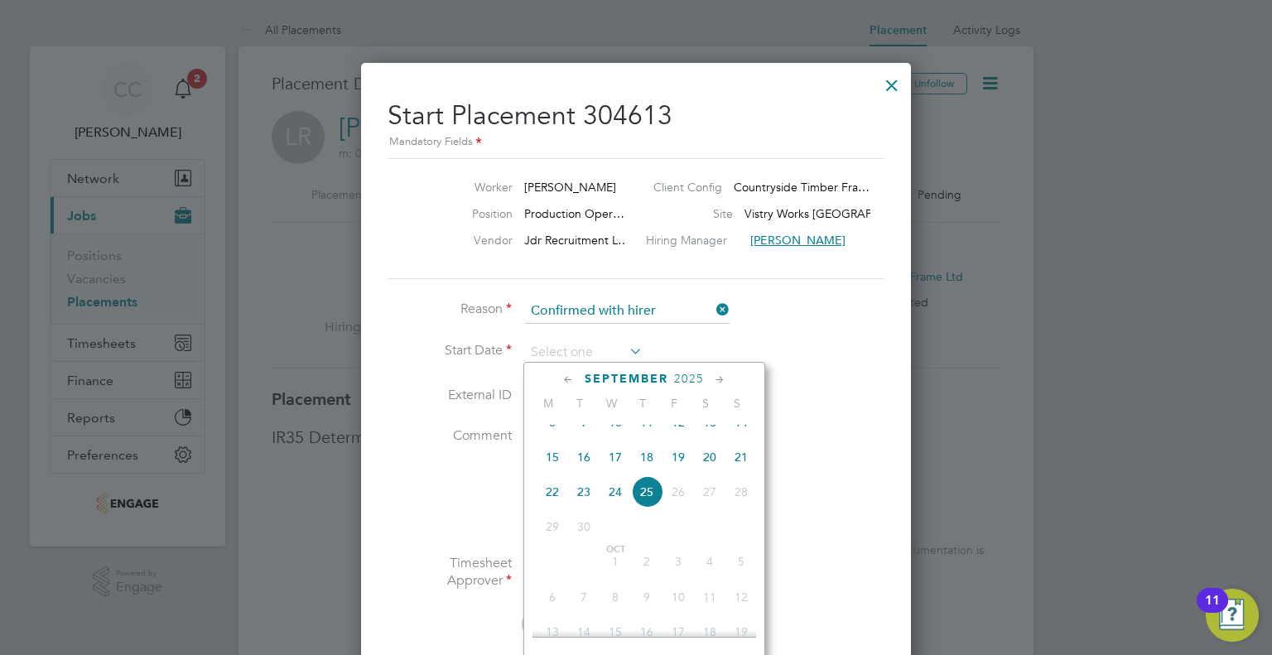
click at [648, 506] on span "25" at bounding box center [646, 491] width 31 height 31
type input "25 Sep 2025"
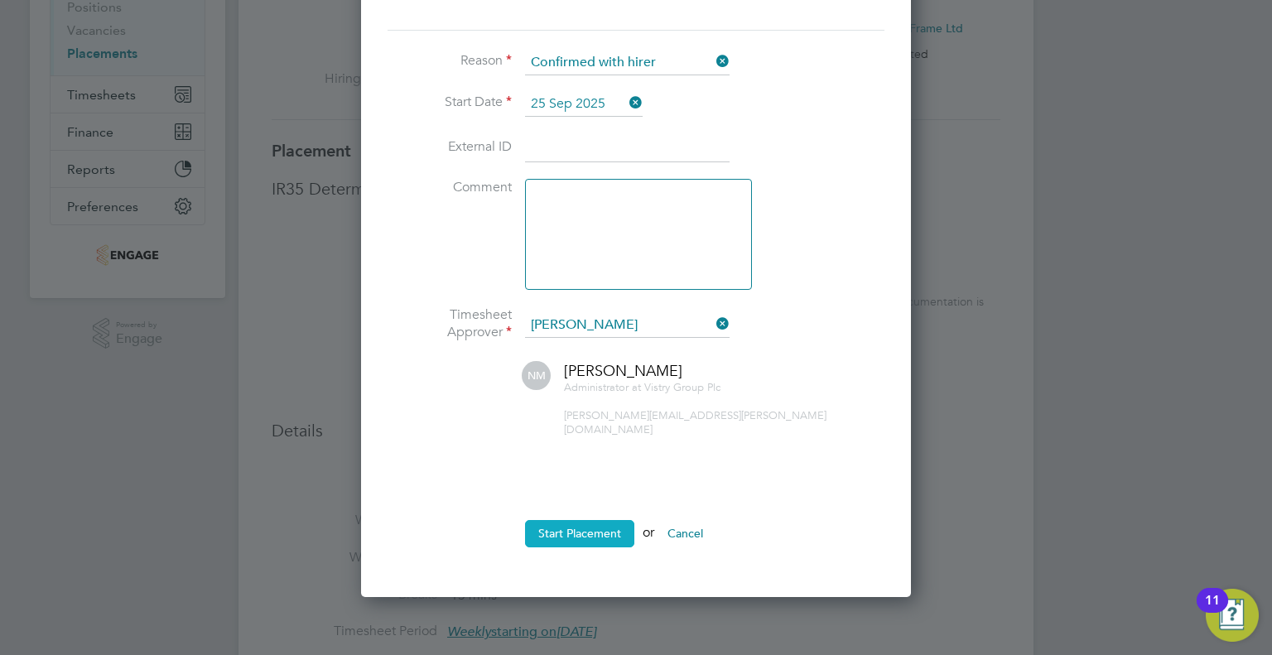
click at [593, 520] on button "Start Placement" at bounding box center [579, 533] width 109 height 27
